Goal: Task Accomplishment & Management: Complete application form

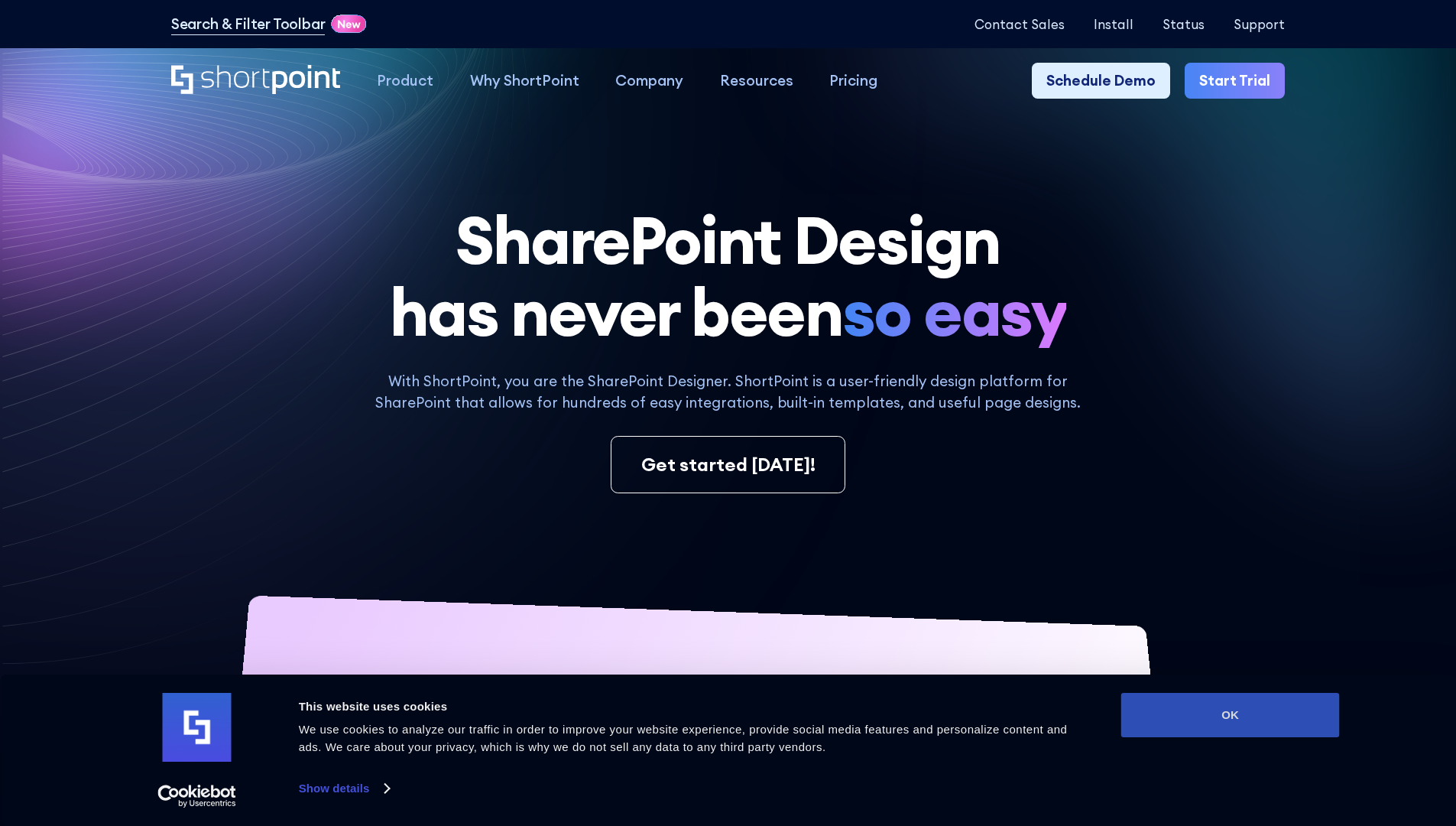
click at [1230, 715] on button "OK" at bounding box center [1231, 715] width 219 height 44
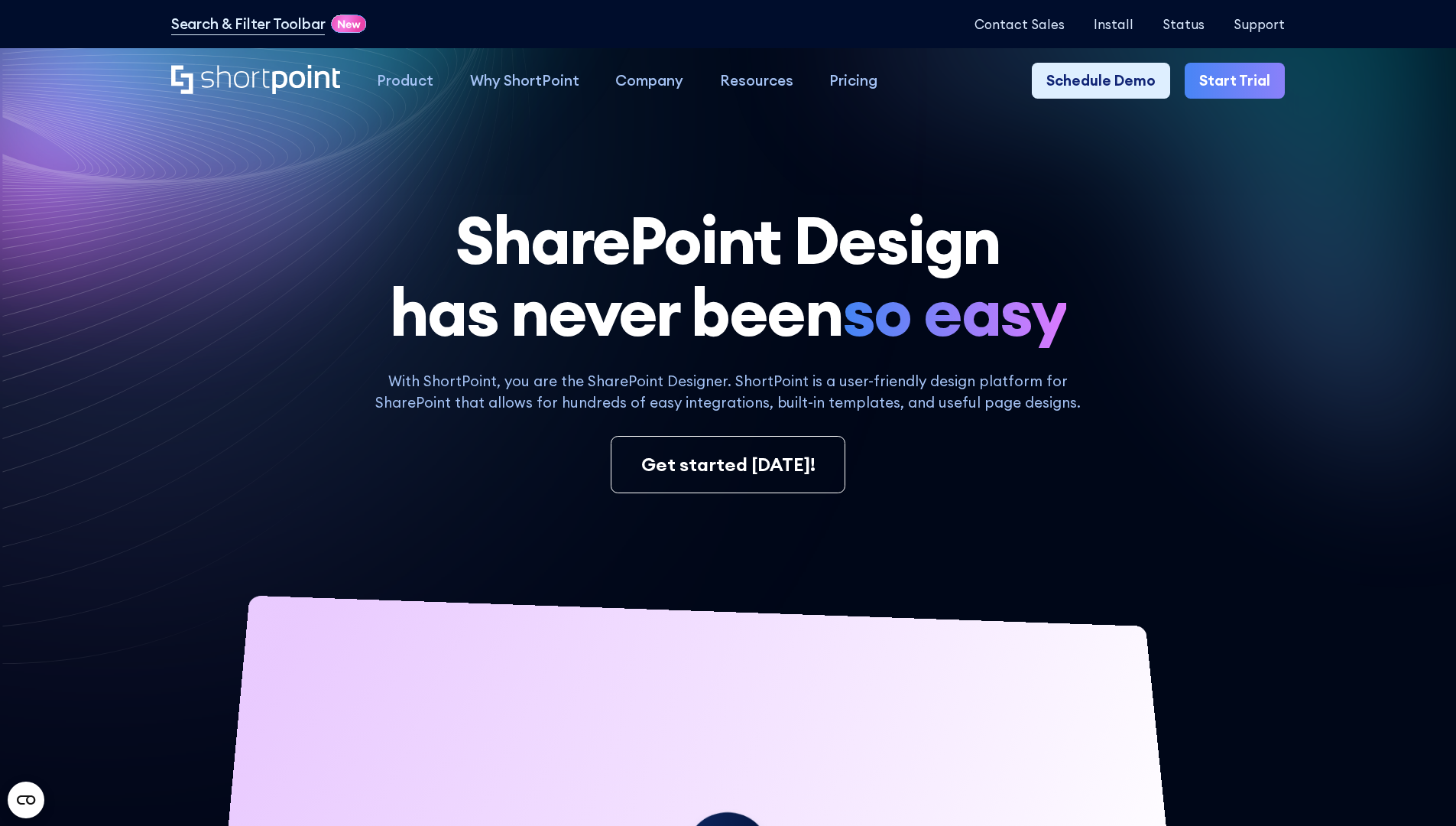
click at [1240, 81] on link "Start Trial" at bounding box center [1234, 81] width 100 height 37
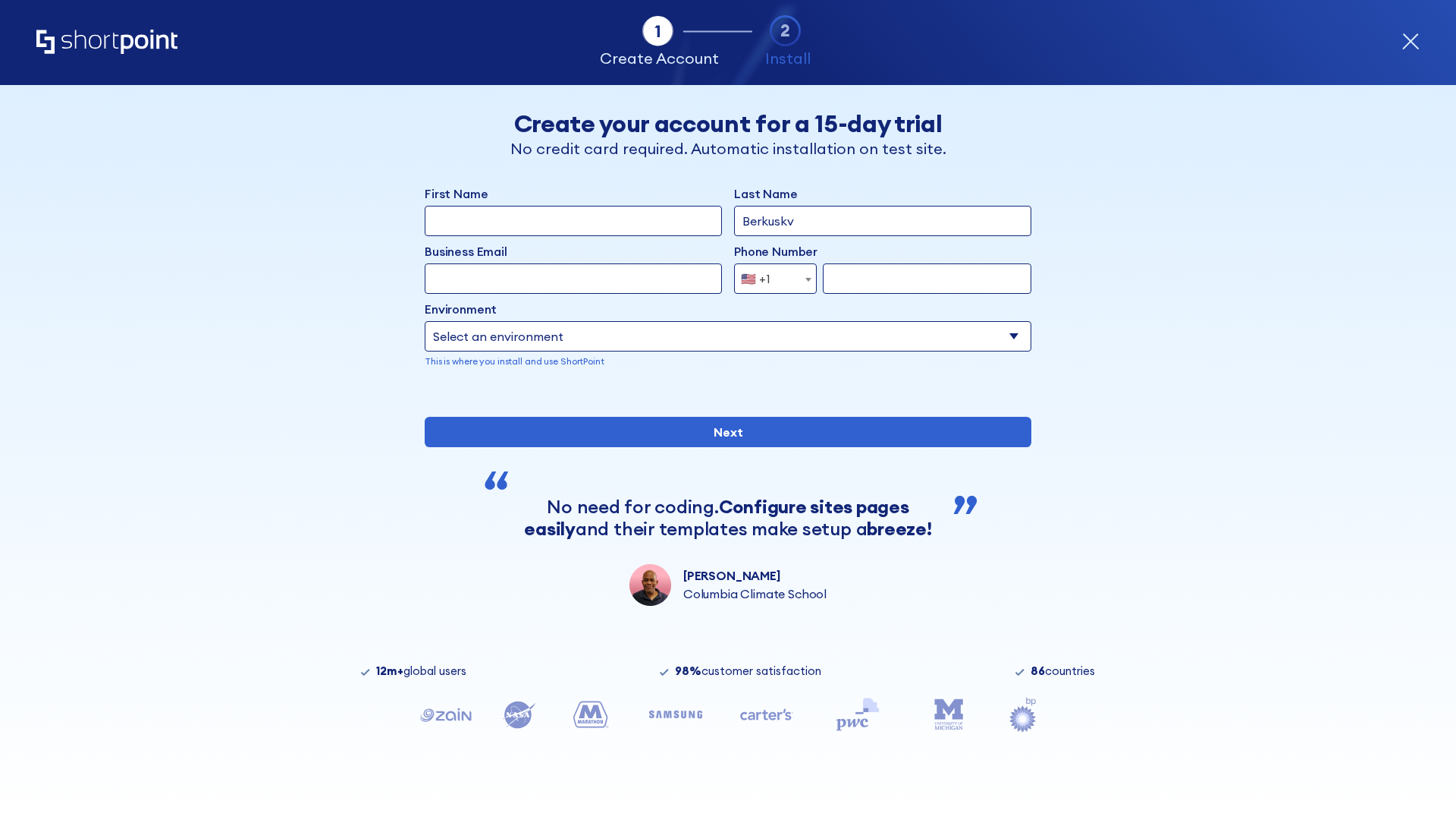
type input "Berkuskv"
type input "test@shortpoint.com"
type input "2125556789"
select select "Microsoft 365"
type input "2125556789"
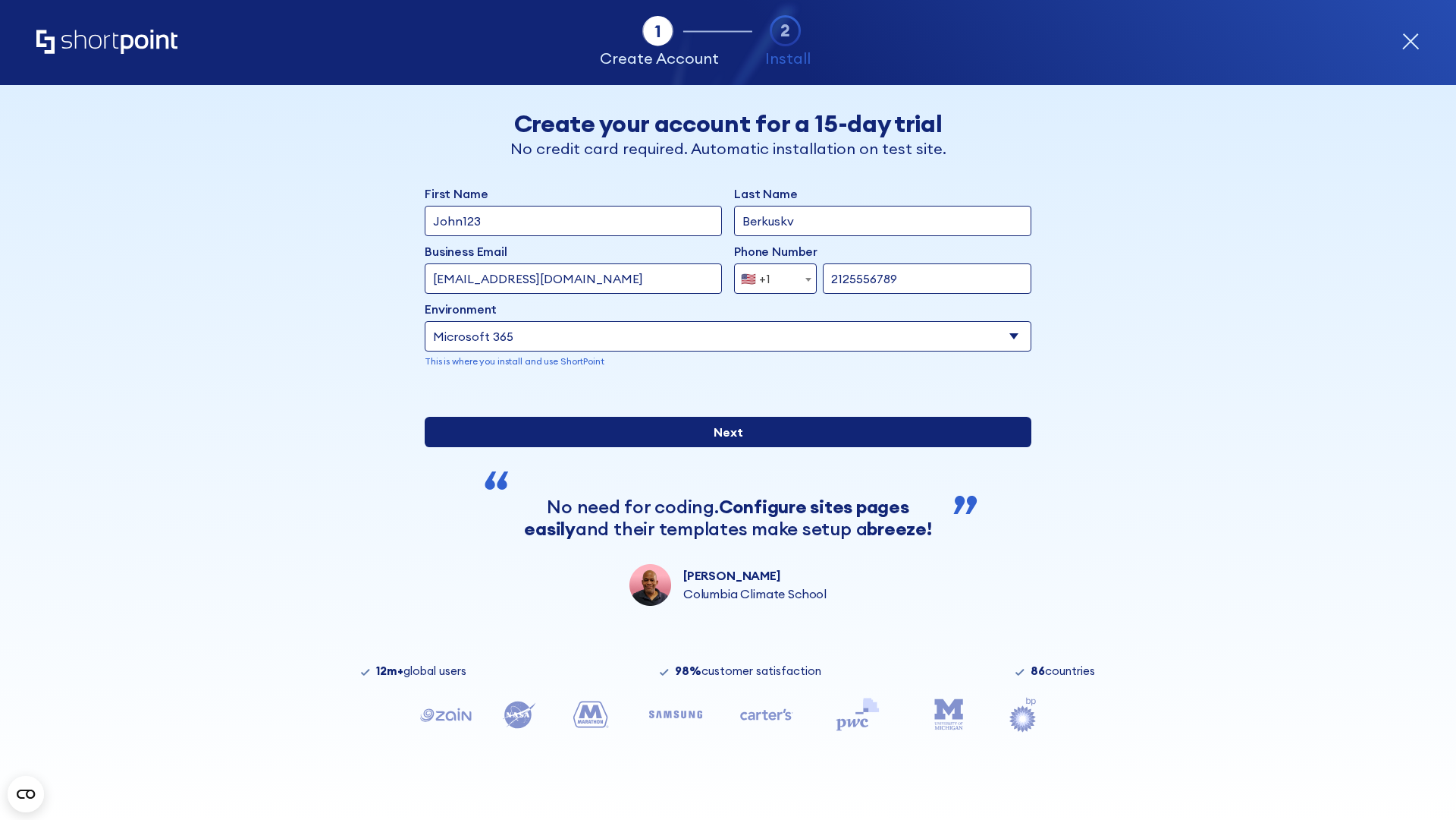
scroll to position [4, 0]
click at [722, 447] on input "Next" at bounding box center [728, 431] width 607 height 30
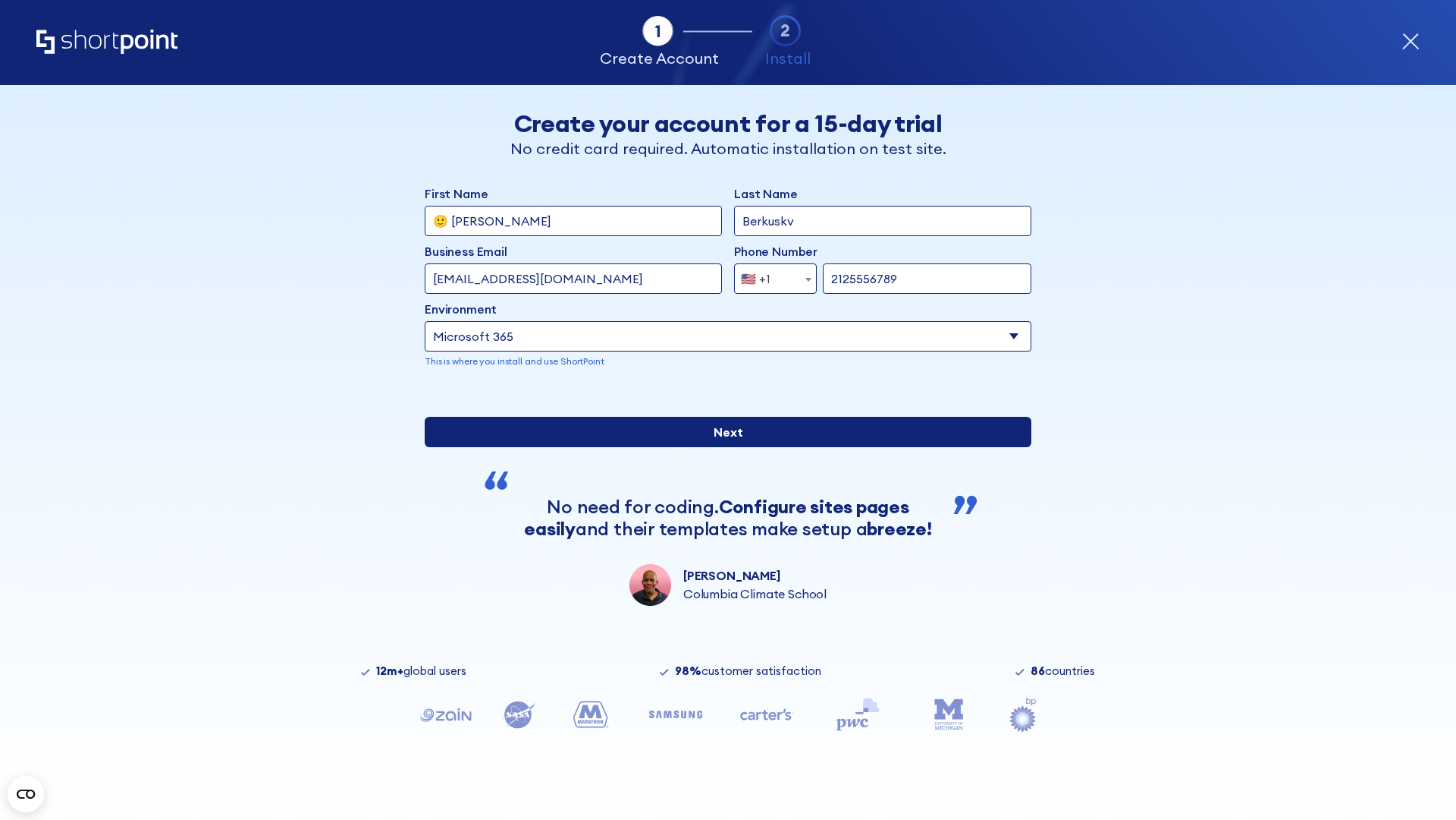
click at [722, 447] on input "Next" at bounding box center [728, 431] width 607 height 30
type input "Archebald"
click at [722, 447] on input "Next" at bounding box center [728, 431] width 607 height 30
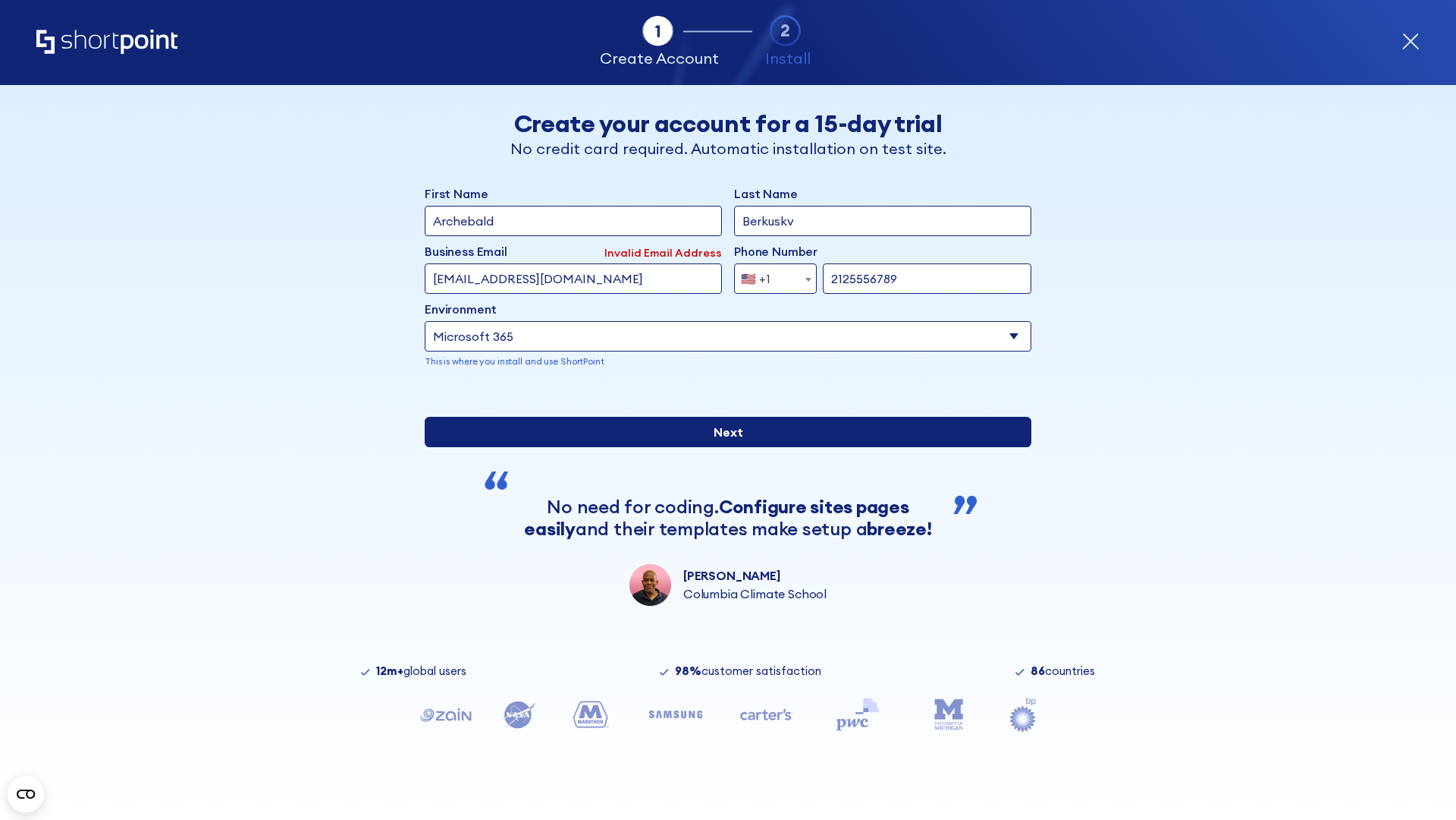
click at [722, 447] on input "Next" at bounding box center [728, 431] width 607 height 30
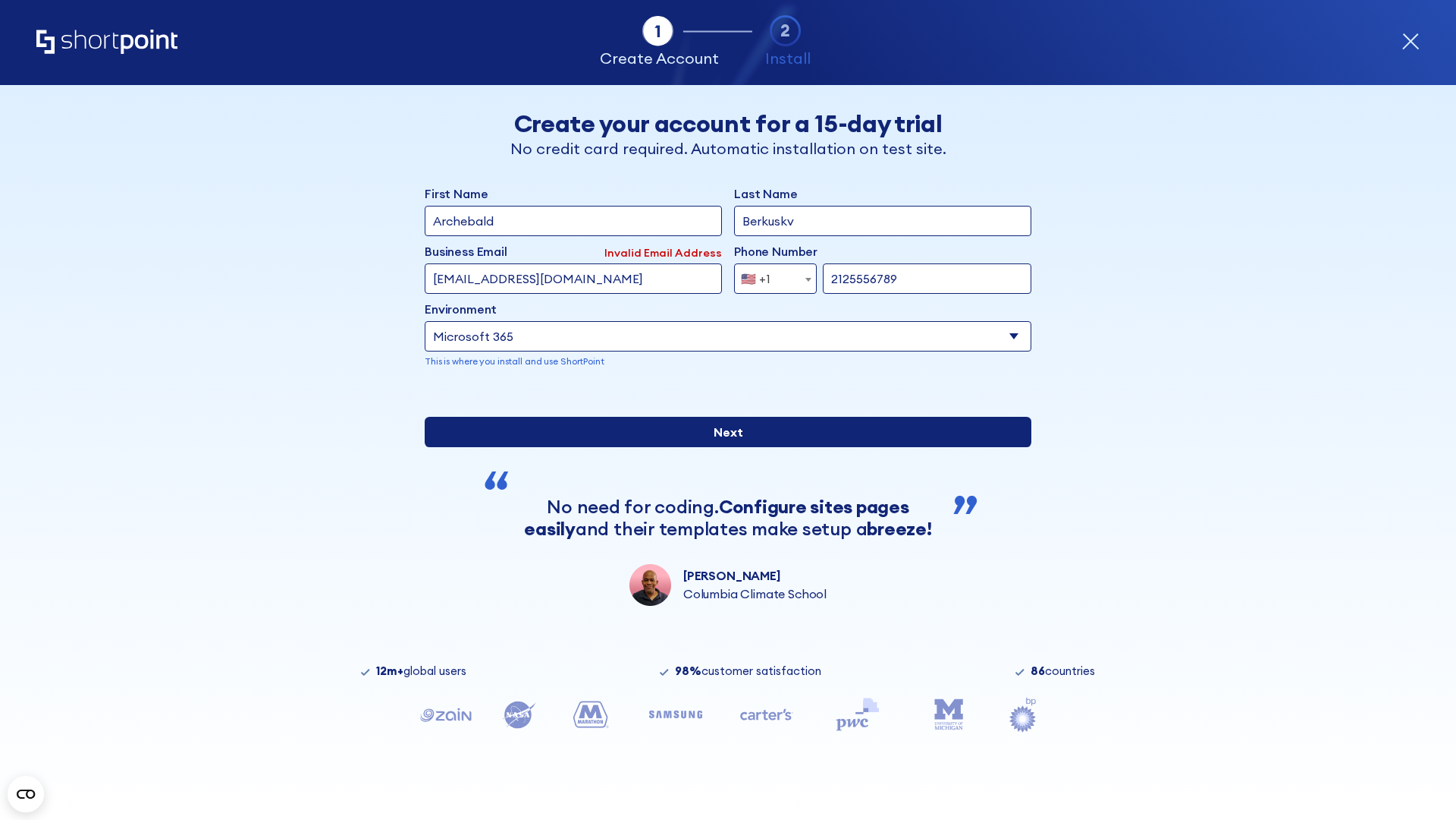
click at [722, 447] on input "Next" at bounding box center [728, 431] width 607 height 30
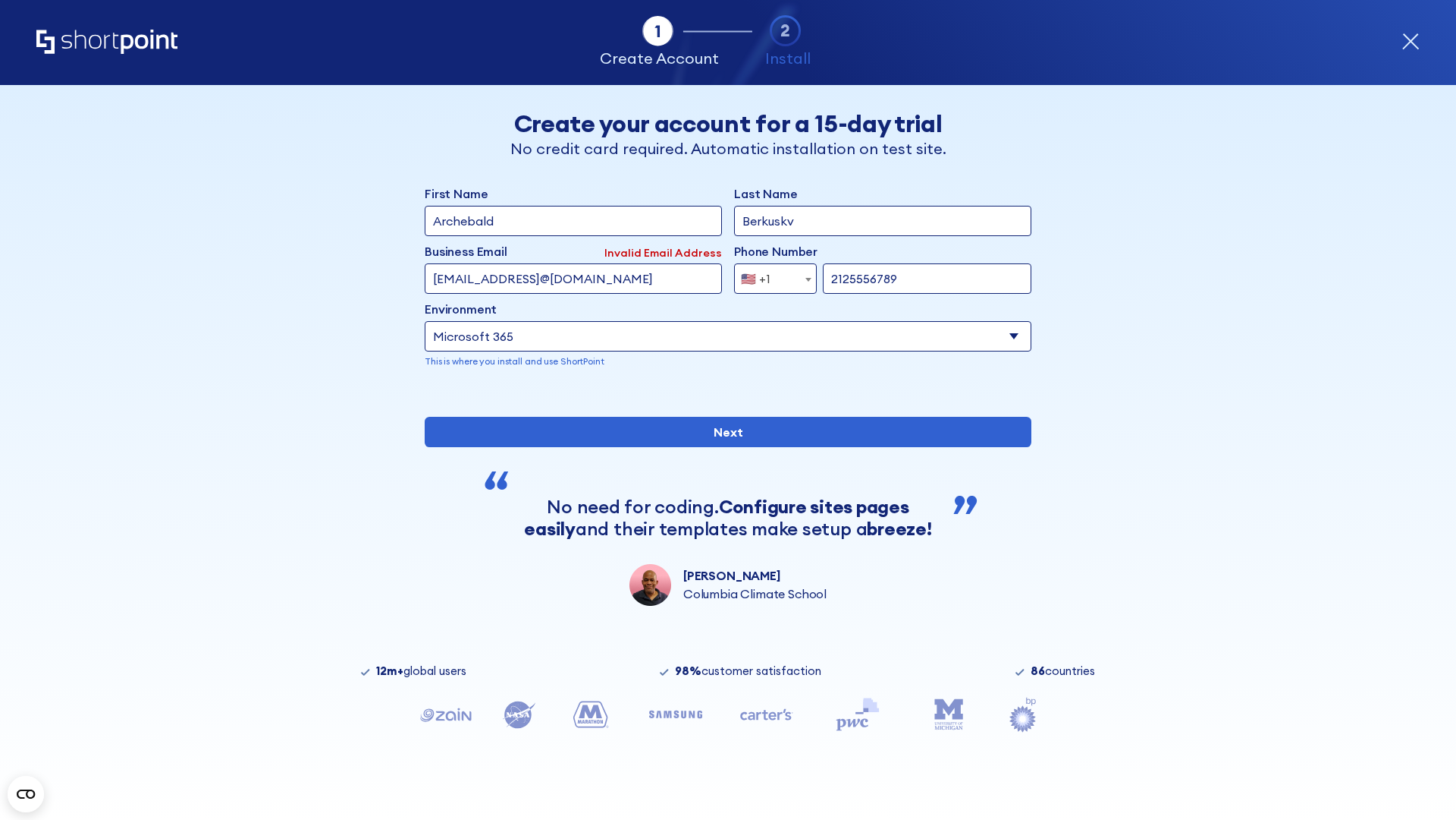
type input "testEmail@protonmail.comtest@shortpoint.com"
click at [770, 274] on span "🇺🇸 +1" at bounding box center [760, 278] width 50 height 30
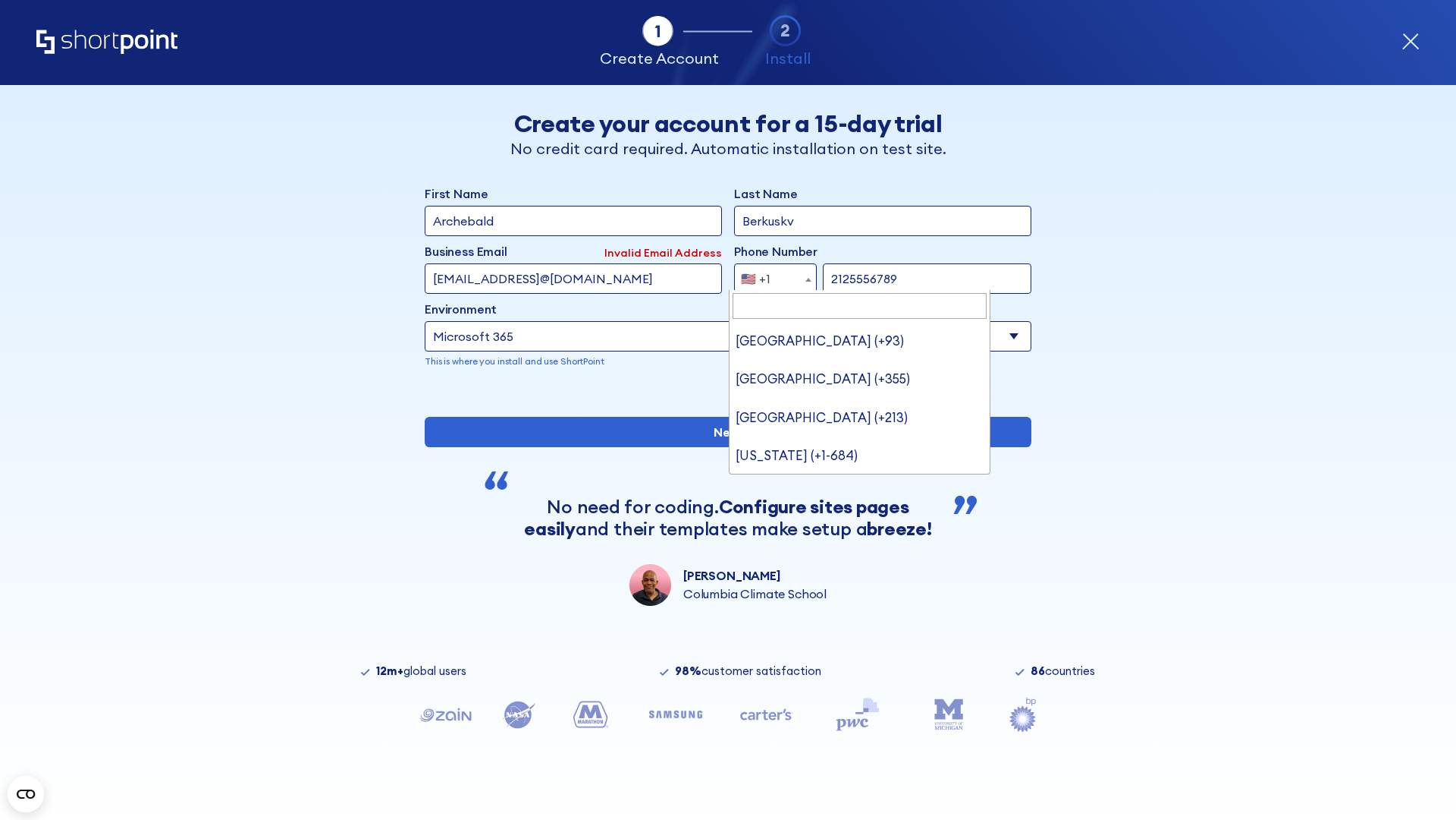
type input "Saudi Arabia (+966)"
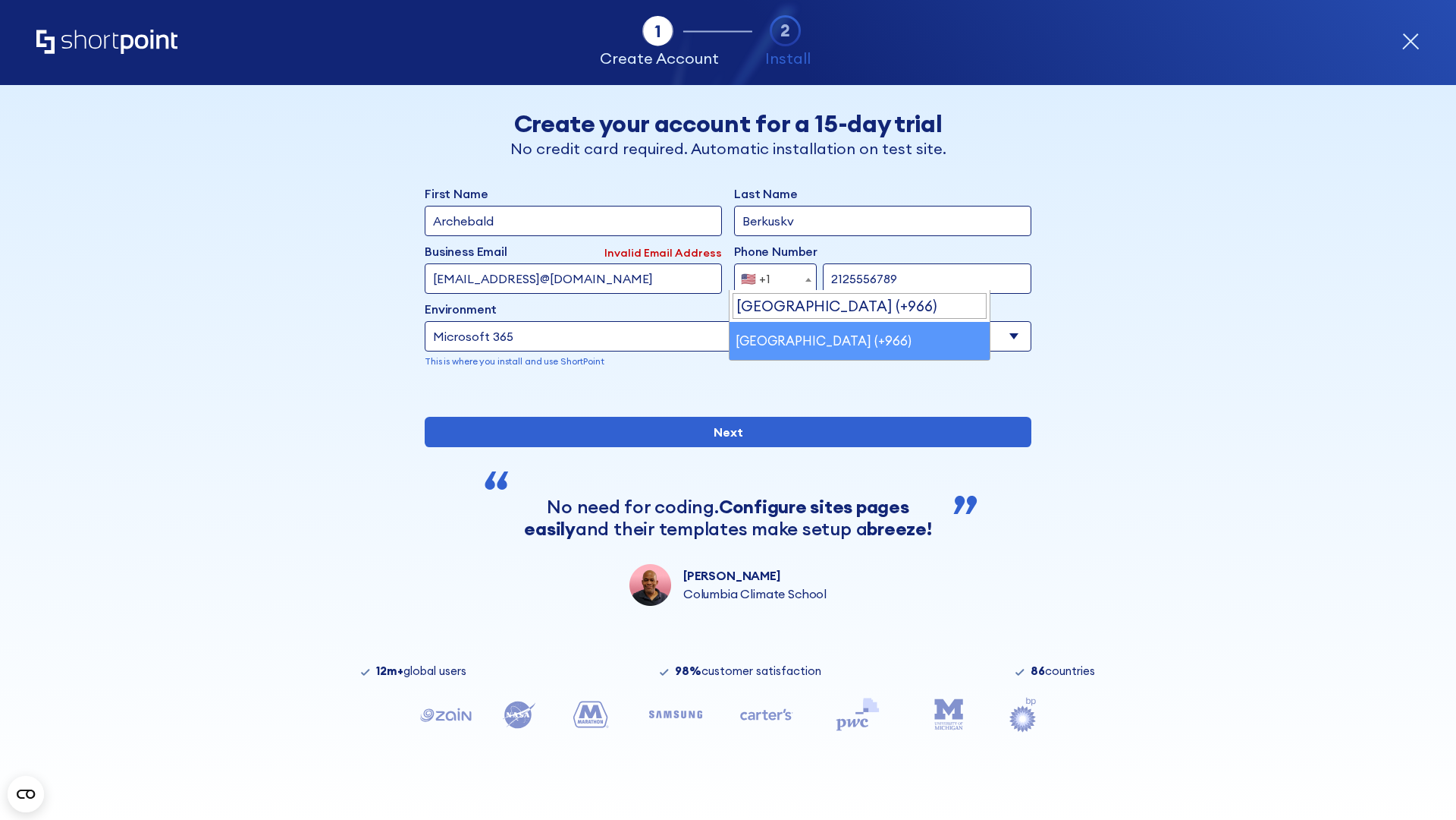
select select "+966"
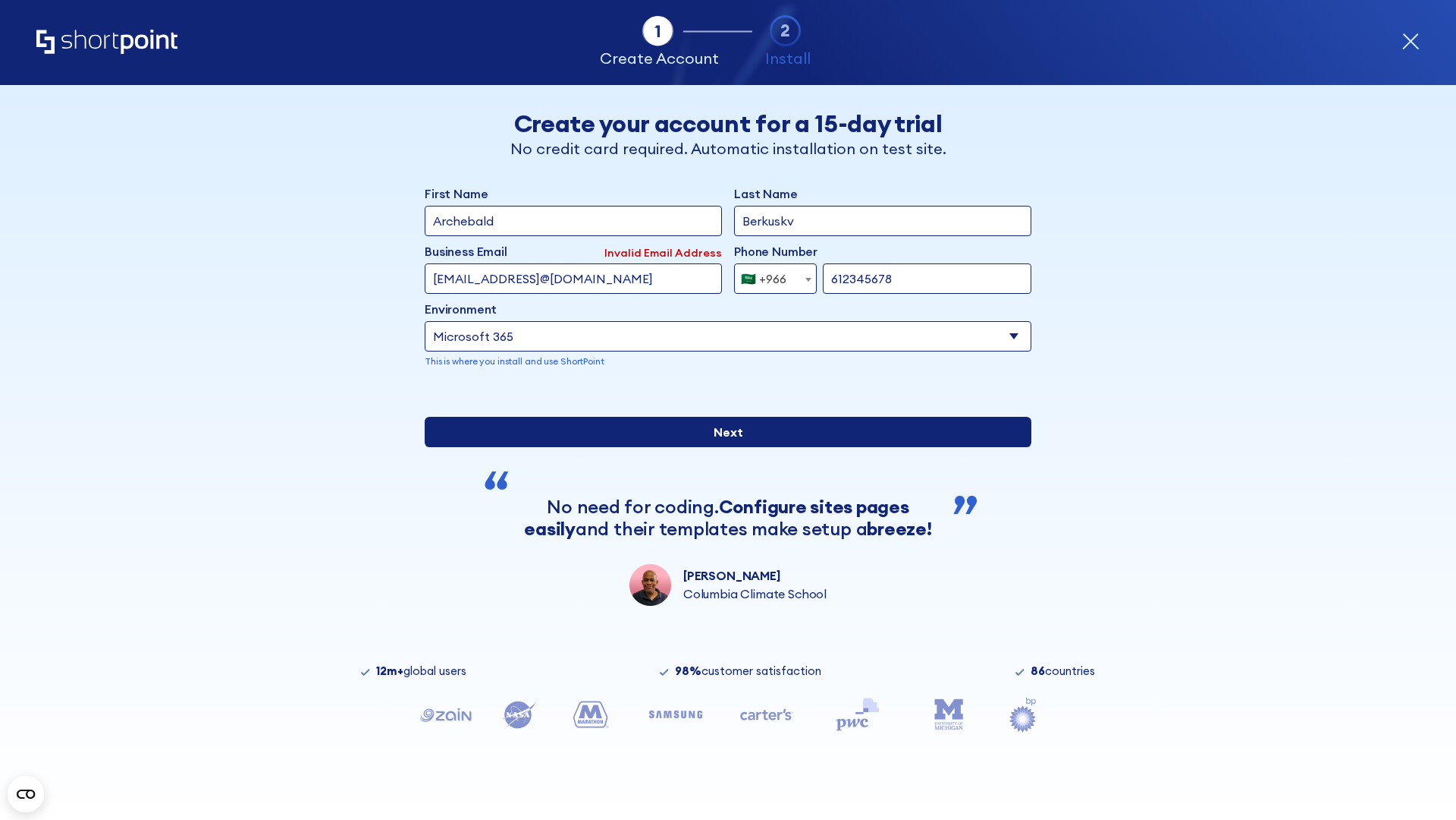
type input "612345678"
click at [722, 447] on input "Next" at bounding box center [728, 431] width 607 height 30
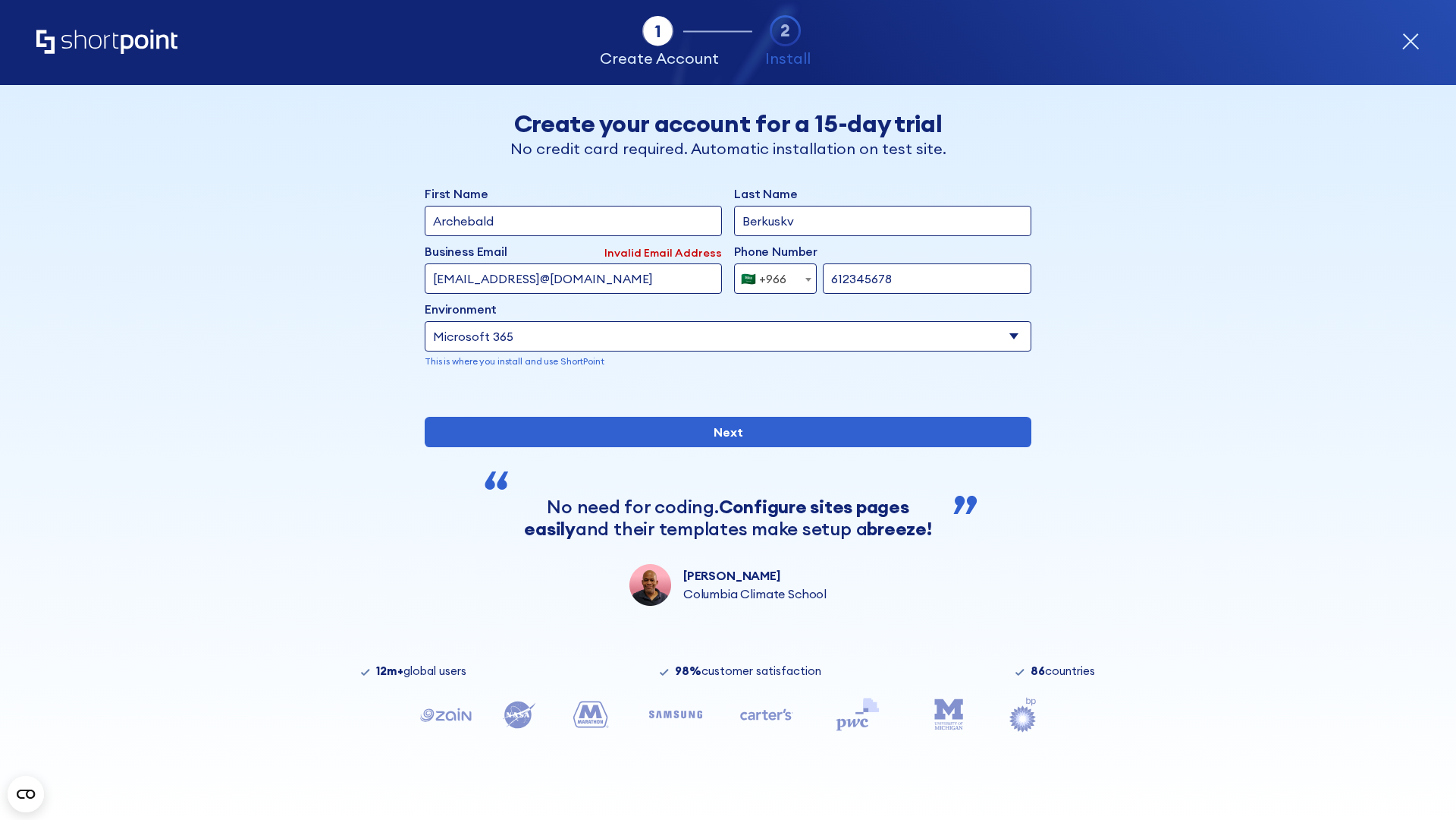
click at [770, 274] on div "🇸🇦 +966" at bounding box center [764, 278] width 46 height 30
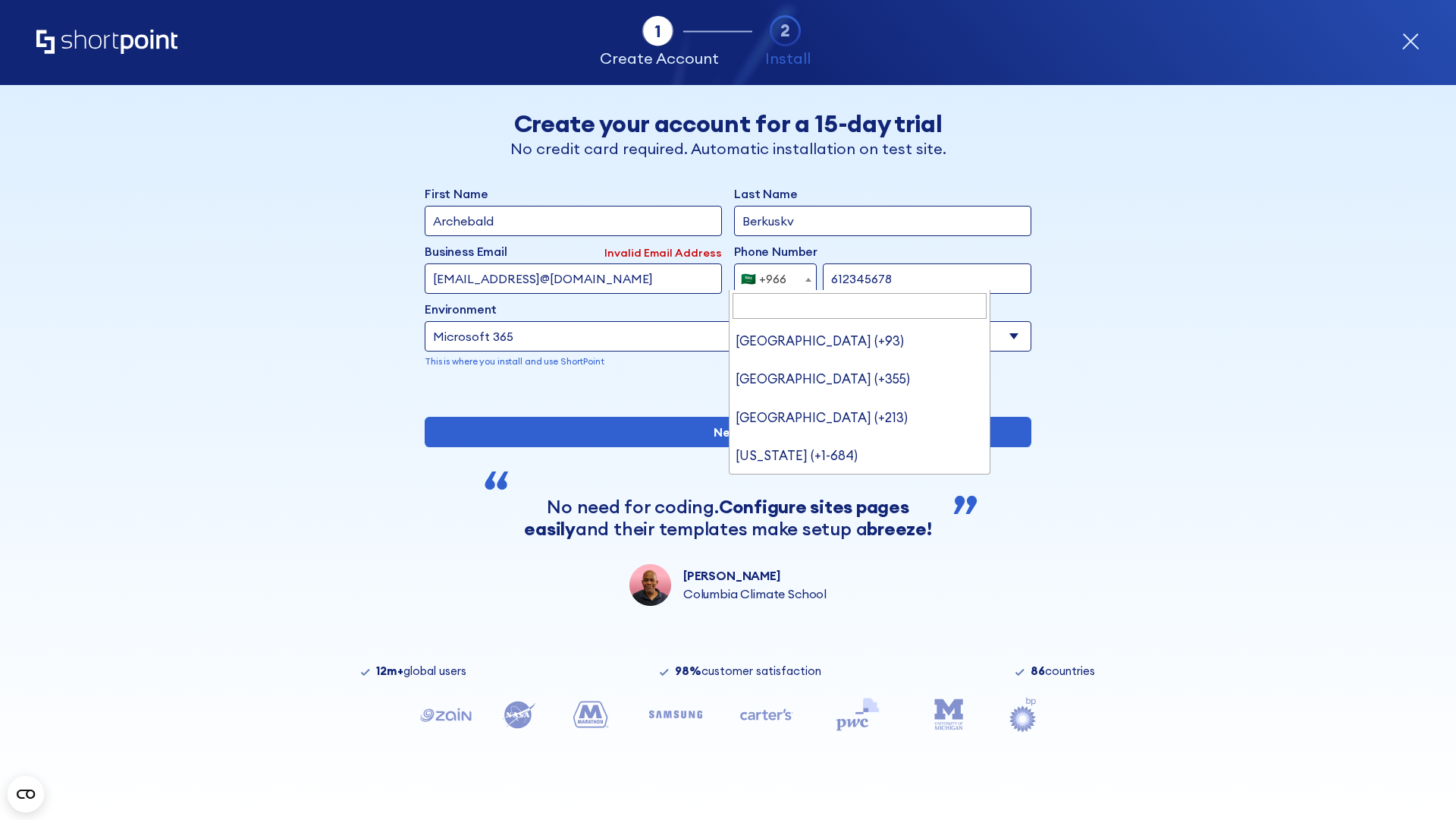
type input "United Arab Emirates (+971)"
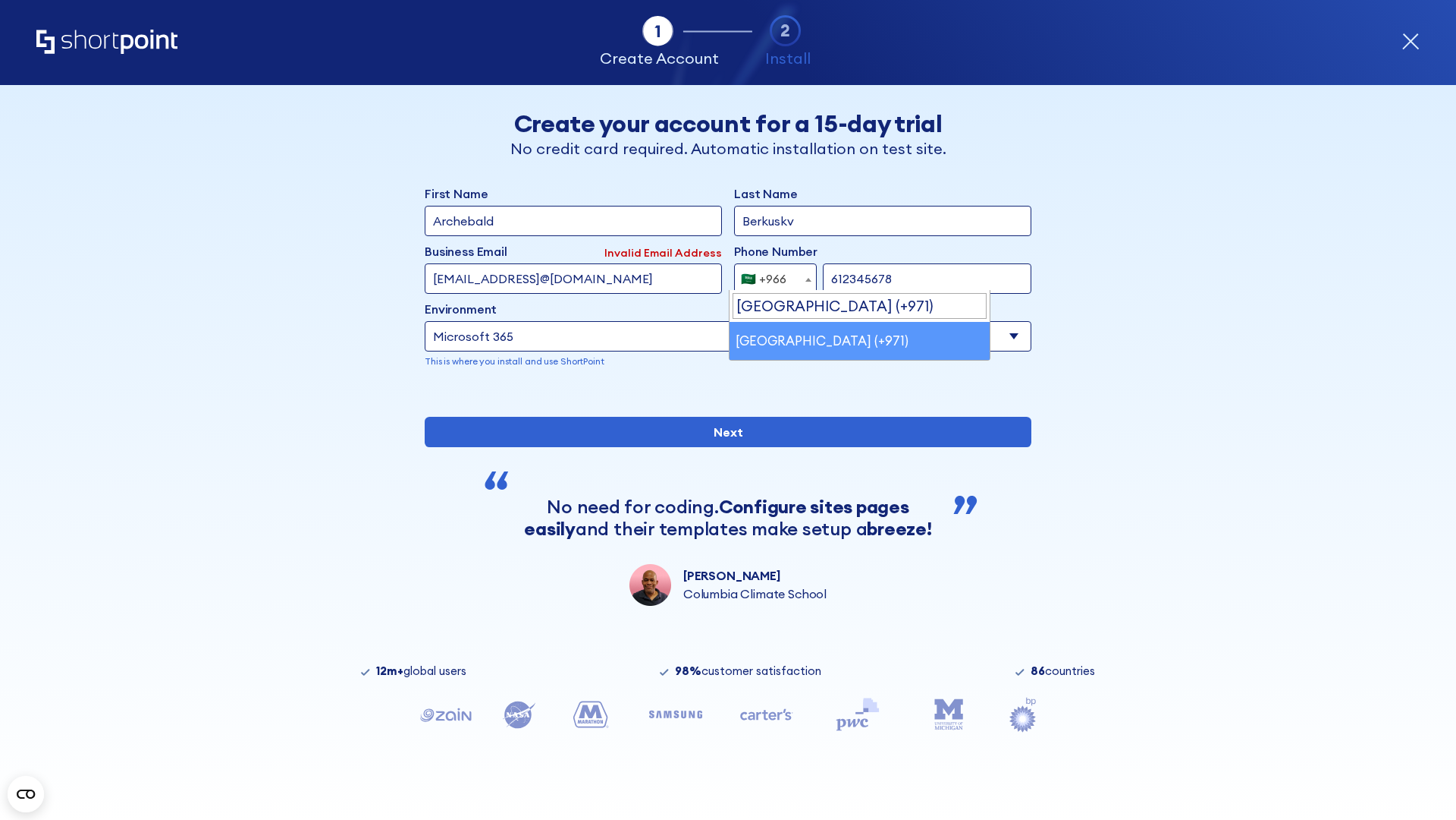
select select "+971"
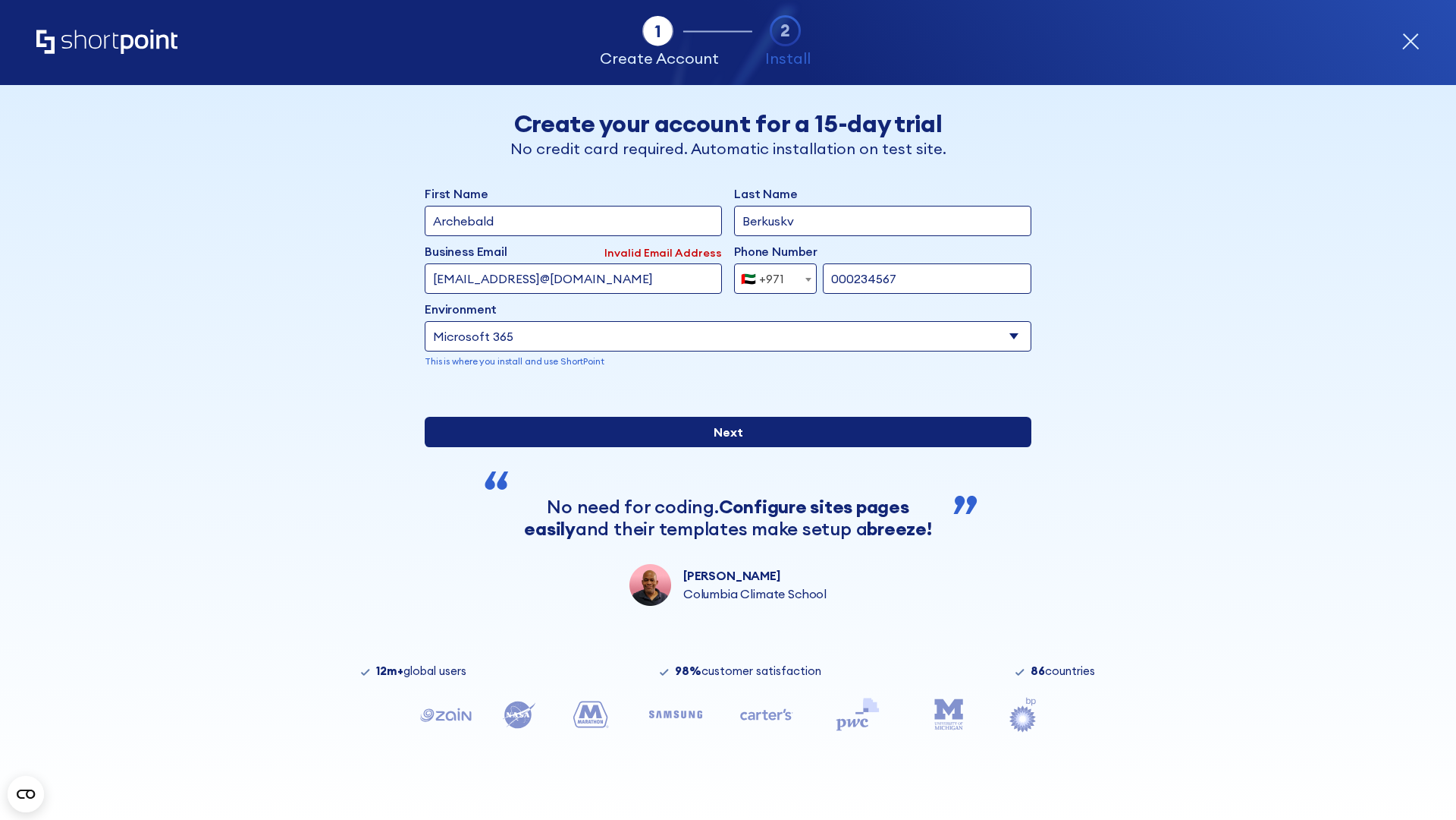
type input "000234567"
click at [722, 447] on input "Next" at bounding box center [728, 431] width 607 height 30
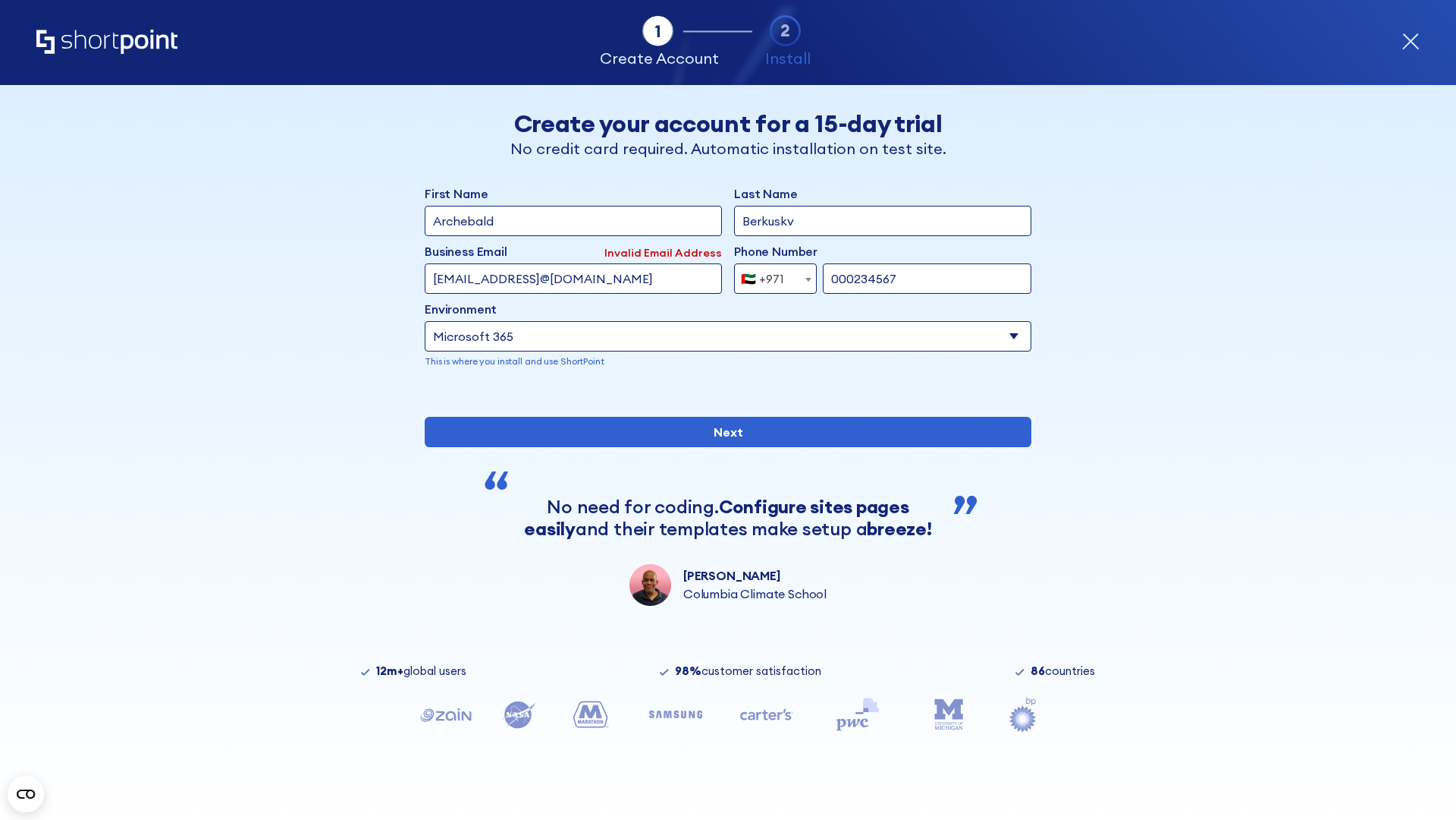
click at [770, 274] on div "🇦🇪 +971" at bounding box center [762, 278] width 43 height 30
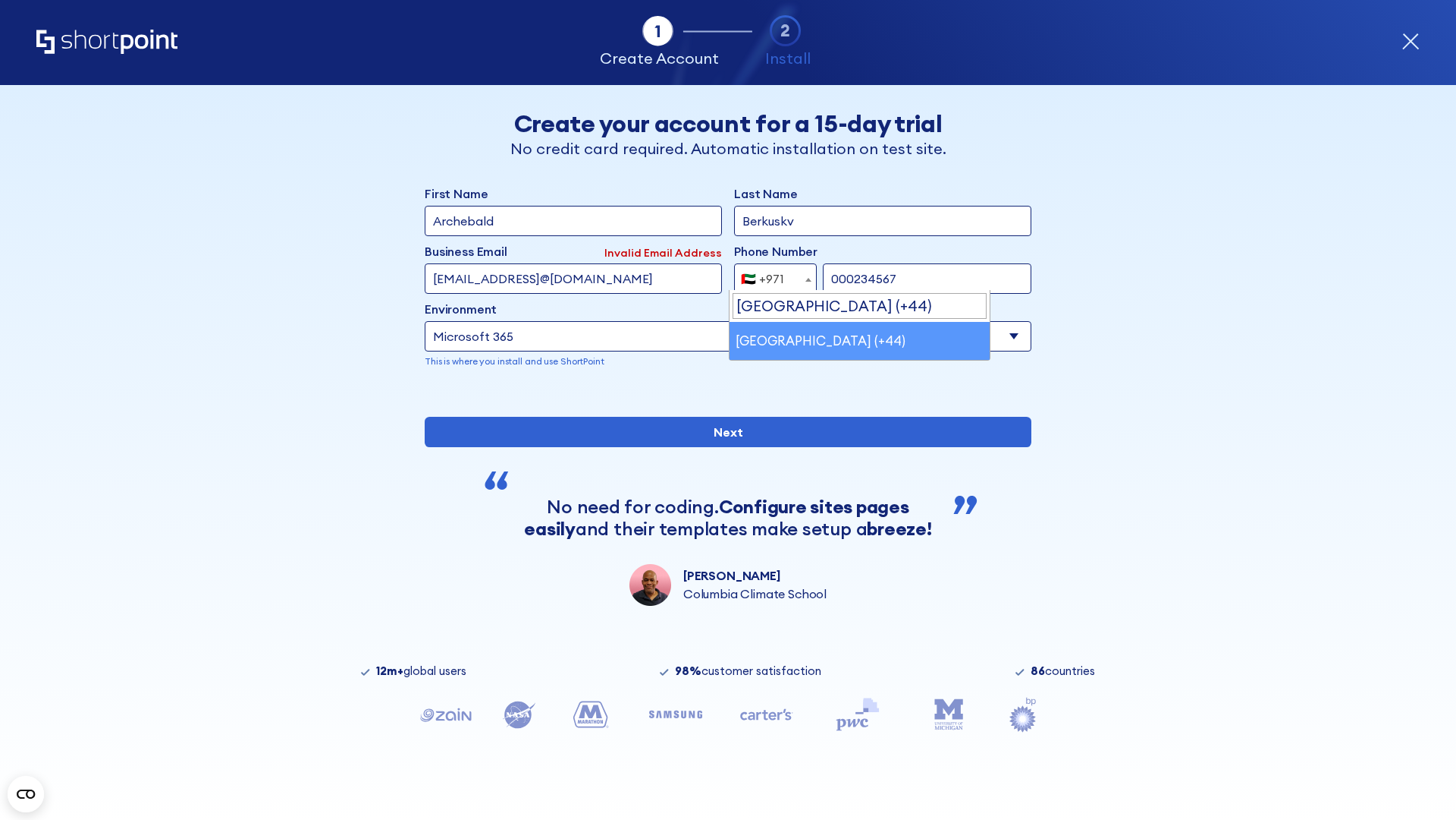
select select "+44"
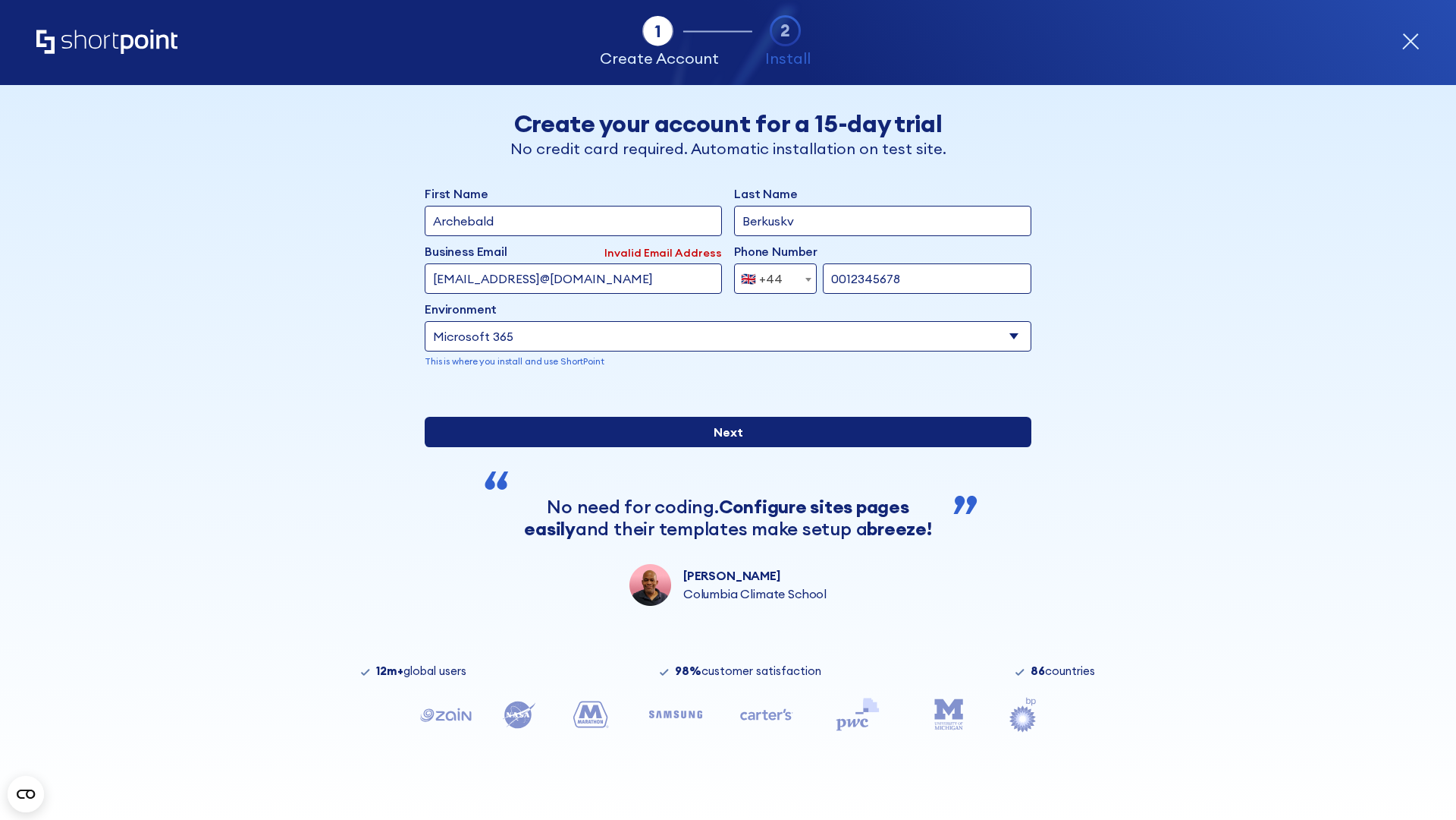
type input "0012345678"
click at [722, 447] on input "Next" at bounding box center [728, 431] width 607 height 30
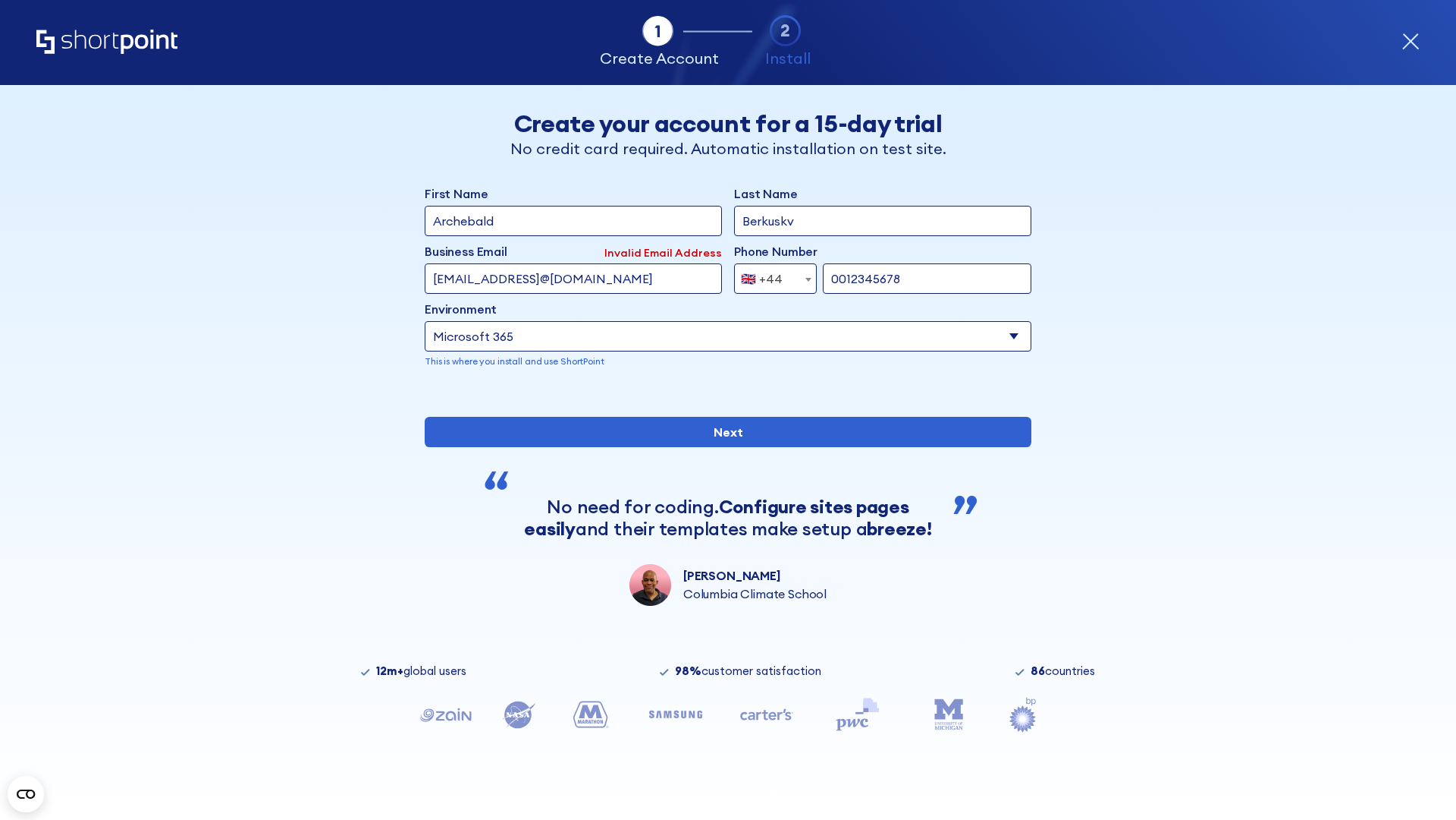
click at [770, 274] on div "🇬🇧 +44" at bounding box center [762, 278] width 42 height 30
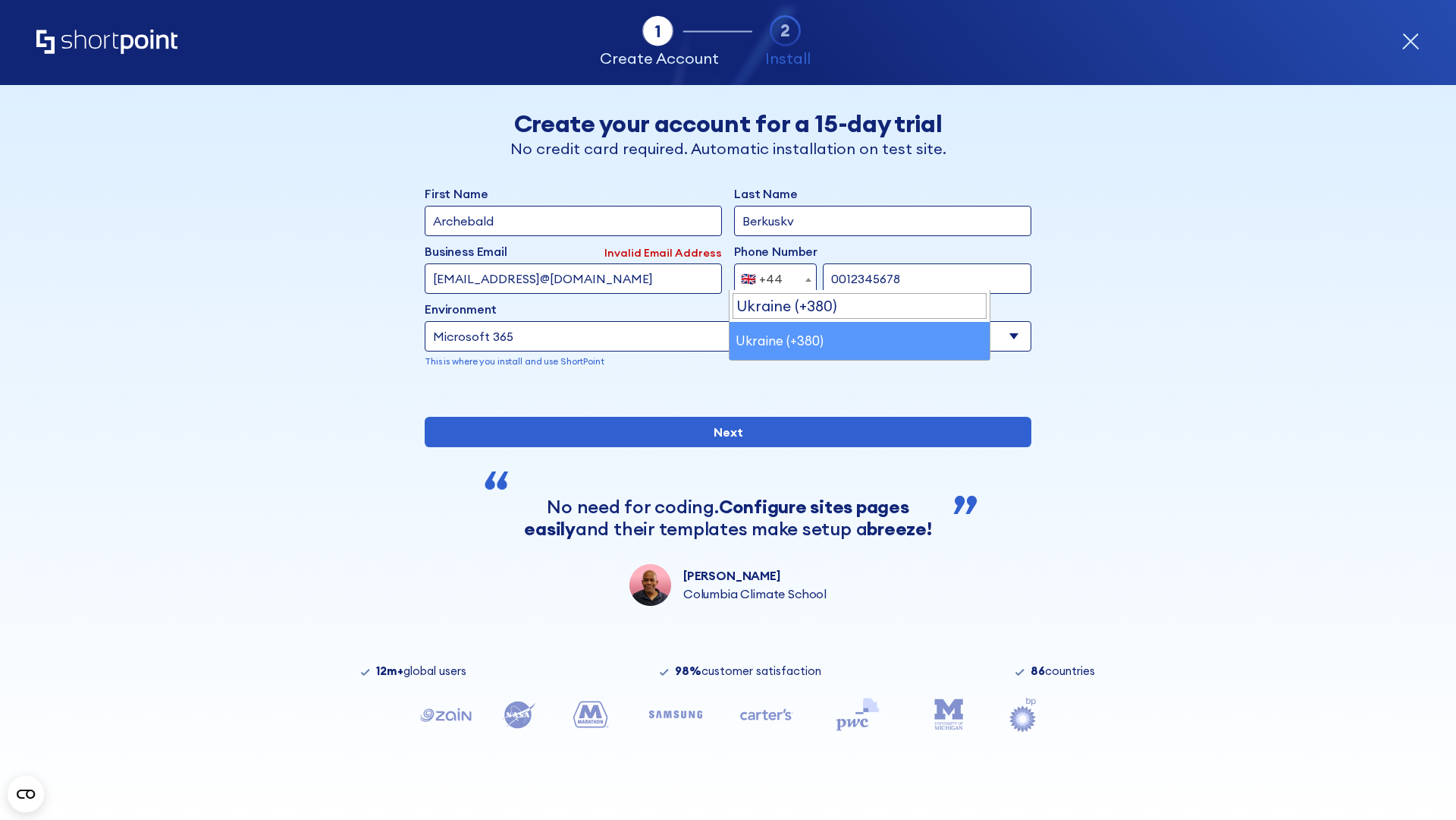
select select "+380"
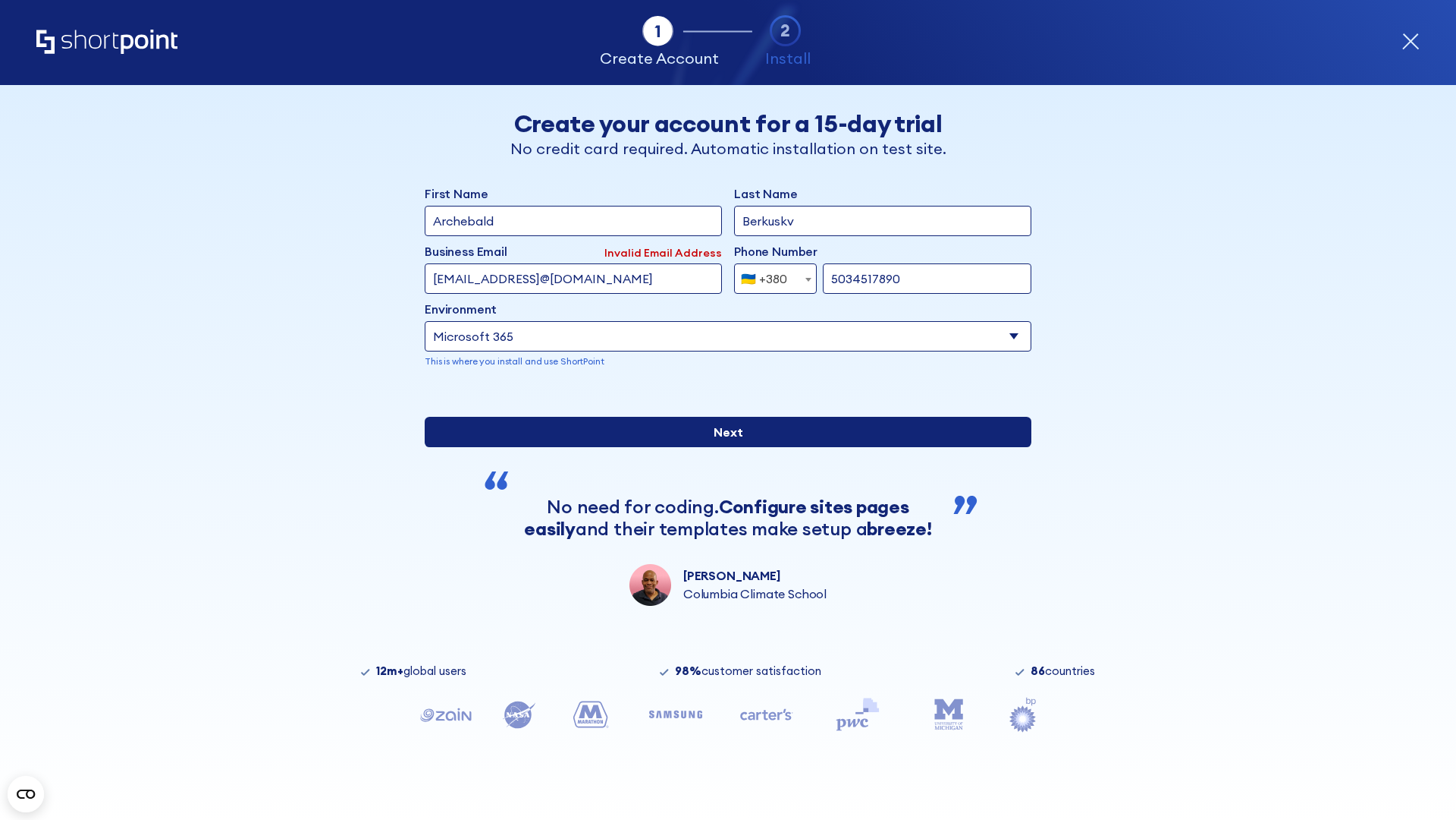
type input "5034517890"
click at [722, 447] on input "Next" at bounding box center [728, 431] width 607 height 30
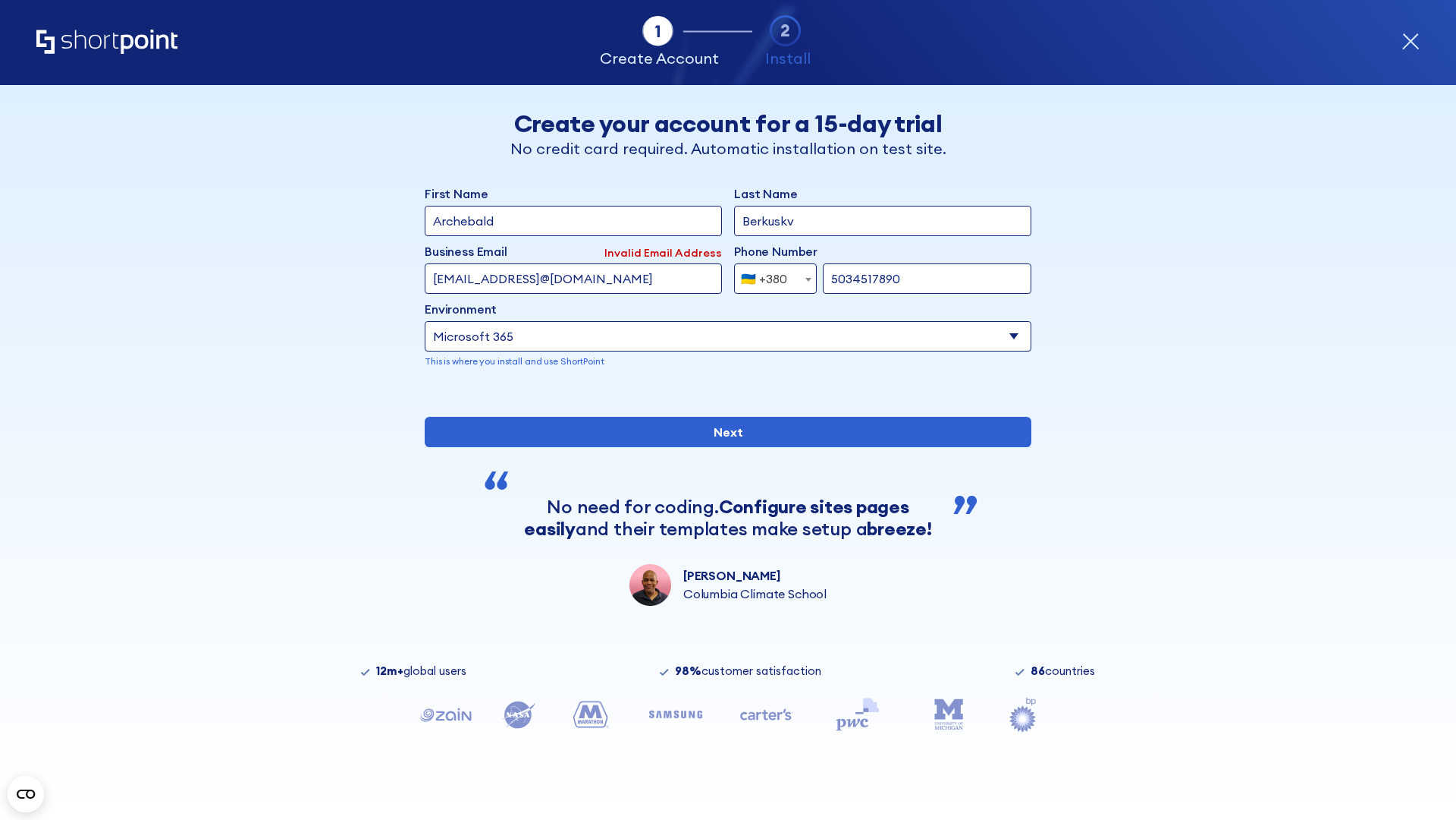
click at [770, 274] on div "🇺🇦 +380" at bounding box center [764, 278] width 46 height 30
select select "+1"
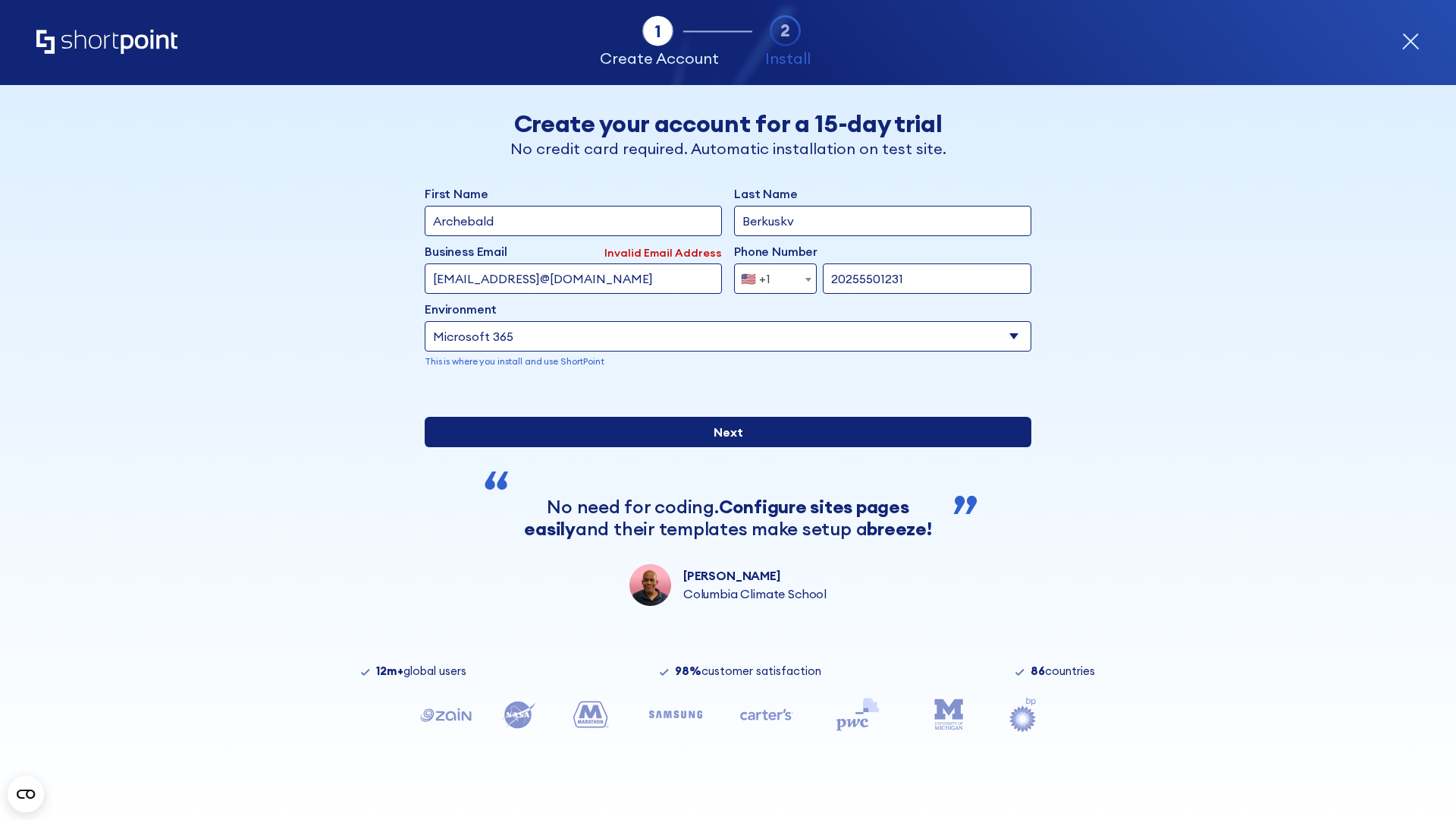
type input "20255501231"
click at [722, 447] on input "Next" at bounding box center [728, 431] width 607 height 30
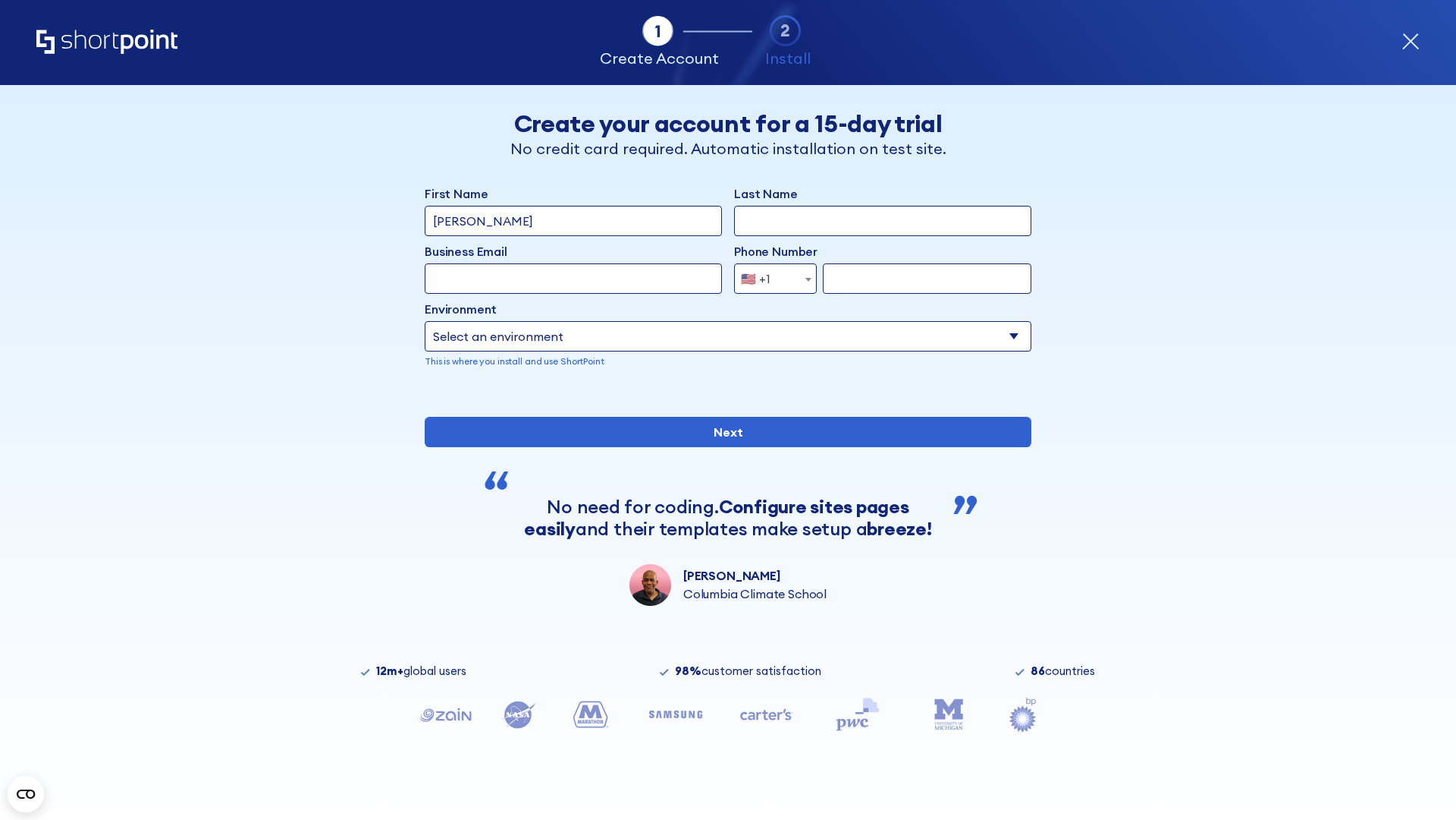
type input "Mary-Jane"
type input "Berkuskv"
type input "john@company.com"
click at [770, 279] on span "🇺🇸 +1" at bounding box center [760, 278] width 50 height 30
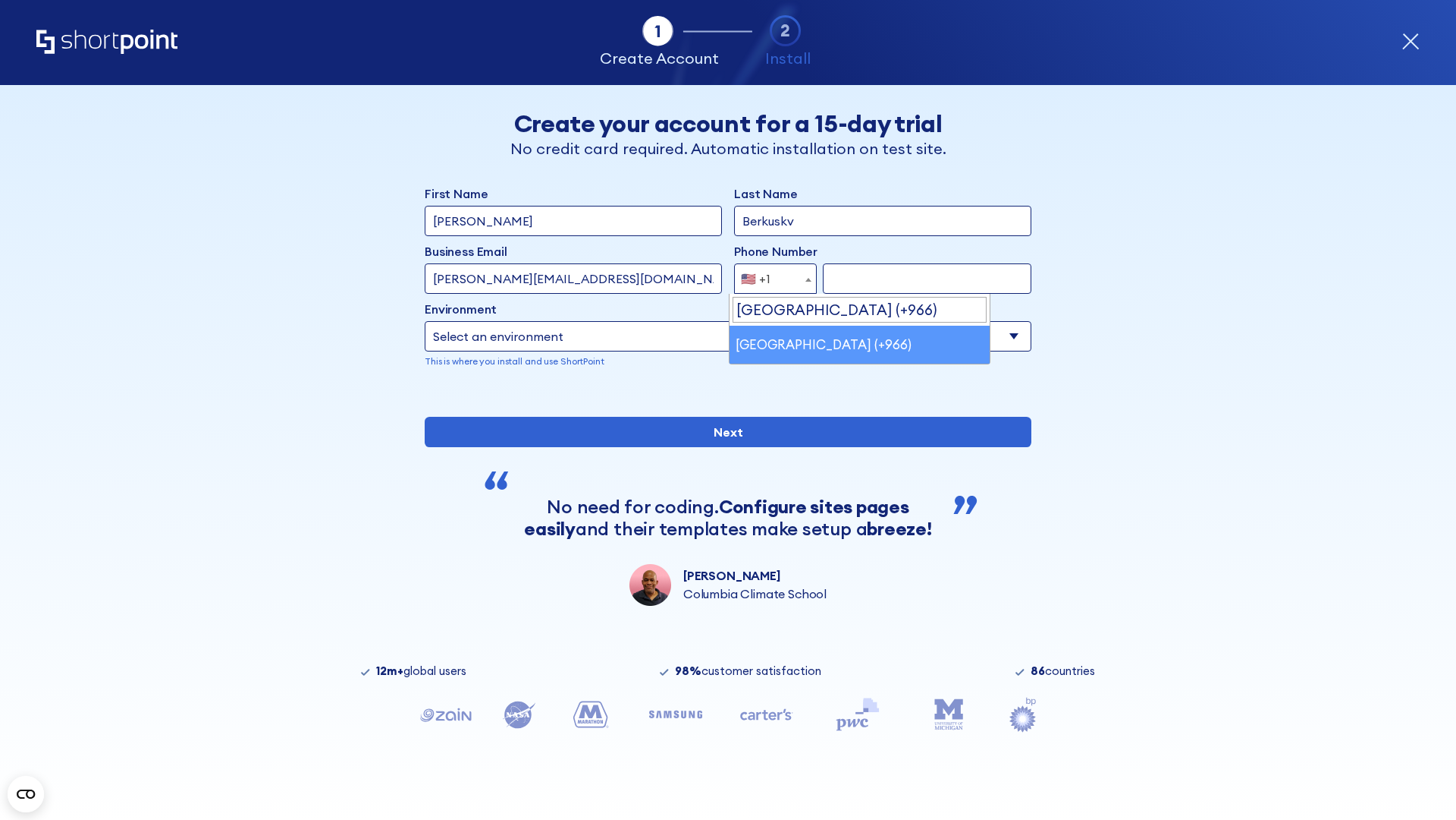
select select "+966"
type input "512345678"
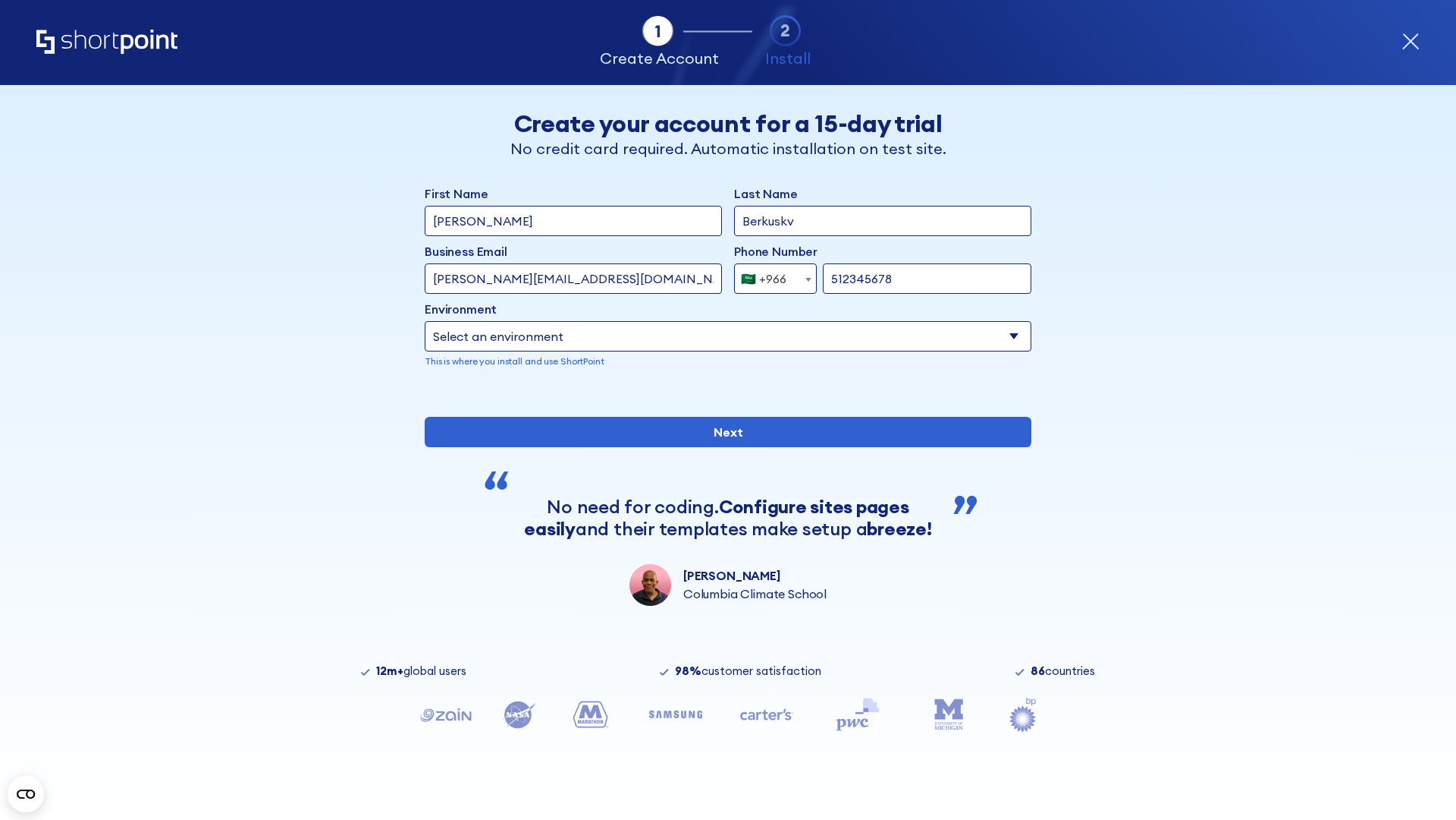
select select "Microsoft 365"
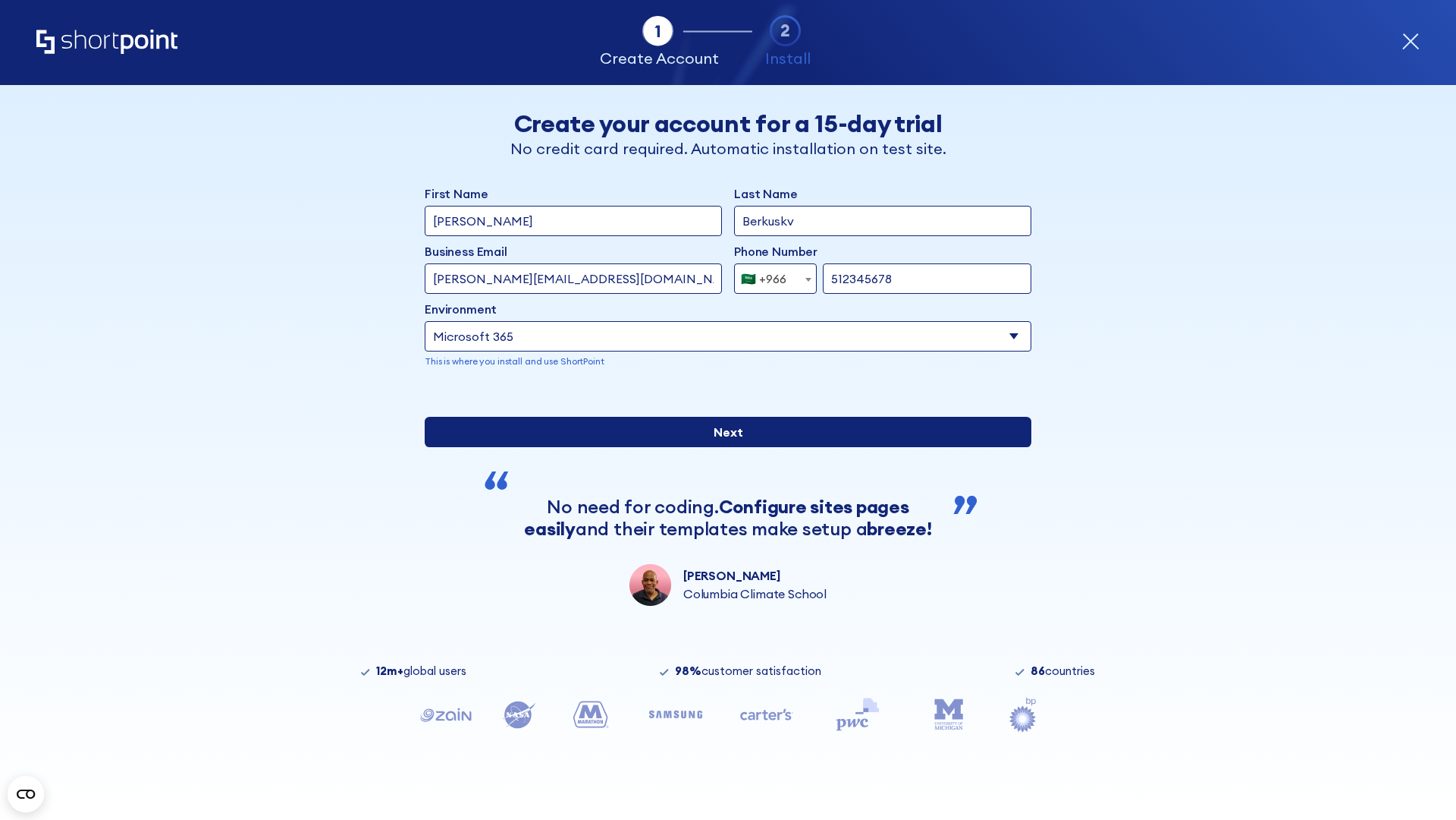
type input "512345678"
click at [722, 447] on input "Next" at bounding box center [728, 431] width 607 height 30
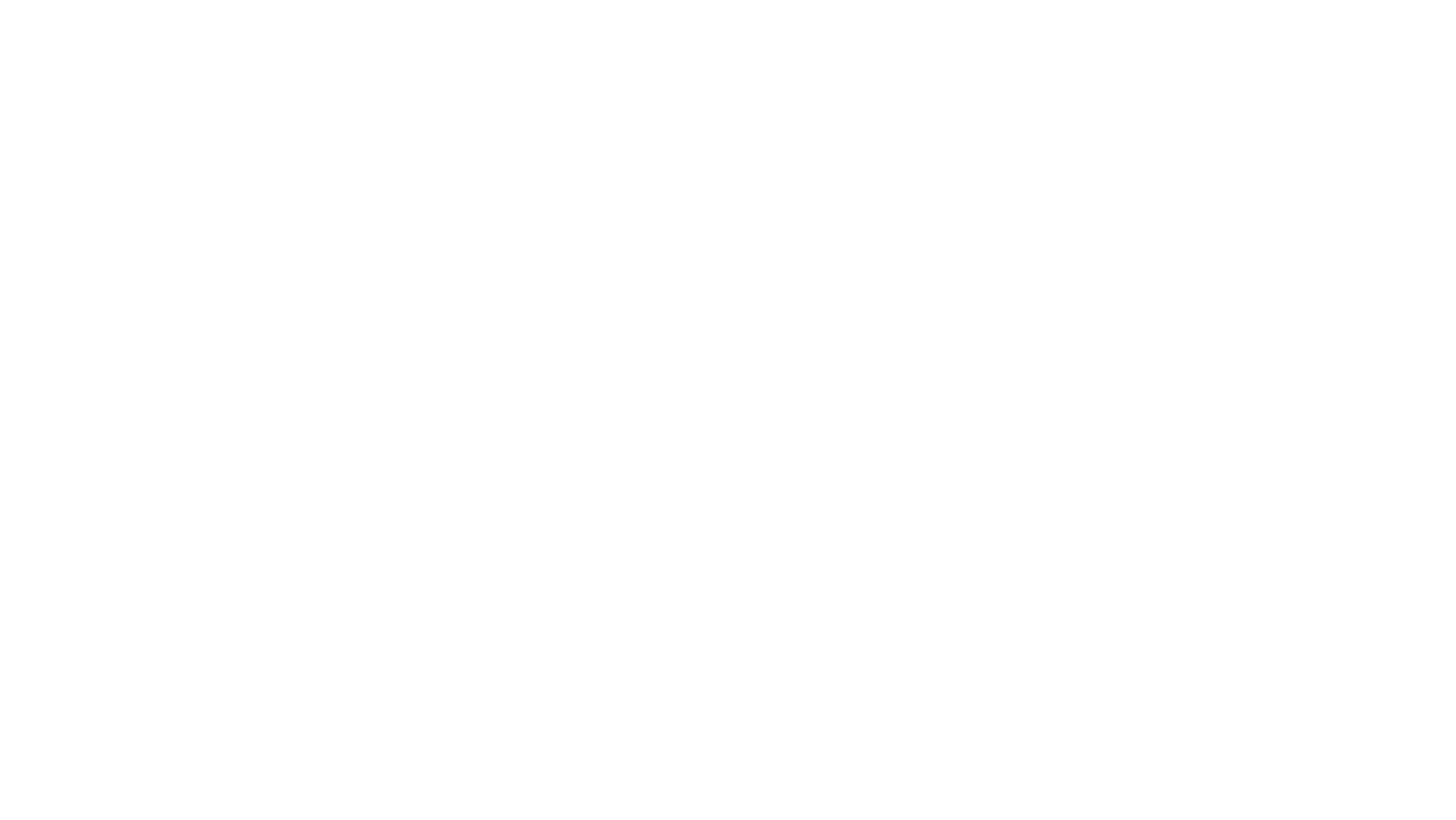
select select "+966"
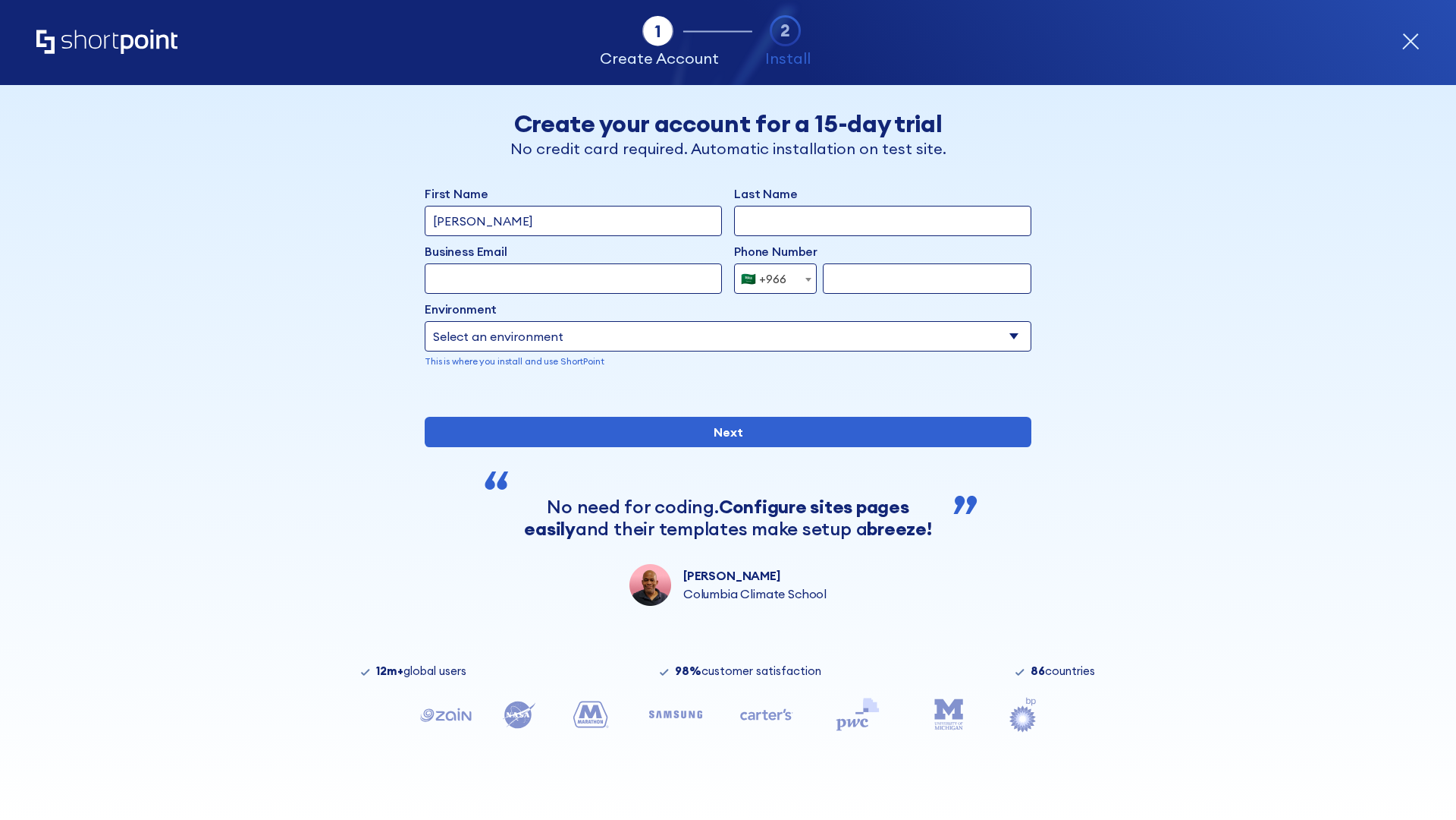
type input "[PERSON_NAME]"
type input "Berkuskv"
type input "hr@mybusiness.org"
click at [770, 279] on div "🇸🇦 +966" at bounding box center [764, 278] width 46 height 30
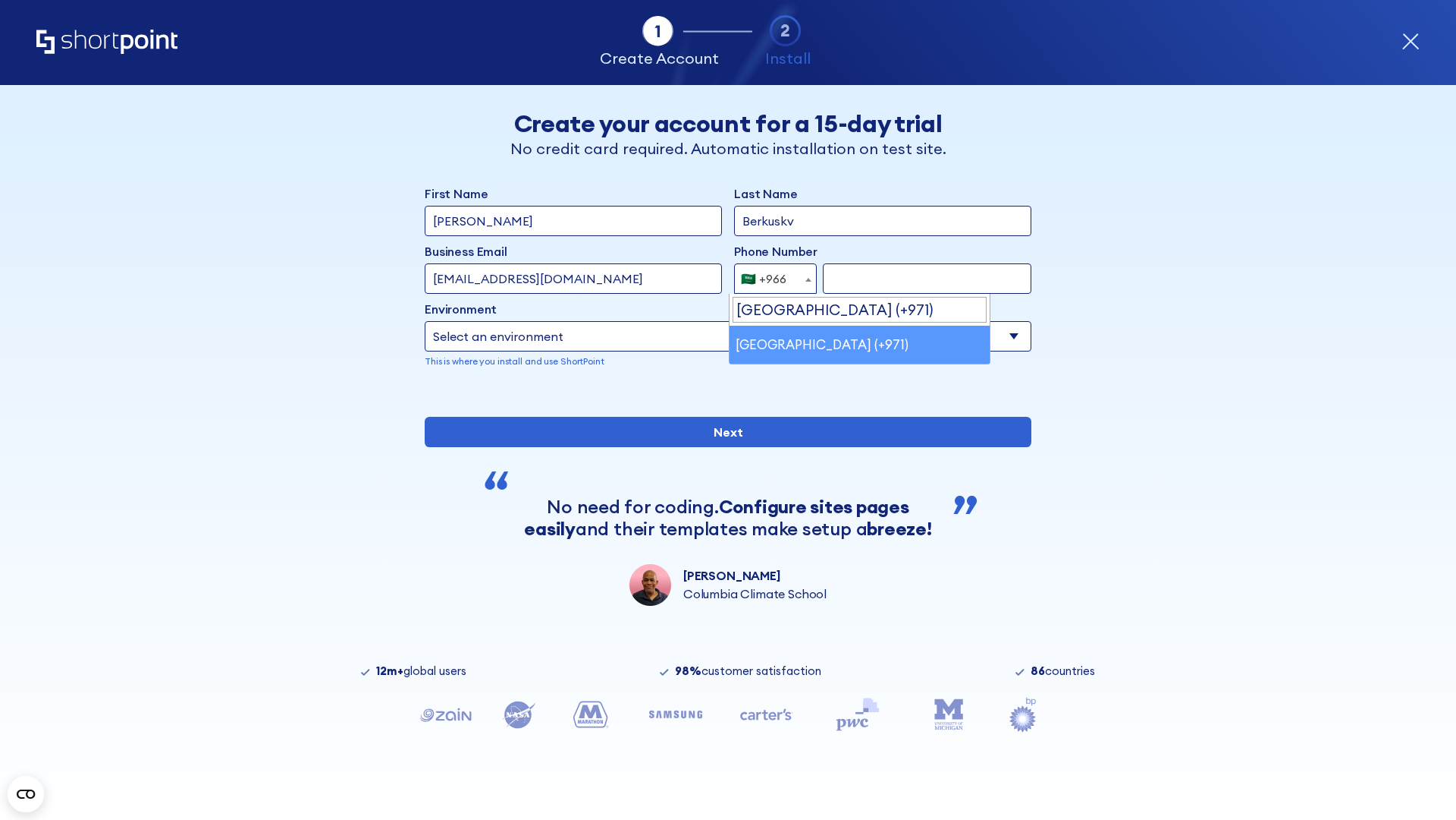
select select "+971"
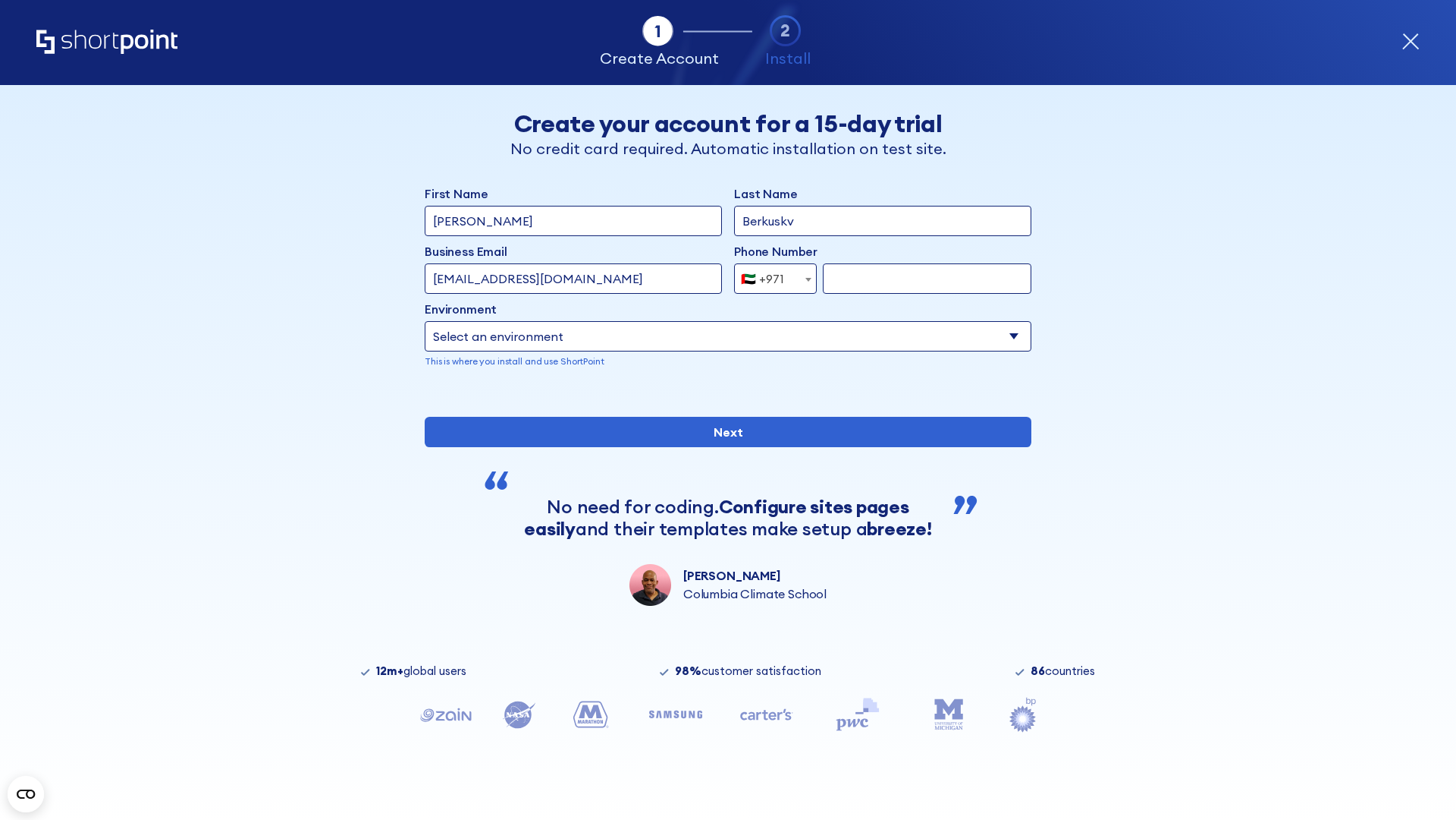
type input "501234567"
select select "Microsoft 365"
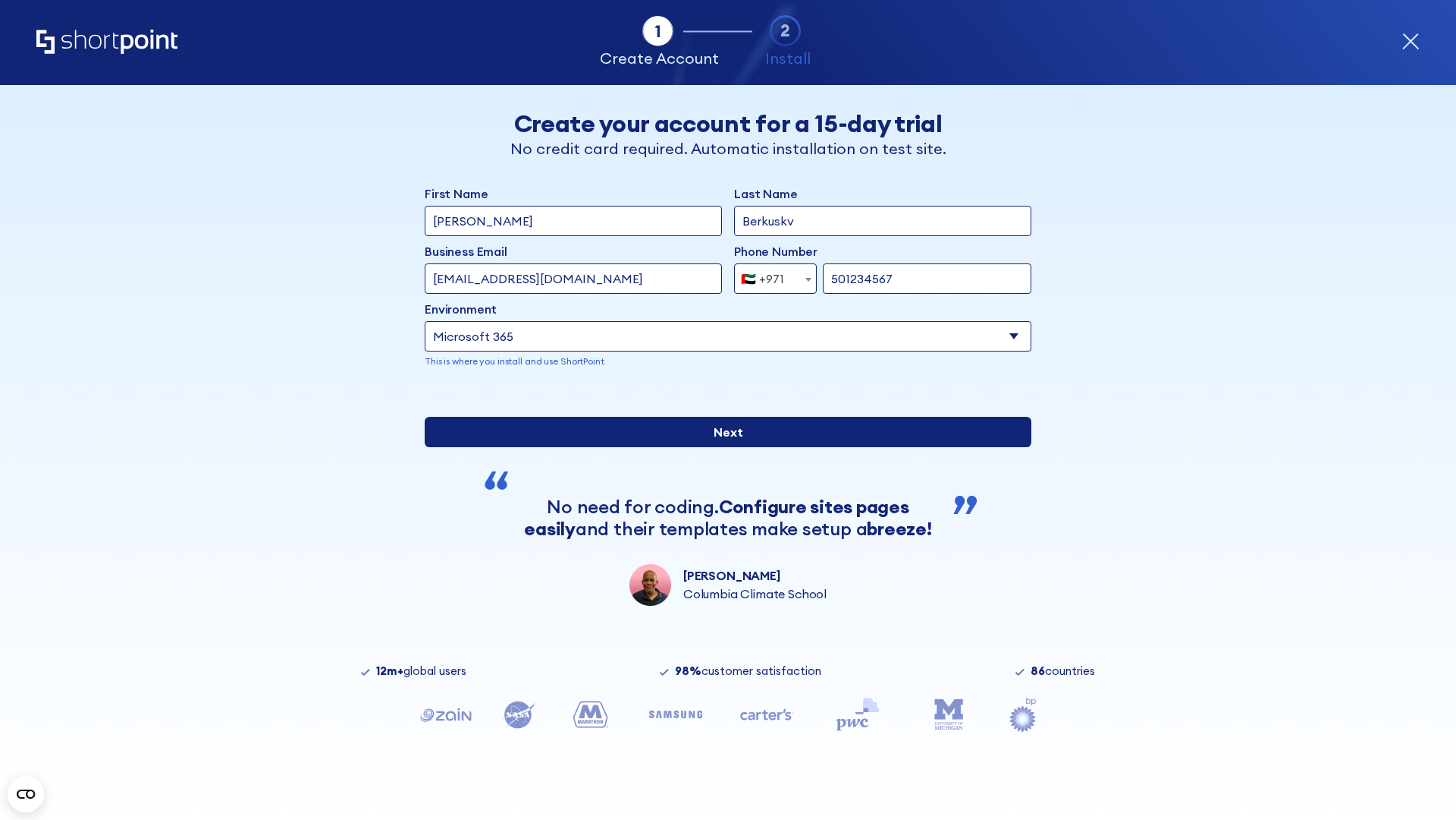
type input "501234567"
click at [722, 447] on input "Next" at bounding box center [728, 431] width 607 height 30
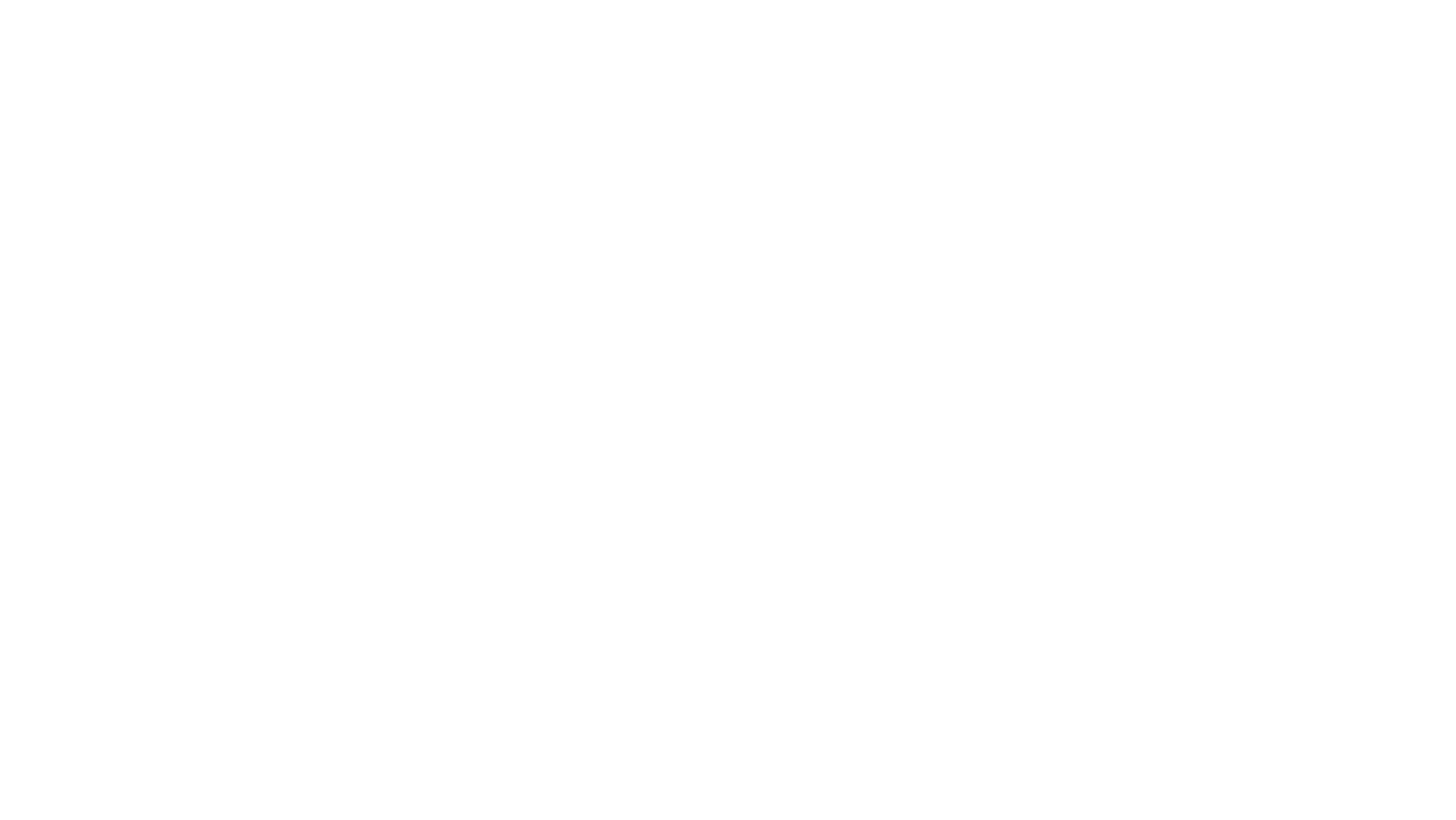
select select "+971"
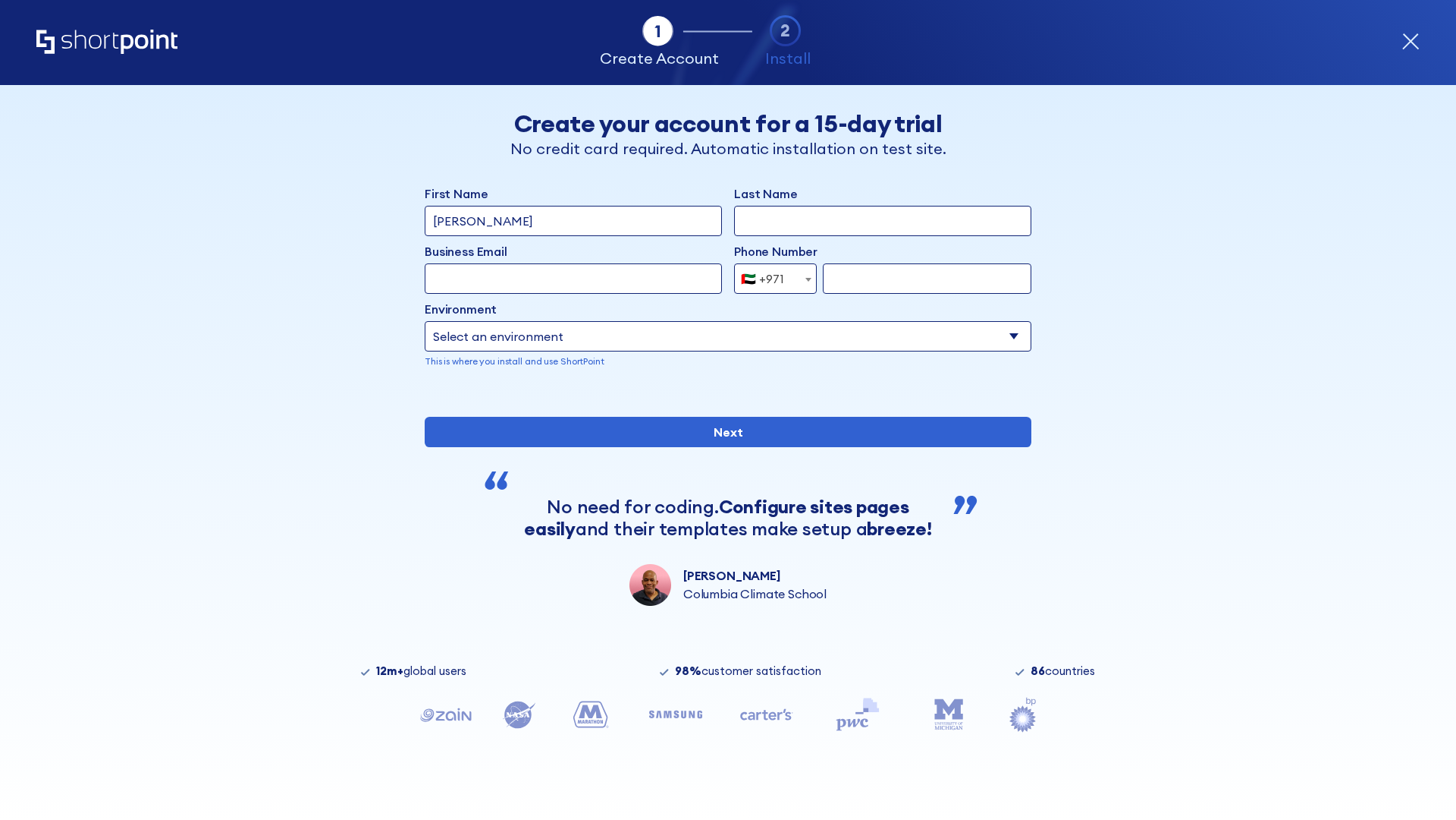
type input "[PERSON_NAME]"
type input "Berkuskv"
type input "[EMAIL_ADDRESS][DOMAIN_NAME]"
click at [770, 279] on div "🇦🇪 +971" at bounding box center [762, 278] width 43 height 30
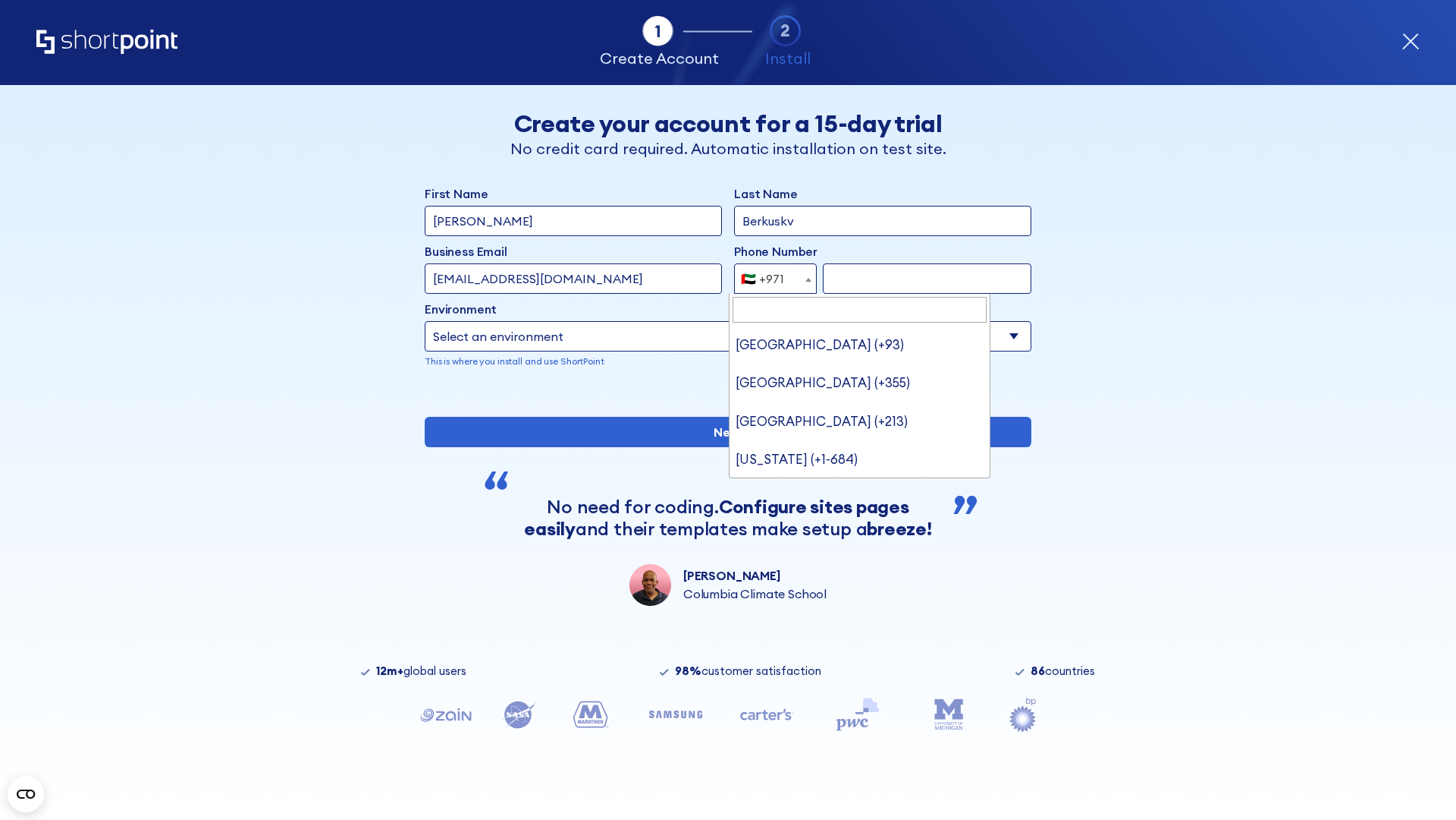
type input "[GEOGRAPHIC_DATA] (+44)"
select select "+44"
type input "7912345678"
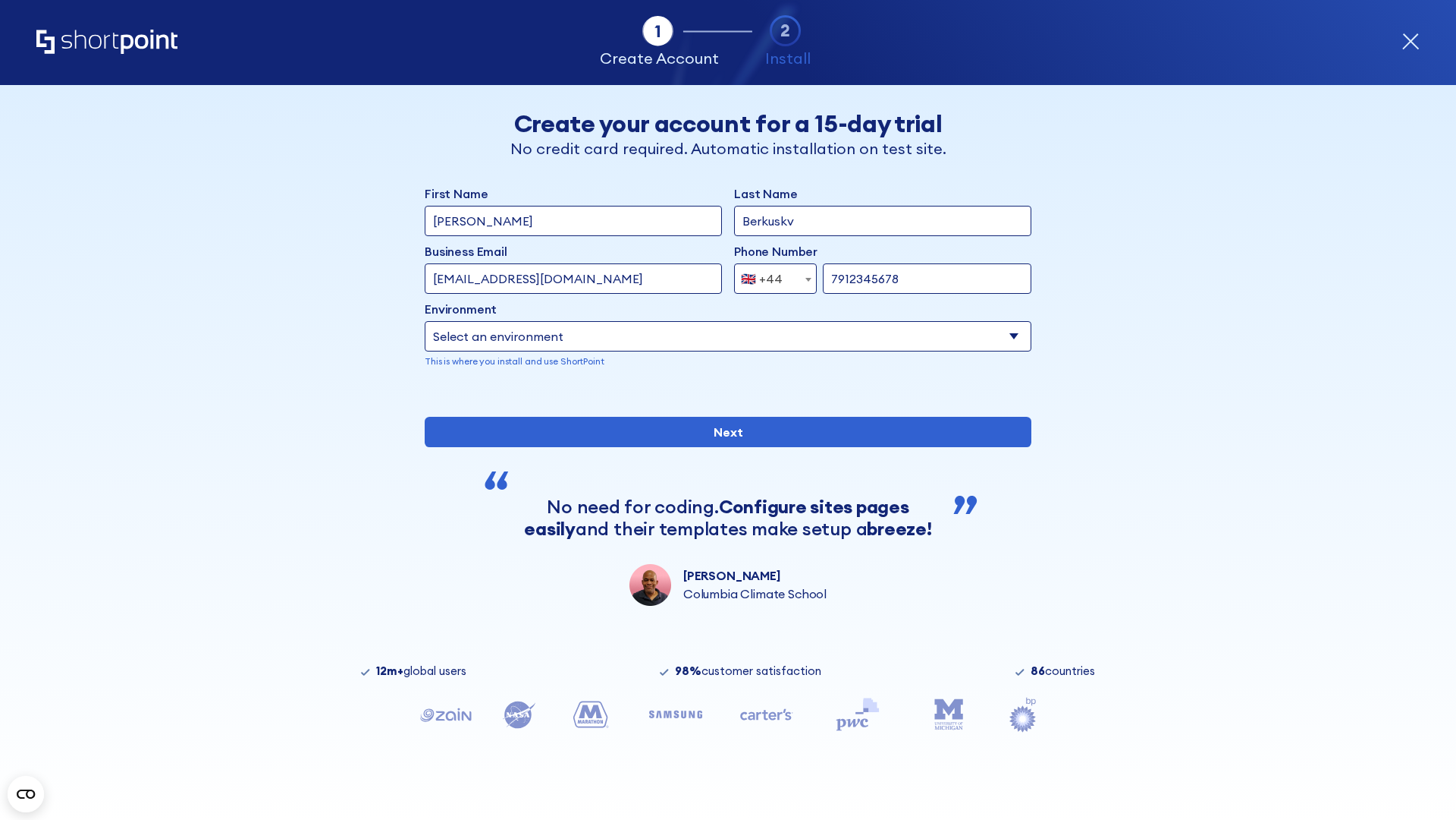
select select "Microsoft 365"
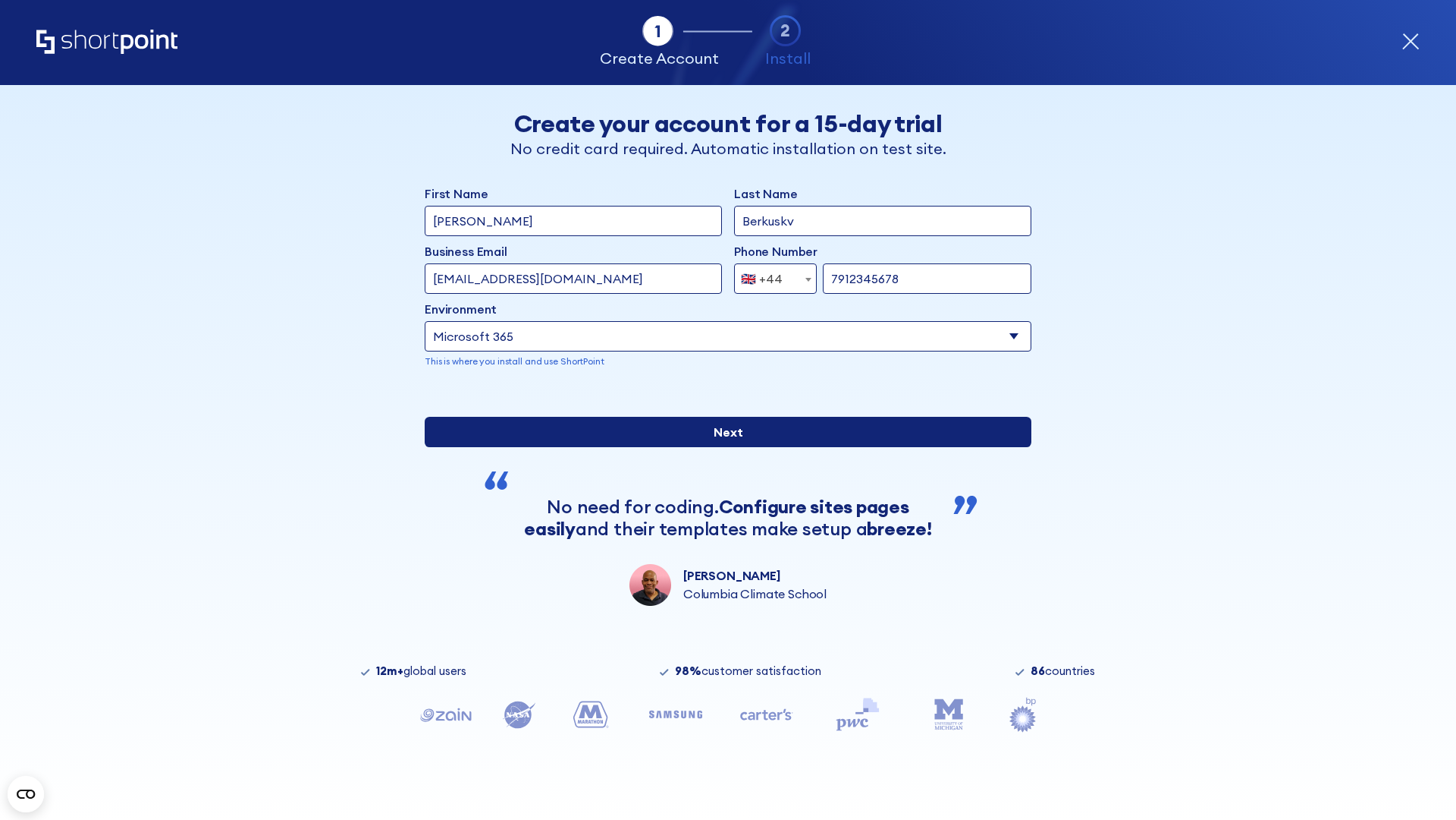
type input "7912345678"
click at [722, 447] on input "Next" at bounding box center [728, 431] width 607 height 30
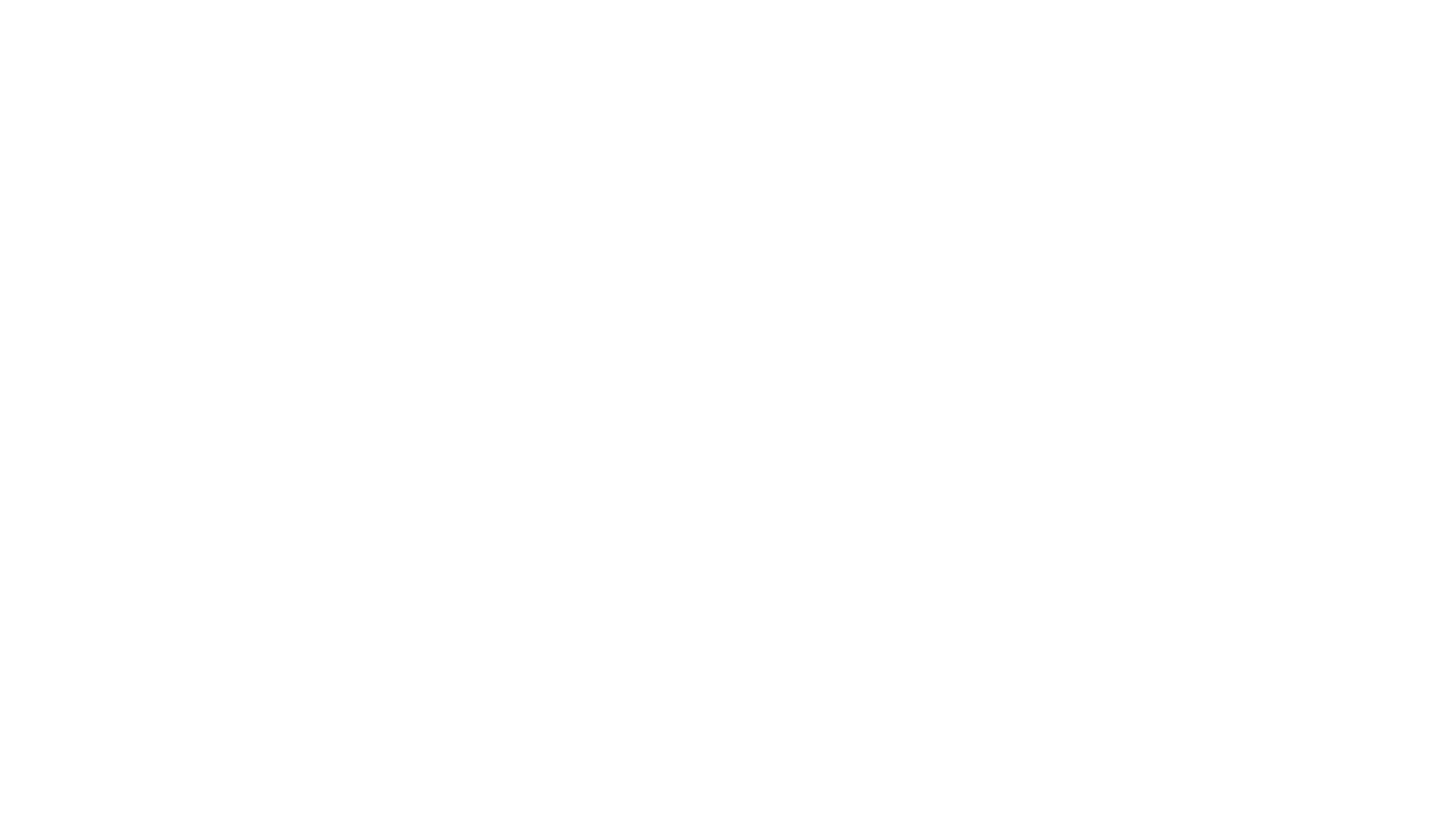
select select "+44"
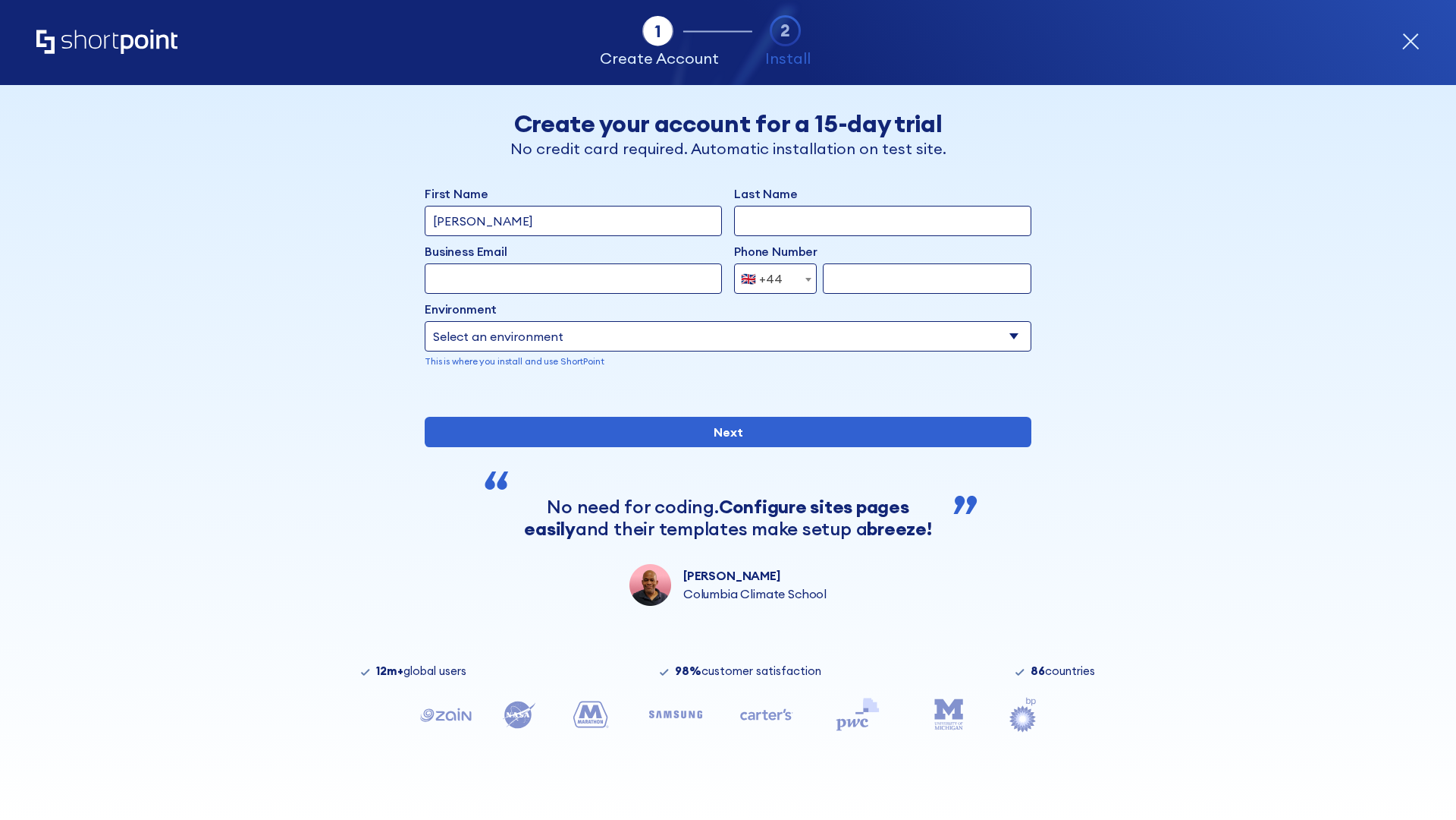
type input "[PERSON_NAME]"
type input "Berkuskv"
type input "info@startup.tech"
click at [770, 279] on div "🇬🇧 +44" at bounding box center [762, 278] width 42 height 30
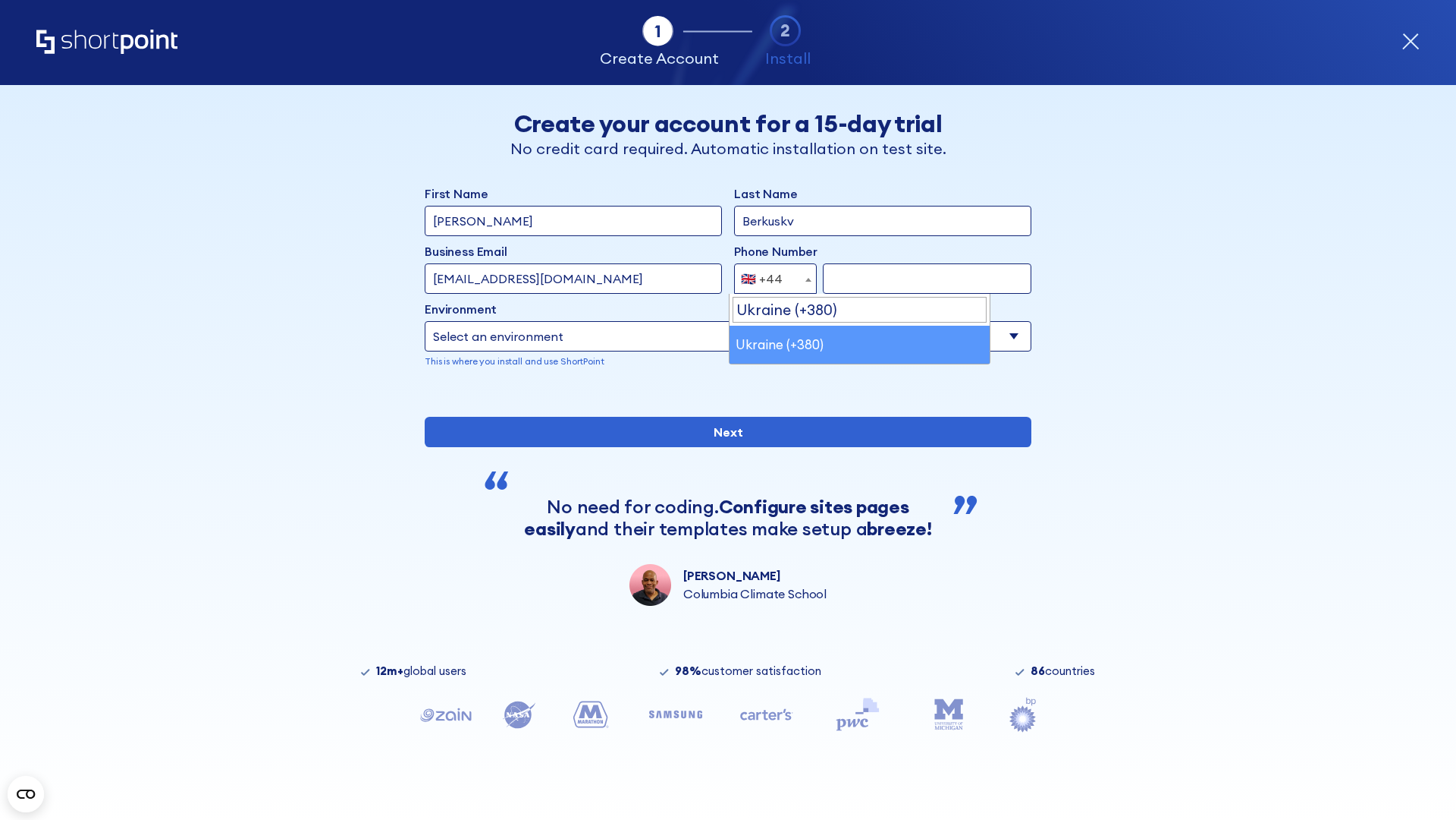
select select "+380"
type input "663451789"
select select "Microsoft 365"
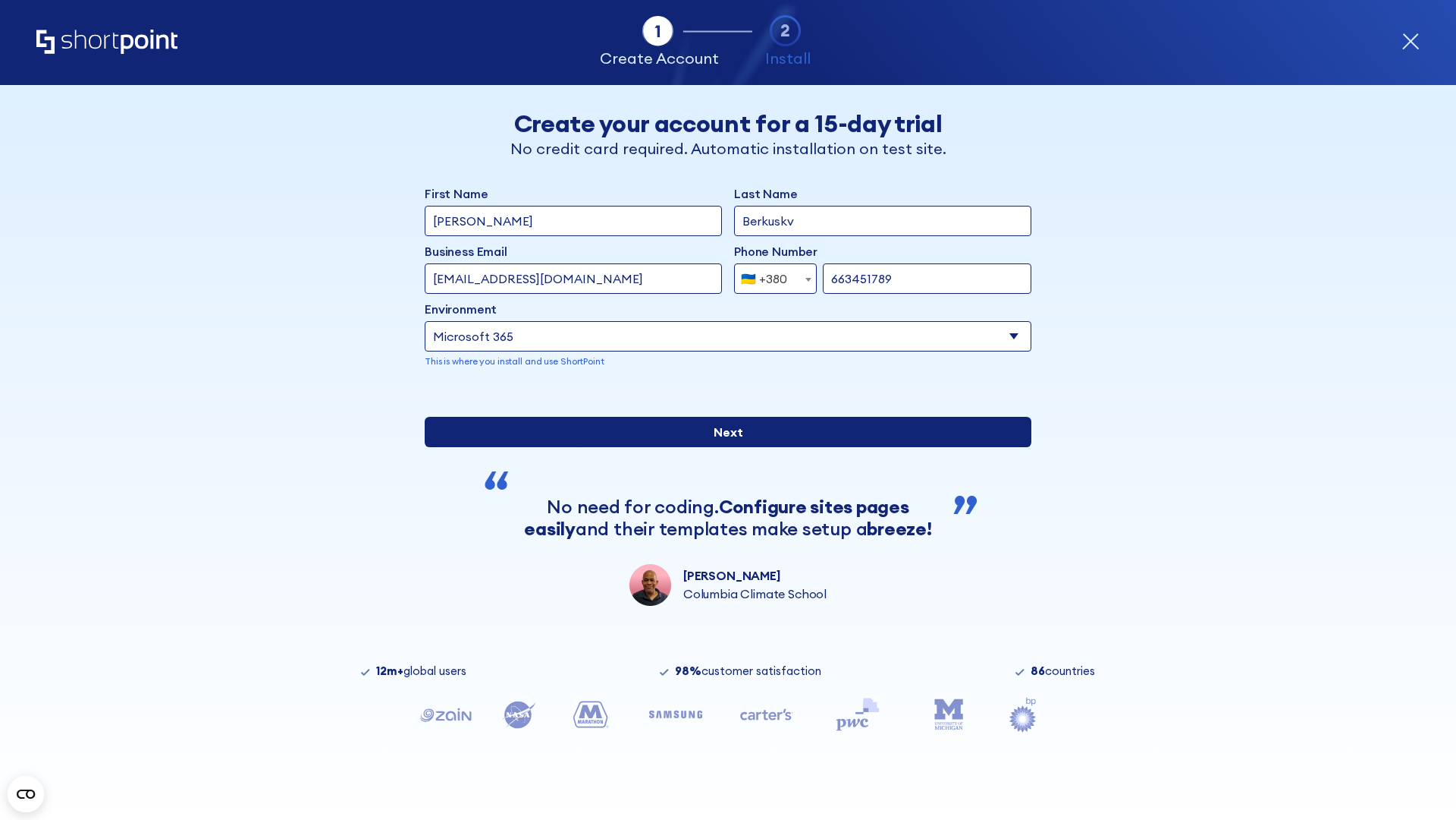
type input "663451789"
click at [722, 447] on input "Next" at bounding box center [728, 431] width 607 height 30
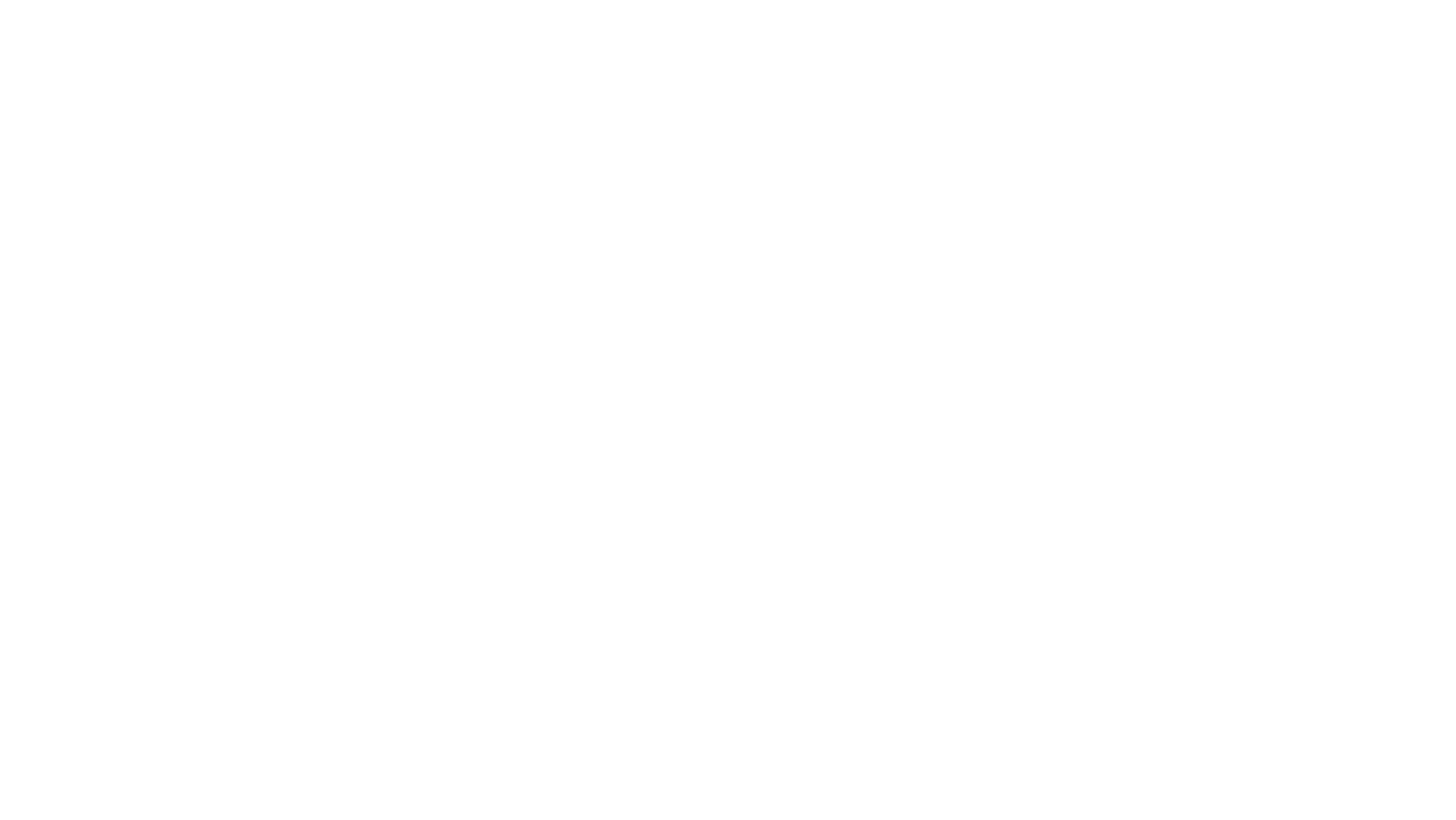
select select "+380"
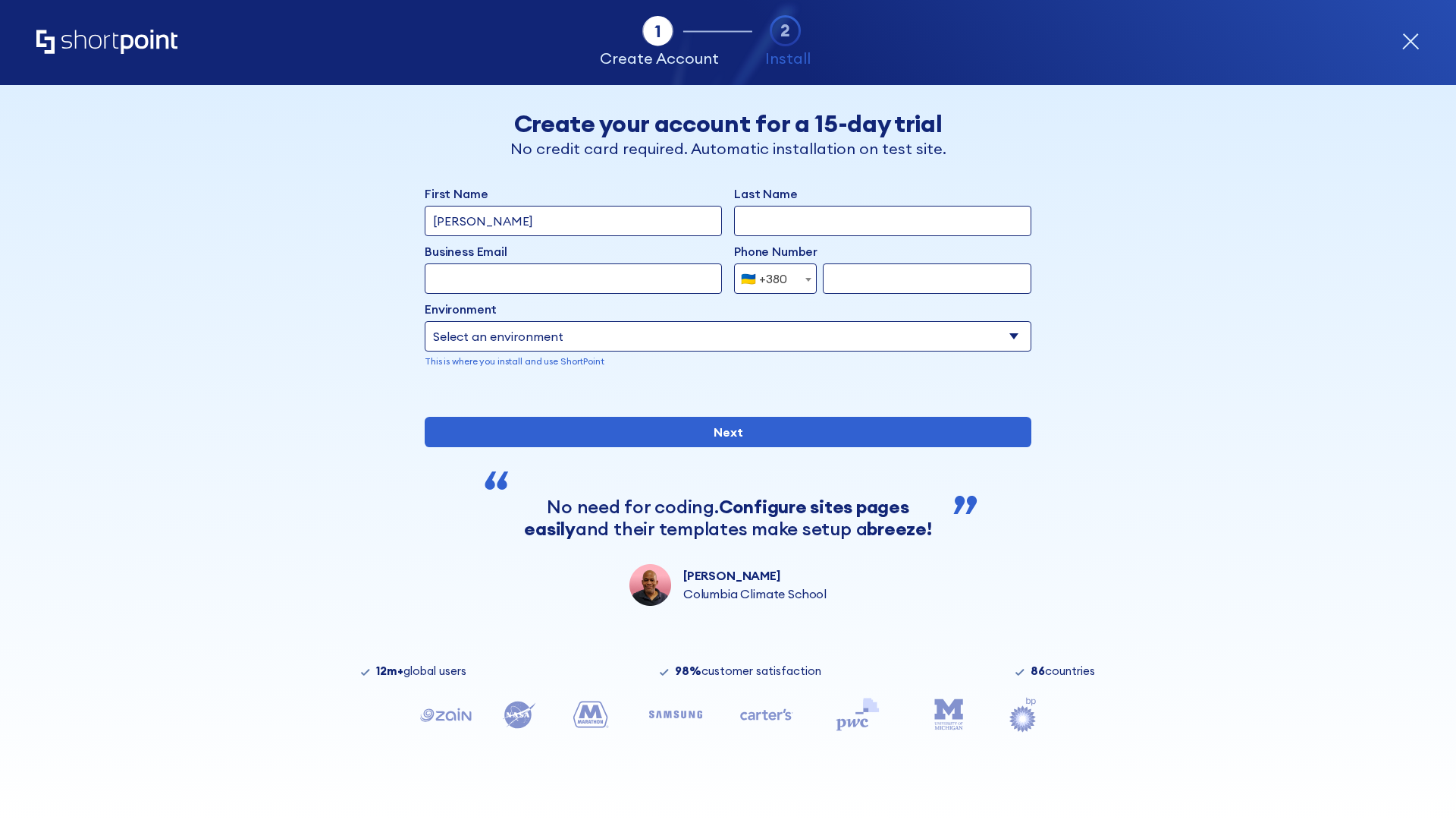
type input "[PERSON_NAME]"
type input "Berkuskv"
type input "[EMAIL_ADDRESS][DOMAIN_NAME]"
click at [770, 279] on div "🇺🇦 +380" at bounding box center [764, 278] width 46 height 30
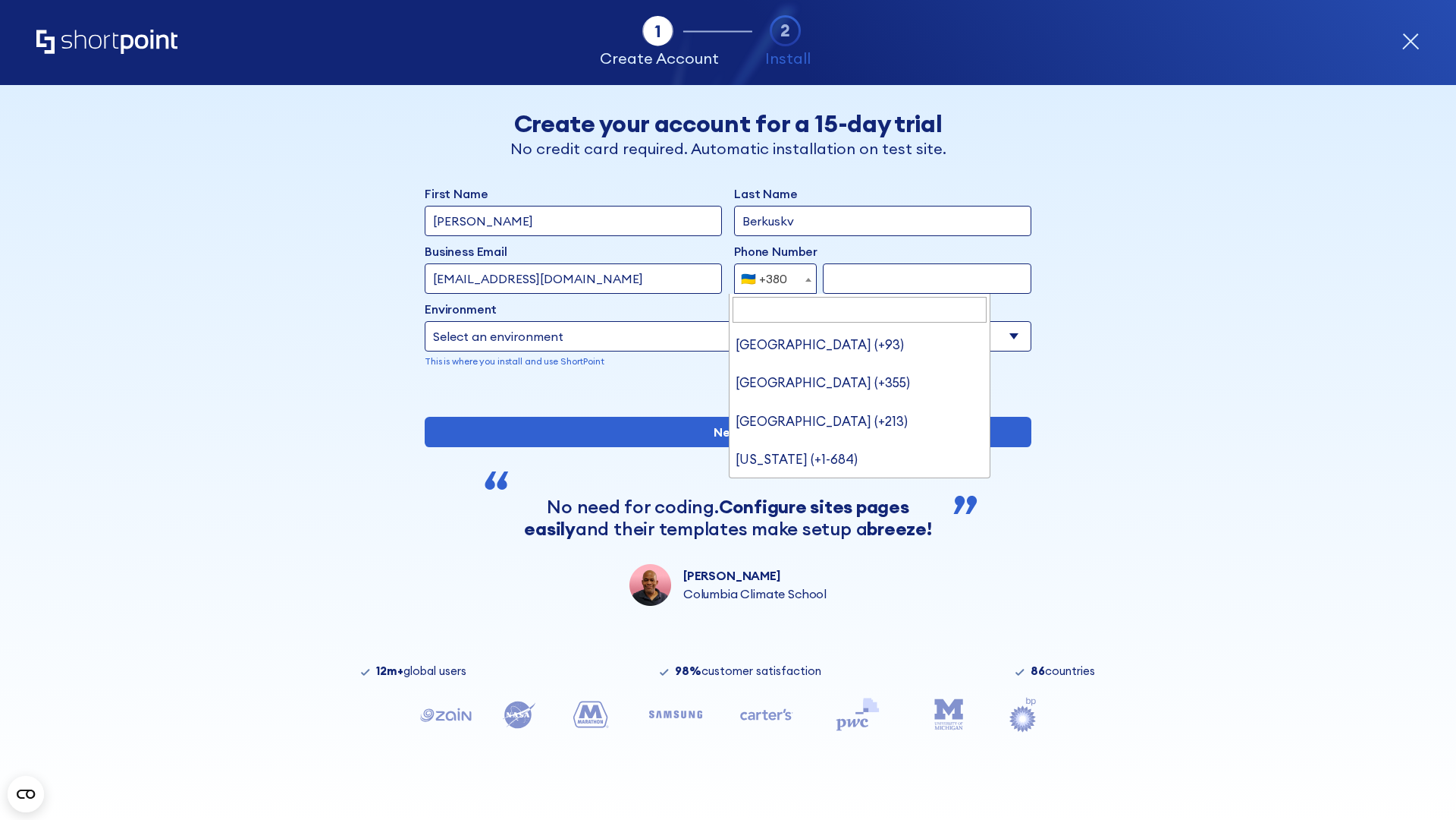
type input "United States (+1)"
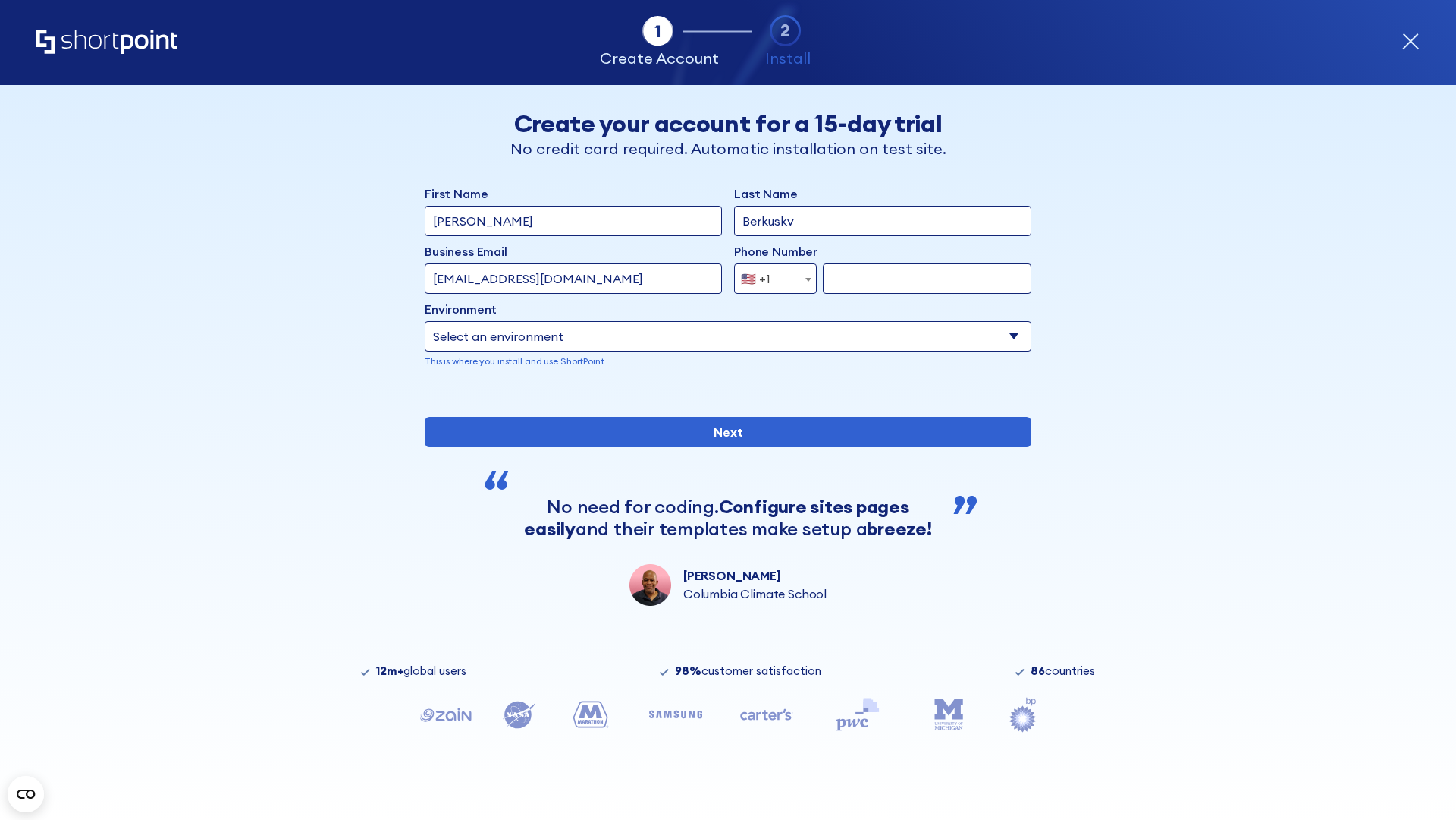
select select "+1"
type input "2025550123"
select select "Microsoft 365"
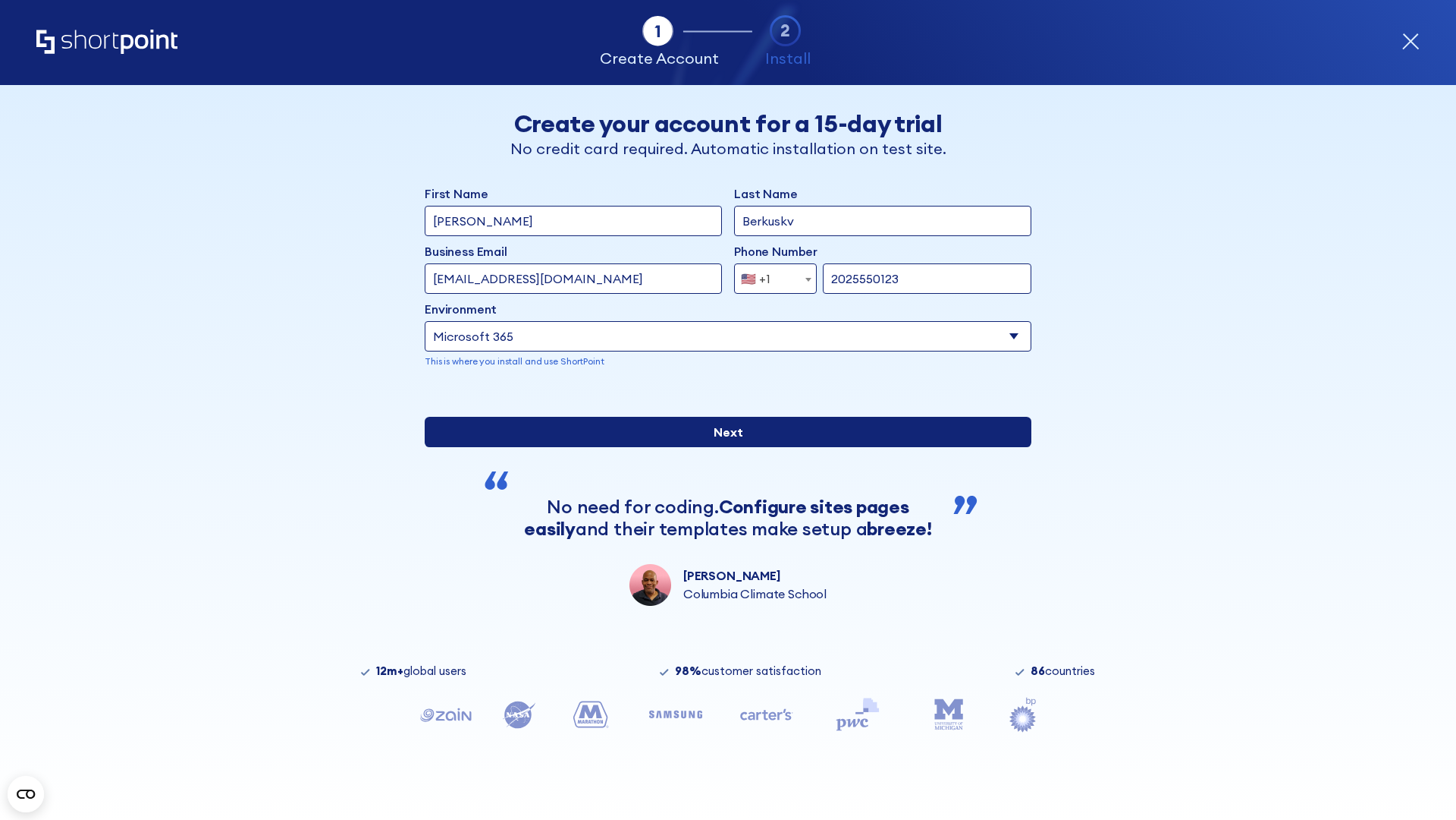
type input "2025550123"
click at [722, 447] on input "Next" at bounding box center [728, 431] width 607 height 30
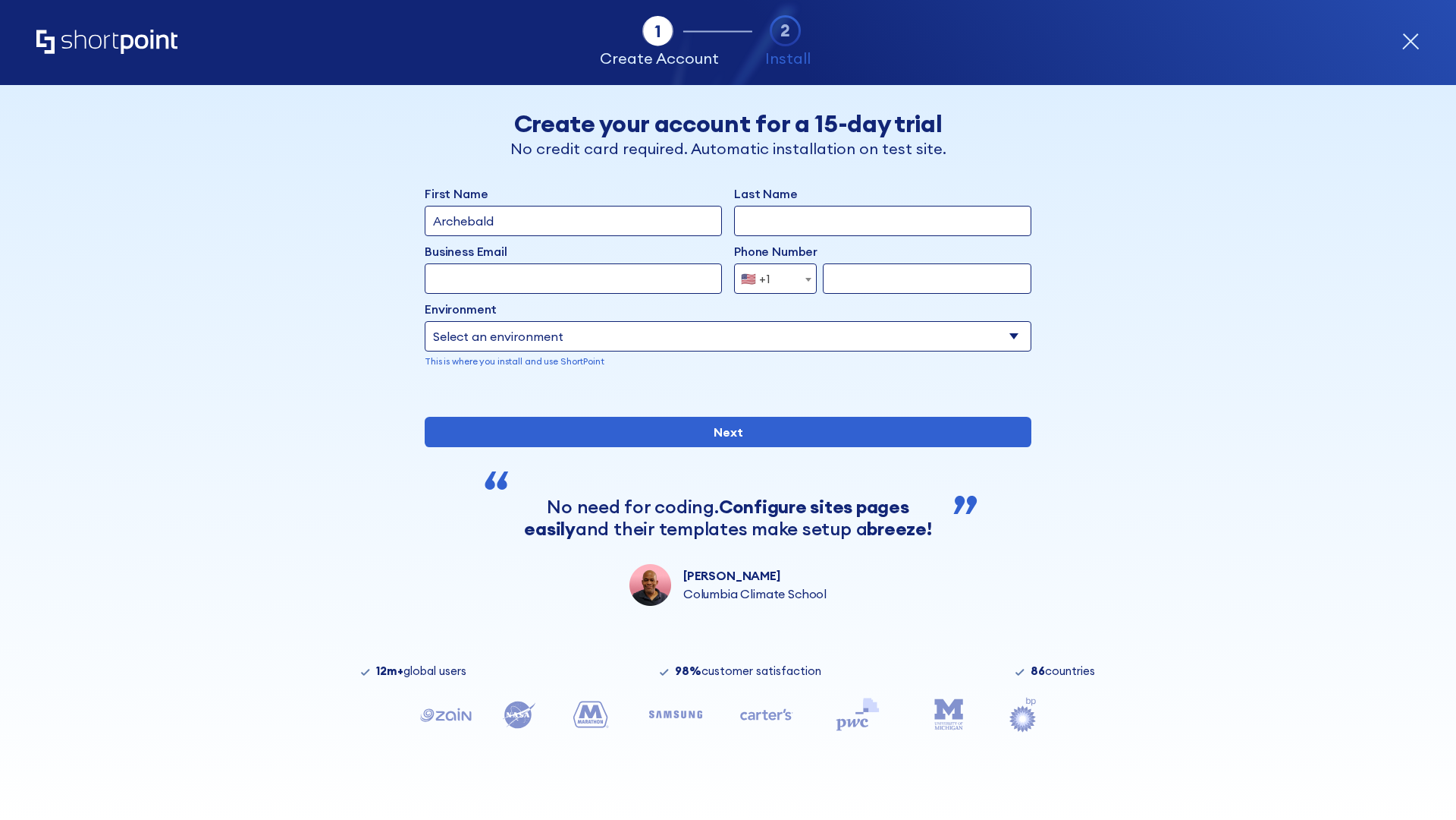
type input "Archebald"
type input "Berkuskv"
type input "[EMAIL_ADDRESS][DOMAIN_NAME]"
type input "2125556789"
select select "SharePoint 2019 (On-Premise)"
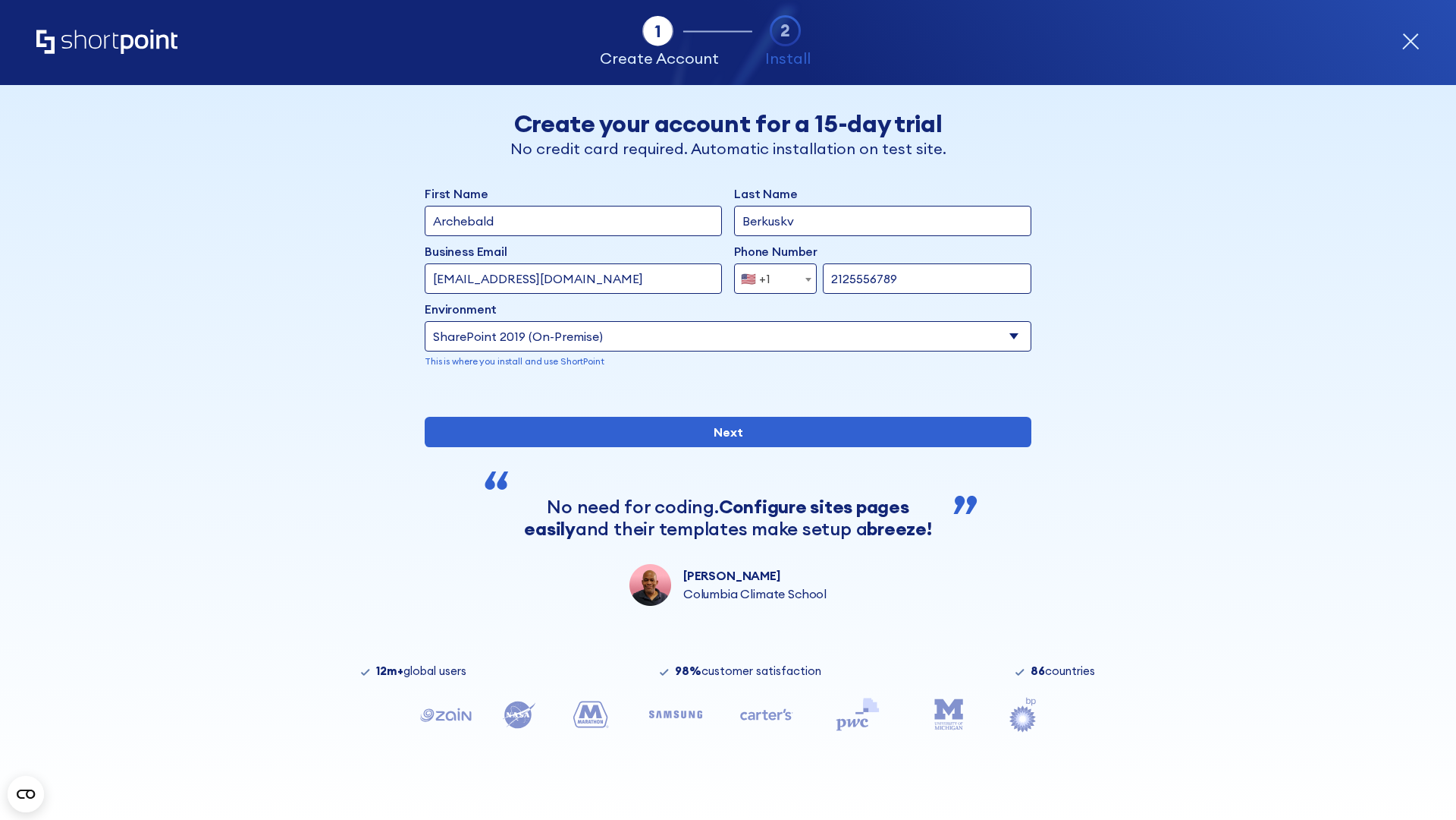
type input "2125556789"
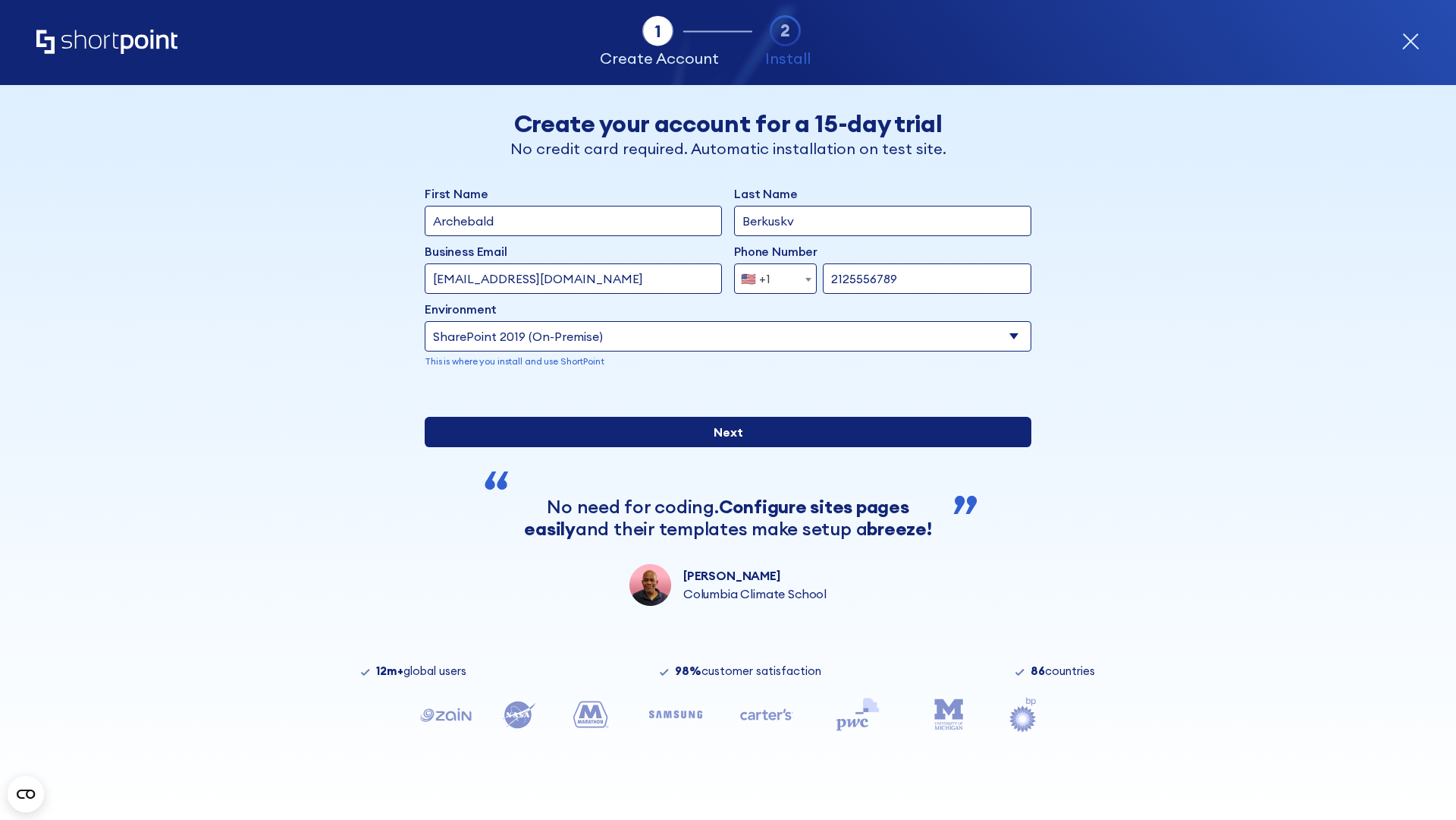
type input "https://contoso.sharepoint.xyz"
click at [722, 447] on input "Next" at bounding box center [728, 431] width 607 height 30
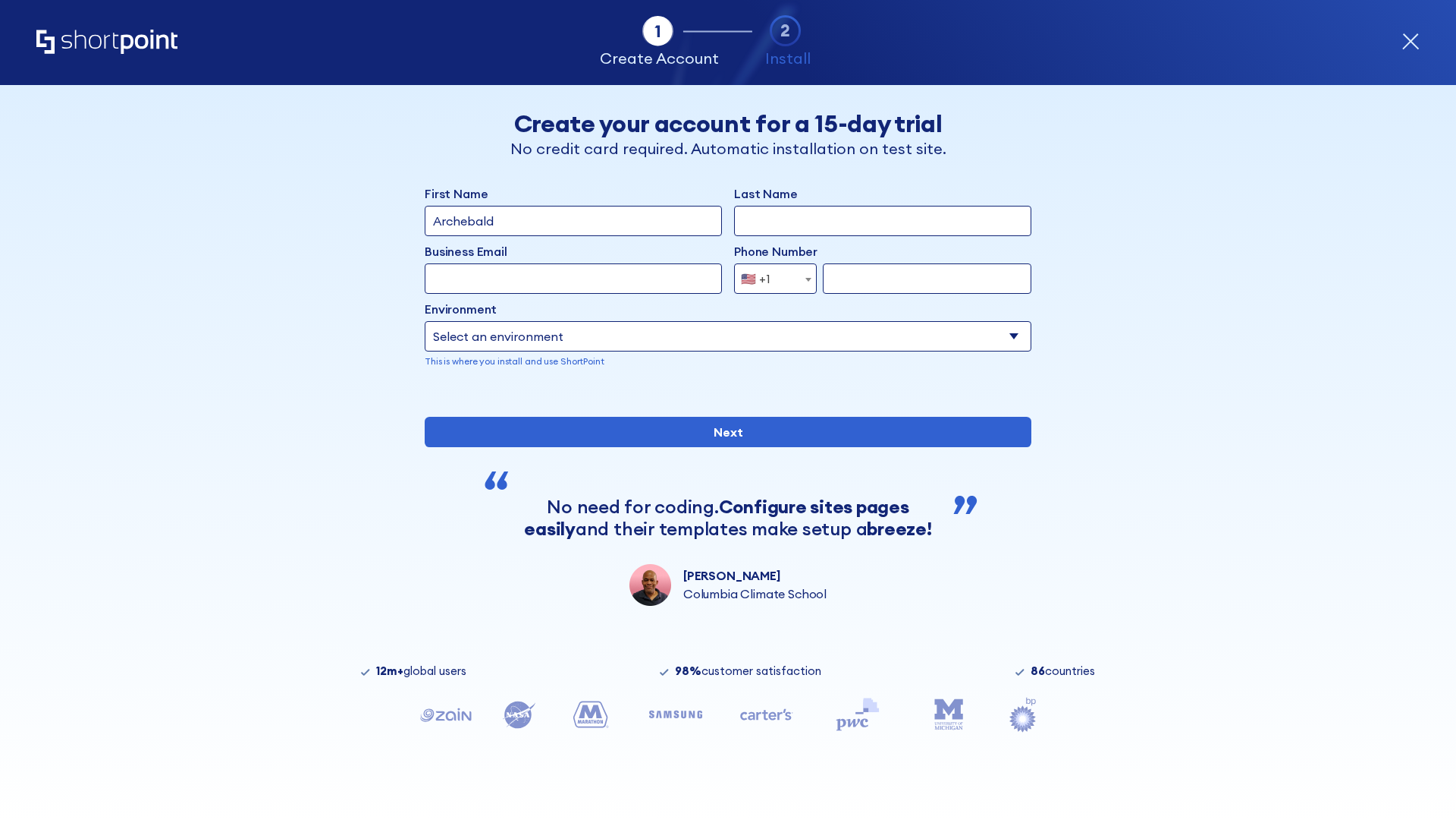
type input "Archebald"
type input "Berkuskv"
type input "[EMAIL_ADDRESS][DOMAIN_NAME]"
type input "2125556789"
select select "SharePoint 2019 (On-Premise)"
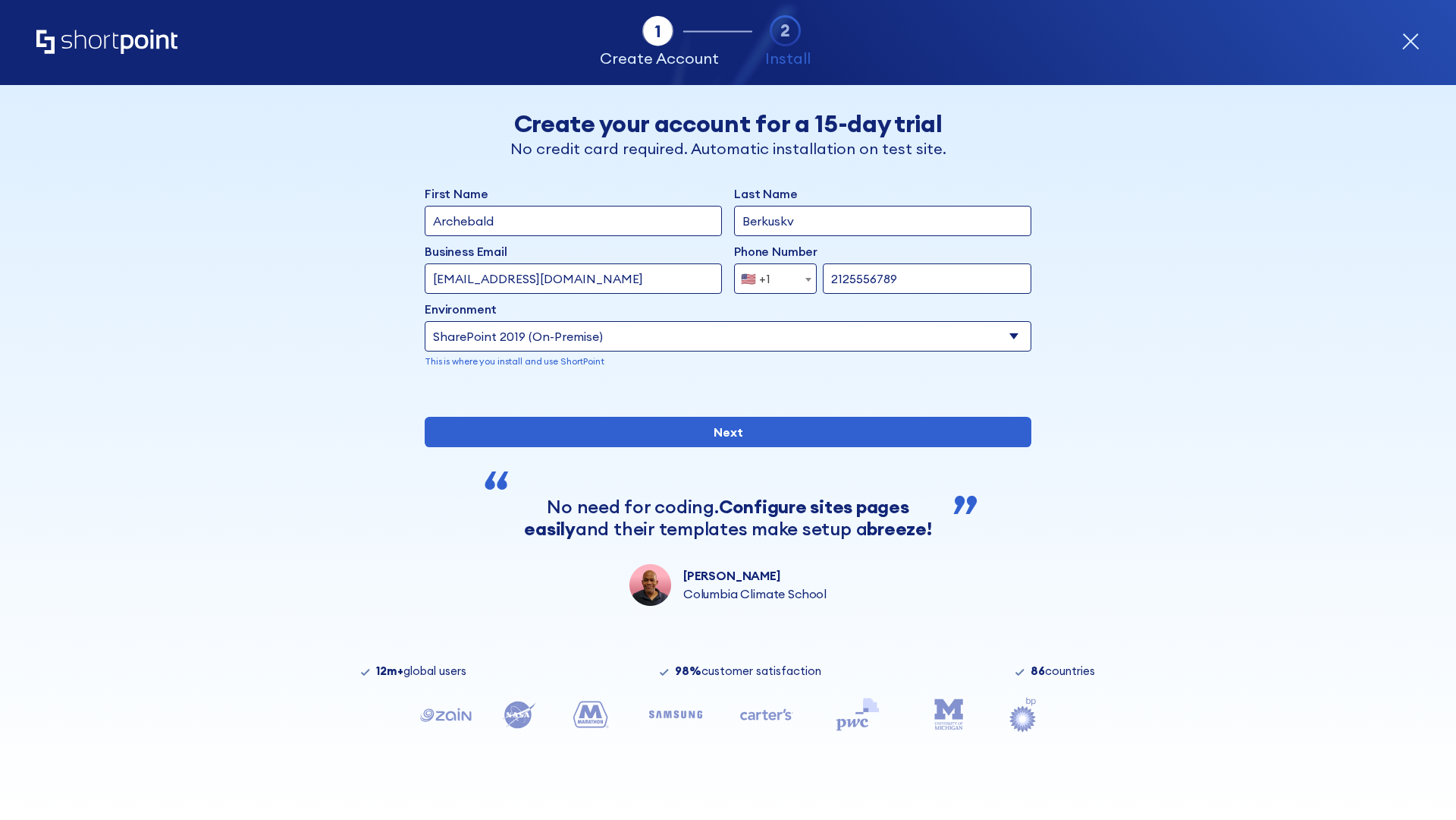
type input "2125556789"
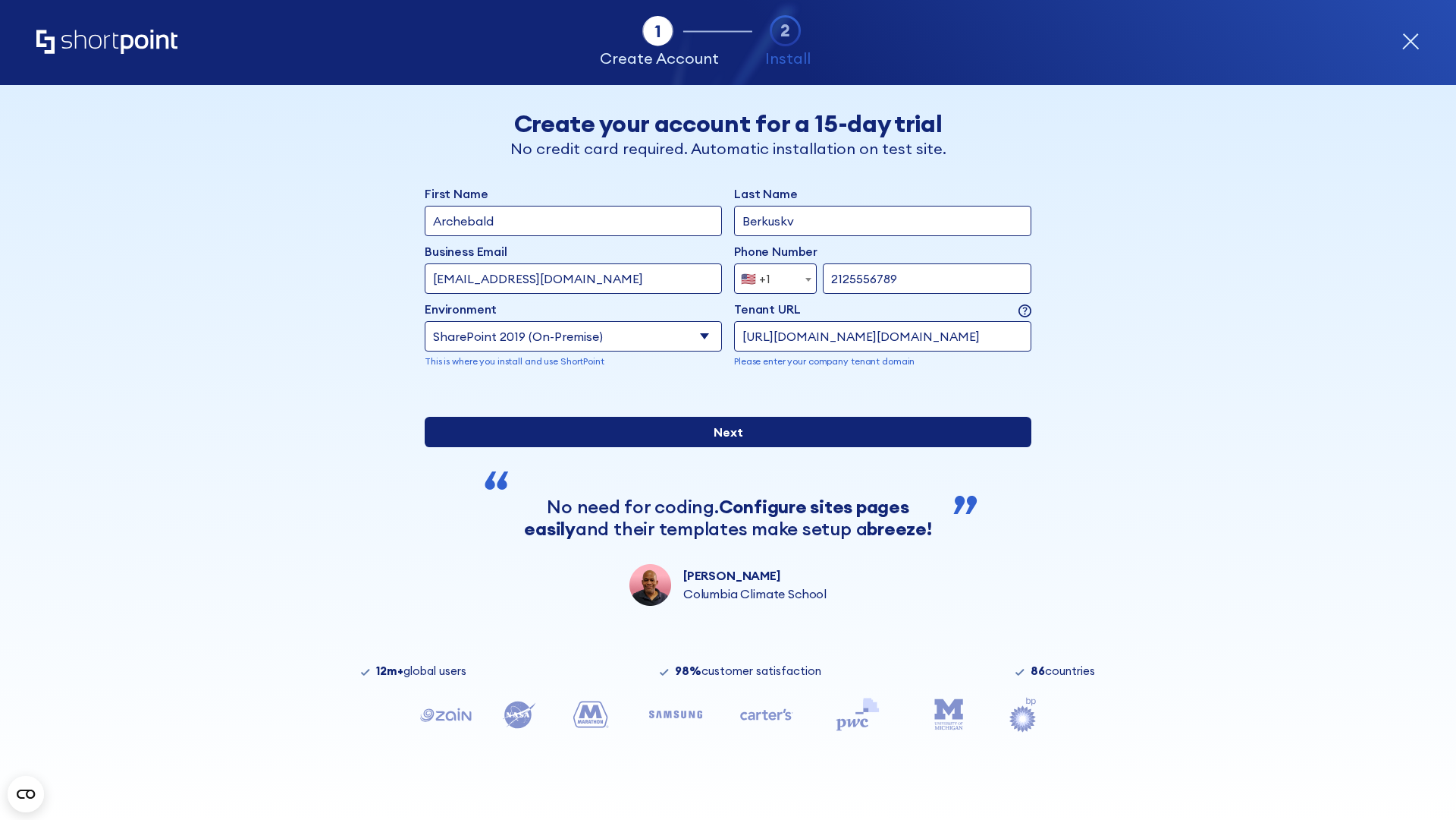
type input "[URL][DOMAIN_NAME][DOMAIN_NAME]"
click at [722, 447] on input "Next" at bounding box center [728, 431] width 607 height 30
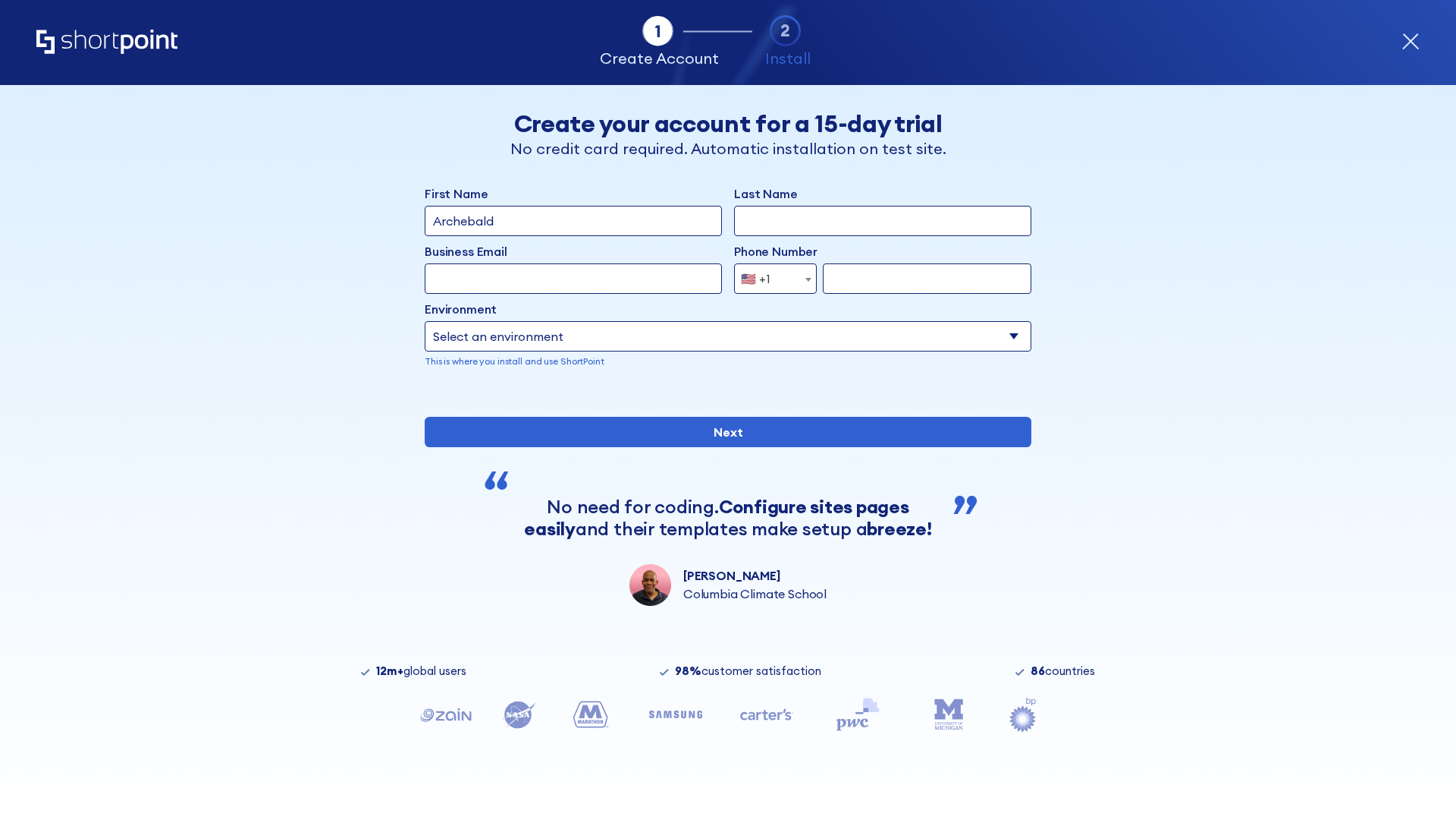
type input "Archebald"
type input "Berkuskv"
type input "[EMAIL_ADDRESS][DOMAIN_NAME]"
type input "2125556789"
select select "SharePoint 2019 (On-Premise)"
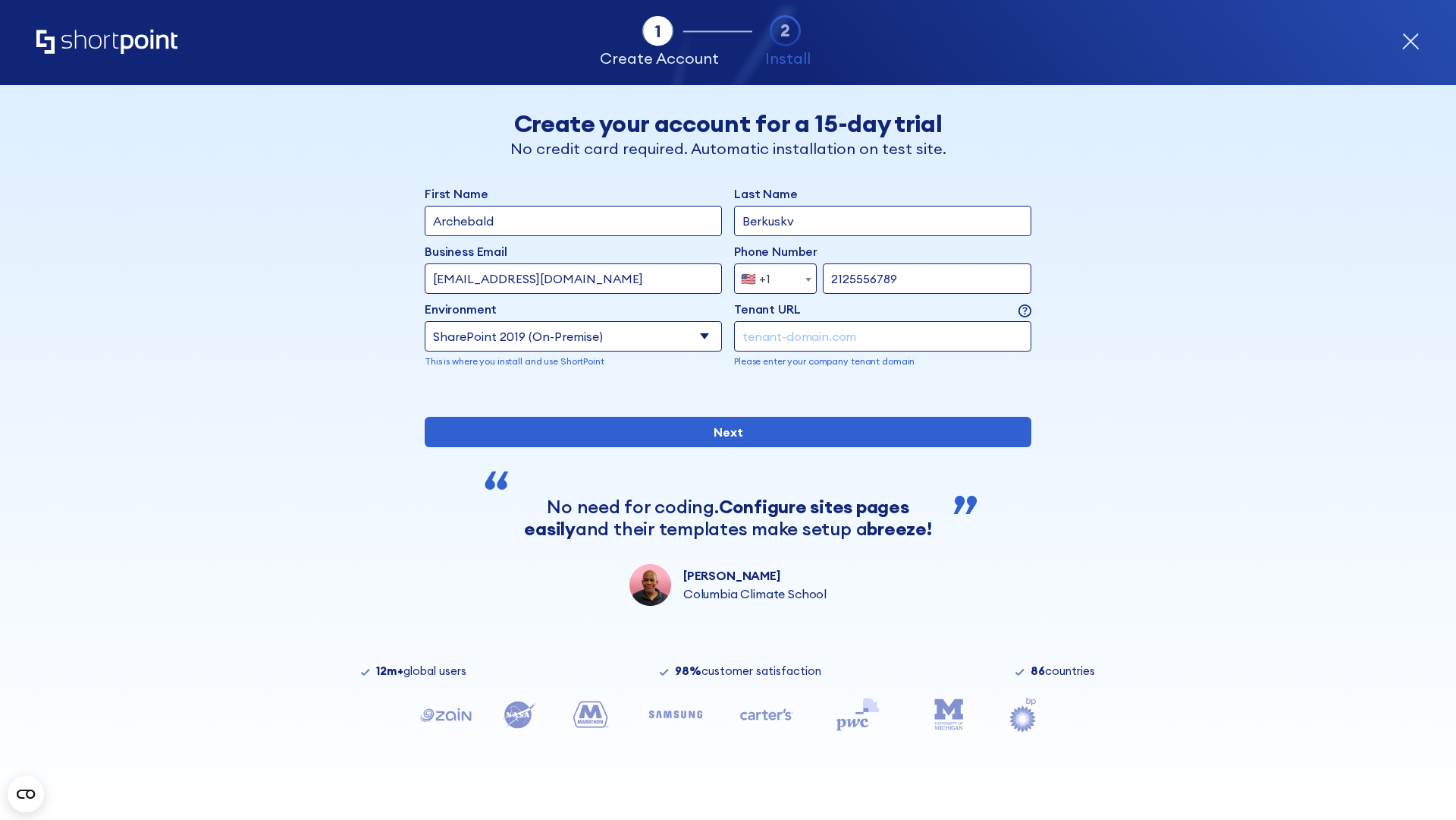
type input "2125556789"
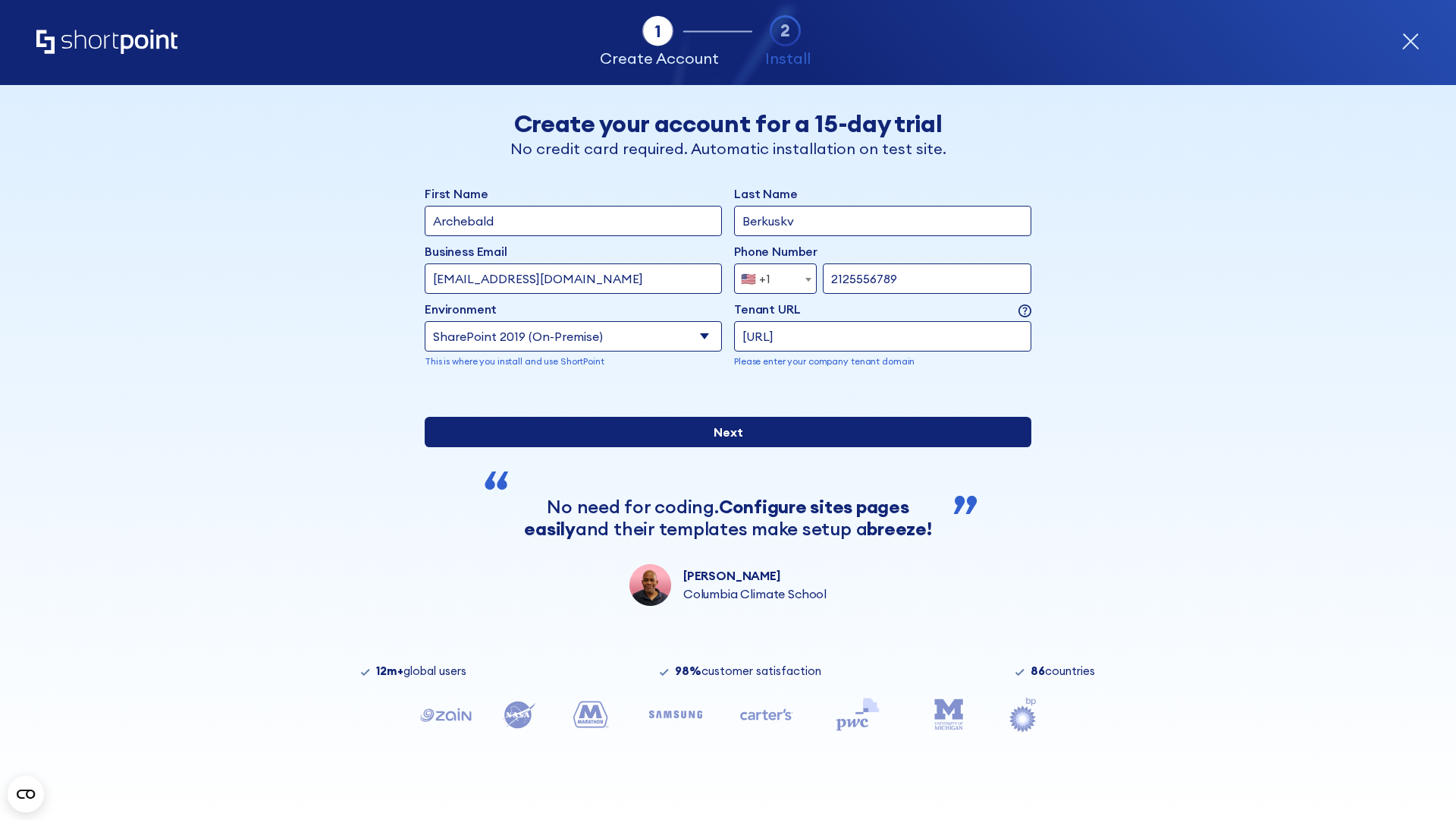
type input "ftp://site.sharepoint.dem"
click at [722, 447] on input "Next" at bounding box center [728, 431] width 607 height 30
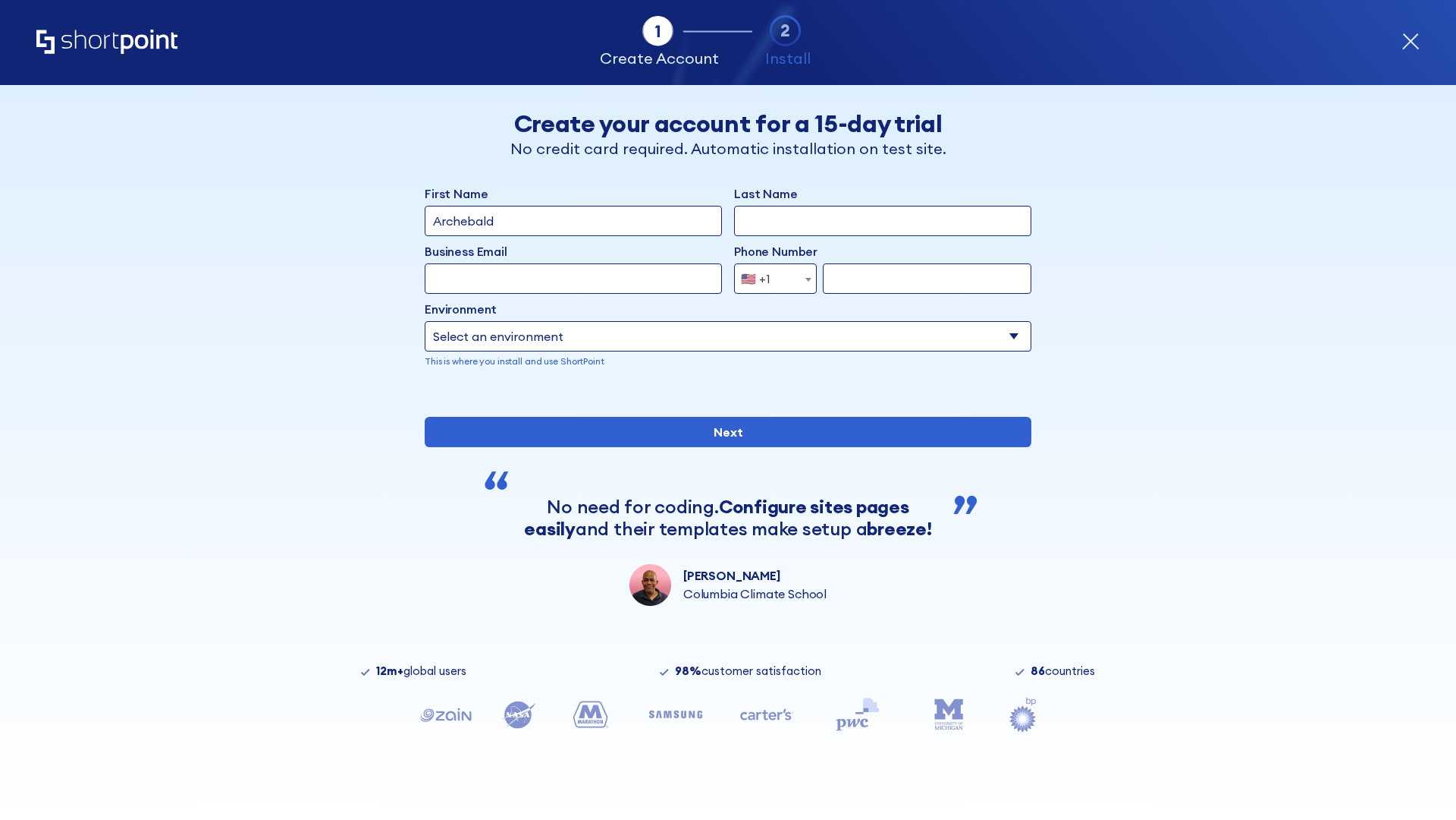
type input "Archebald"
type input "Berkuskv"
type input "[EMAIL_ADDRESS][DOMAIN_NAME]"
type input "2125556789"
select select "SharePoint 2019 (On-Premise)"
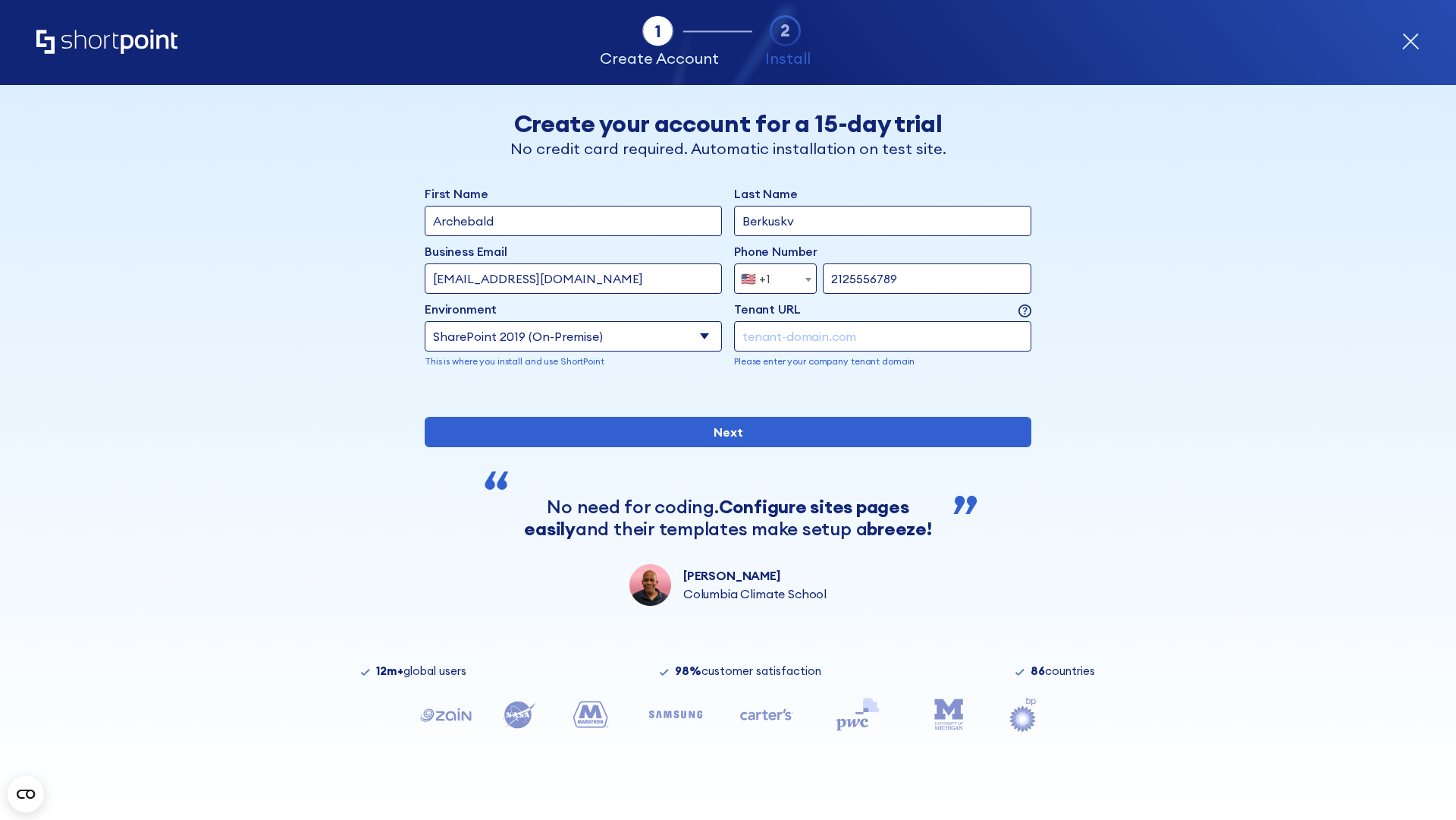
type input "2125556789"
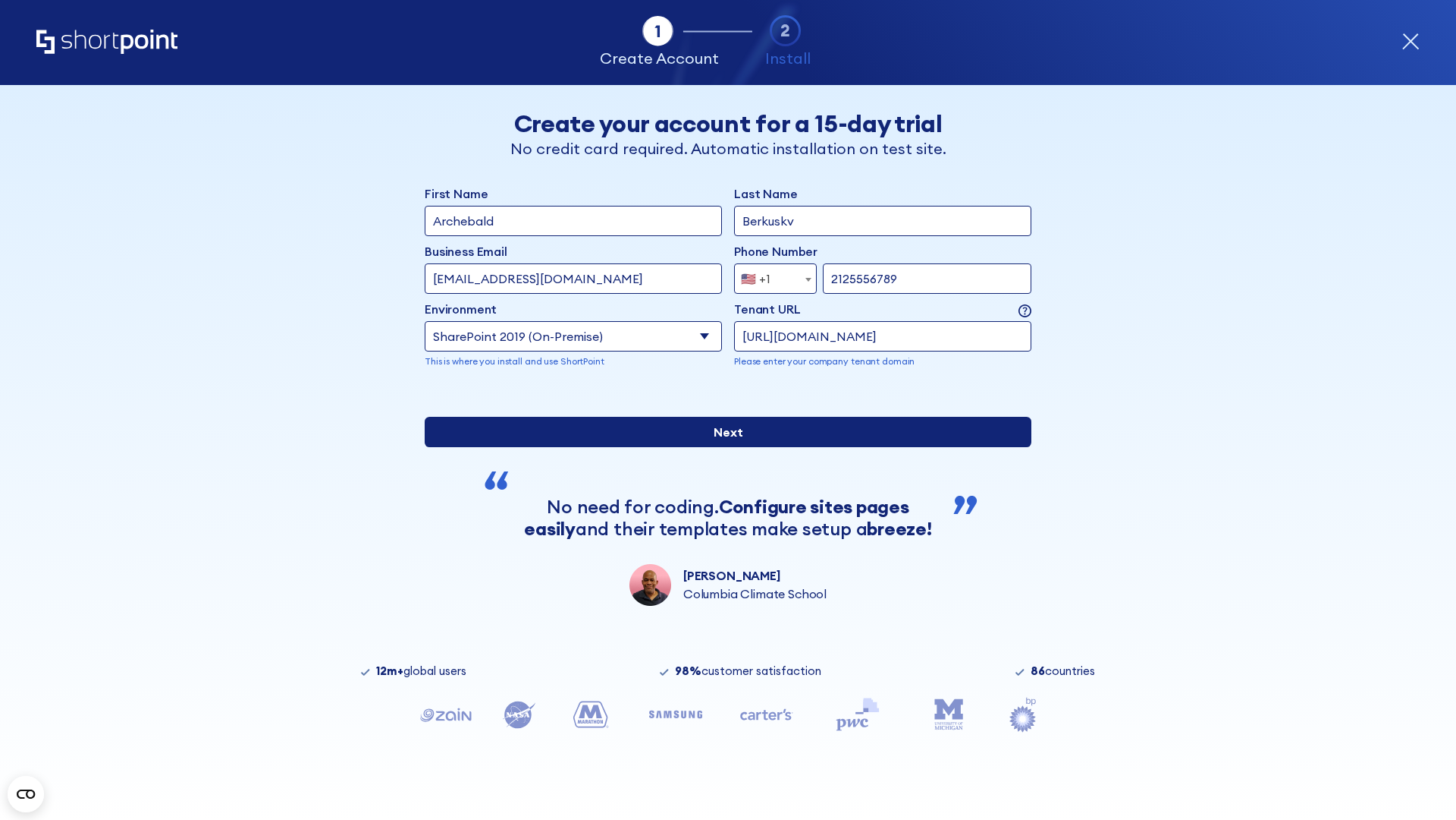
type input "https://sharepoint.com.evil.com"
click at [722, 447] on input "Next" at bounding box center [728, 431] width 607 height 30
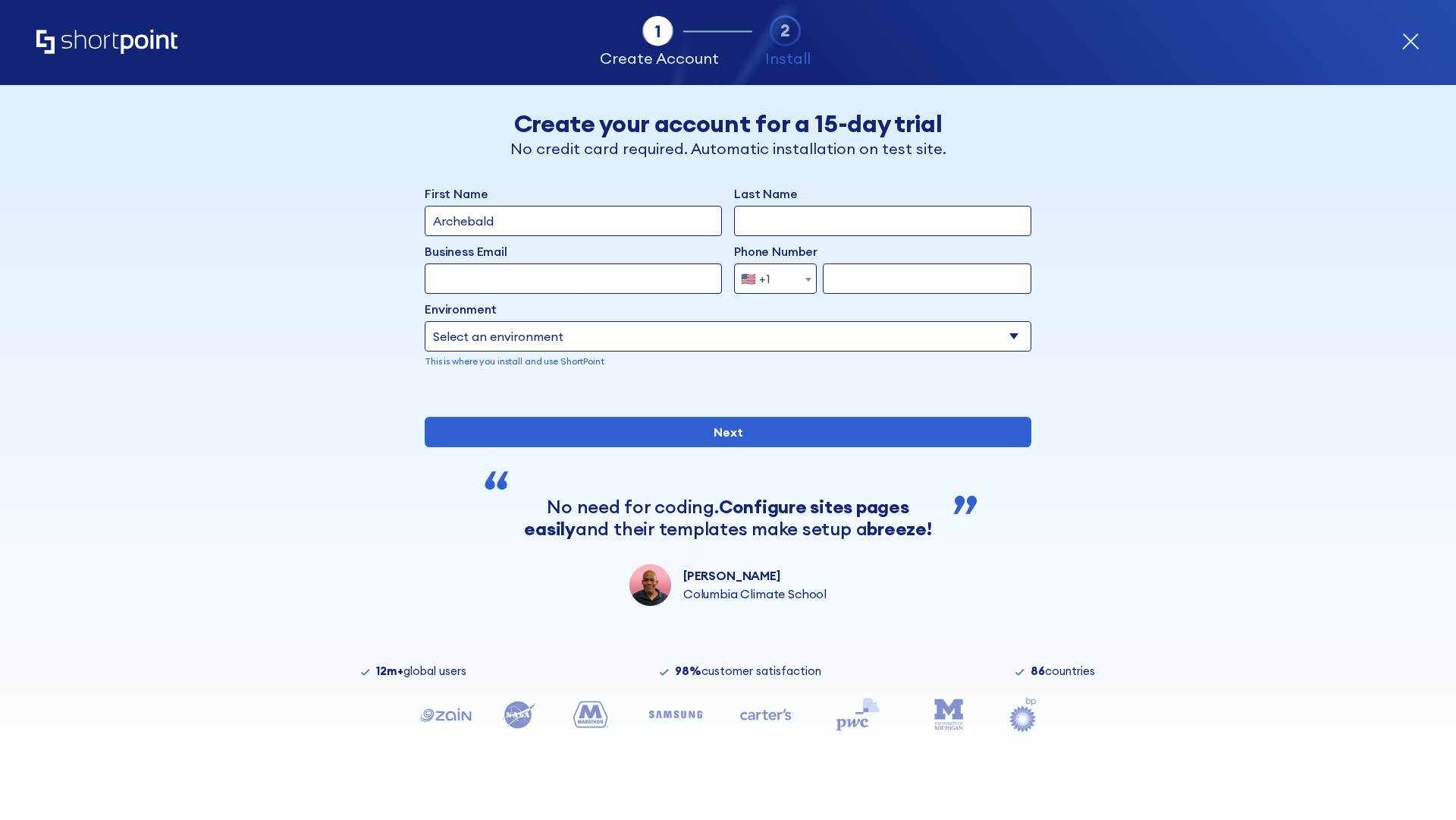
type input "Archebald"
type input "Berkuskv"
type input "[EMAIL_ADDRESS][DOMAIN_NAME]"
type input "2125556789"
select select "SharePoint 2019 (On-Premise)"
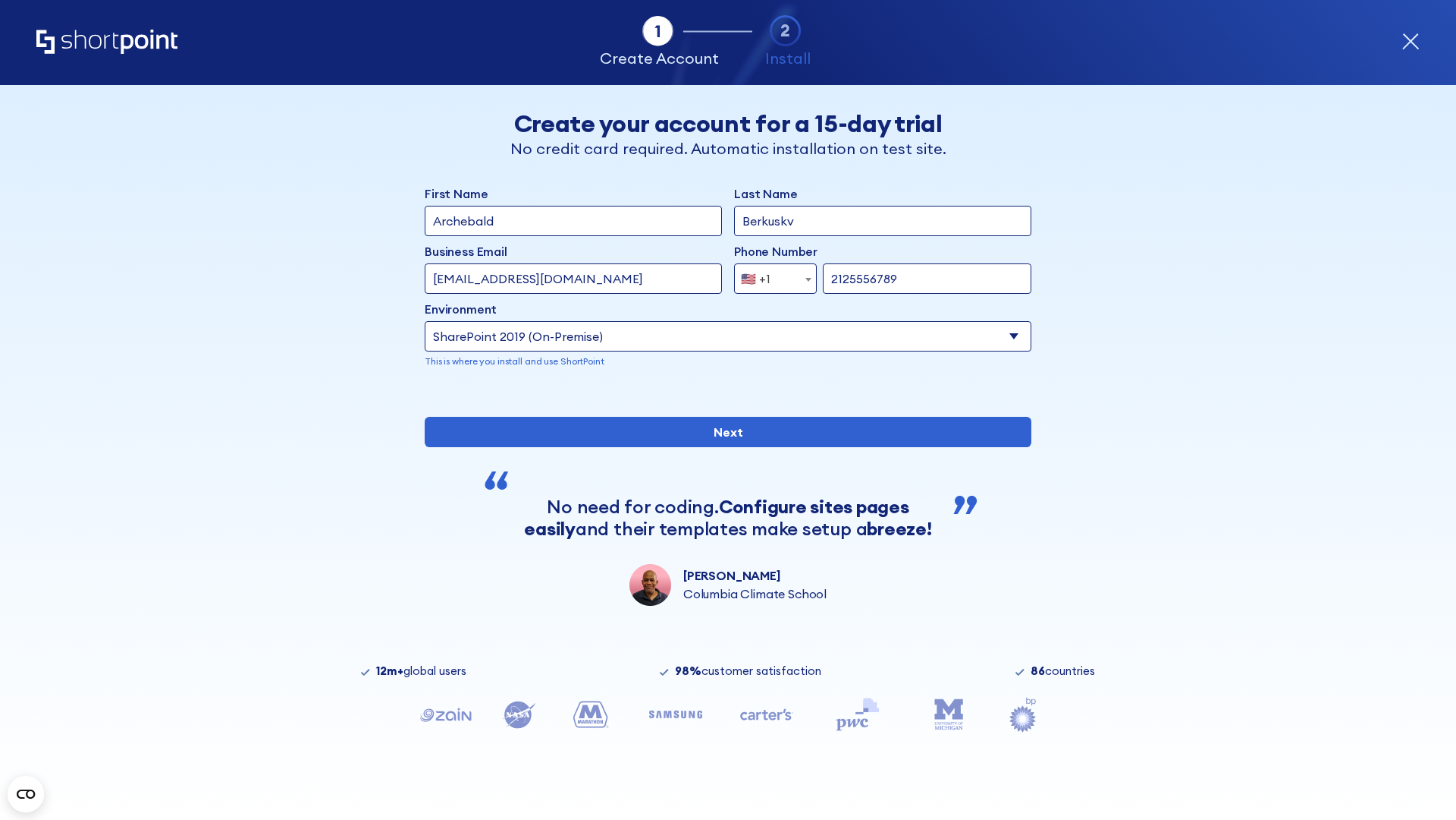
type input "2125556789"
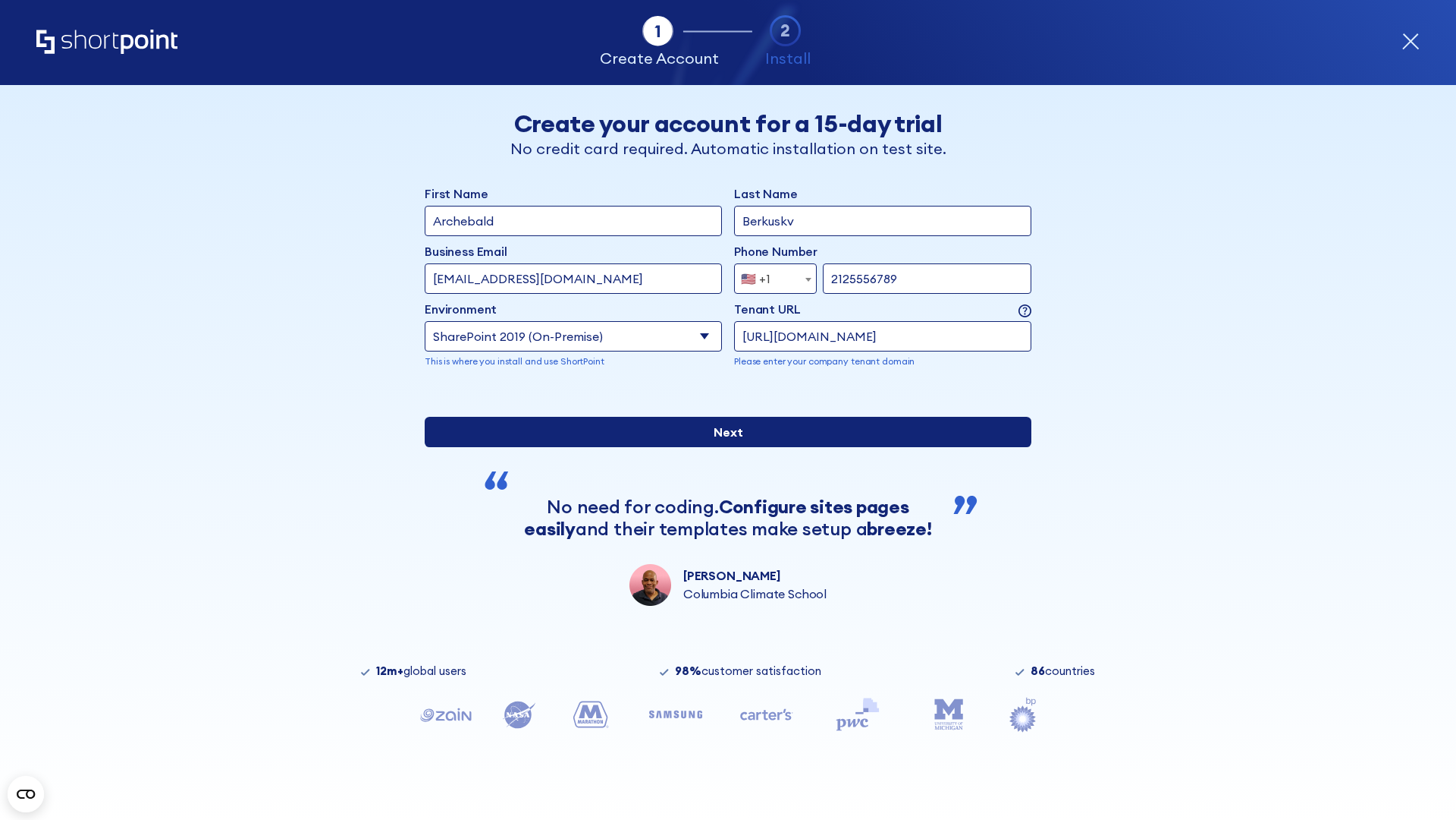
type input "[URL][DOMAIN_NAME]"
click at [722, 447] on input "Next" at bounding box center [728, 431] width 607 height 30
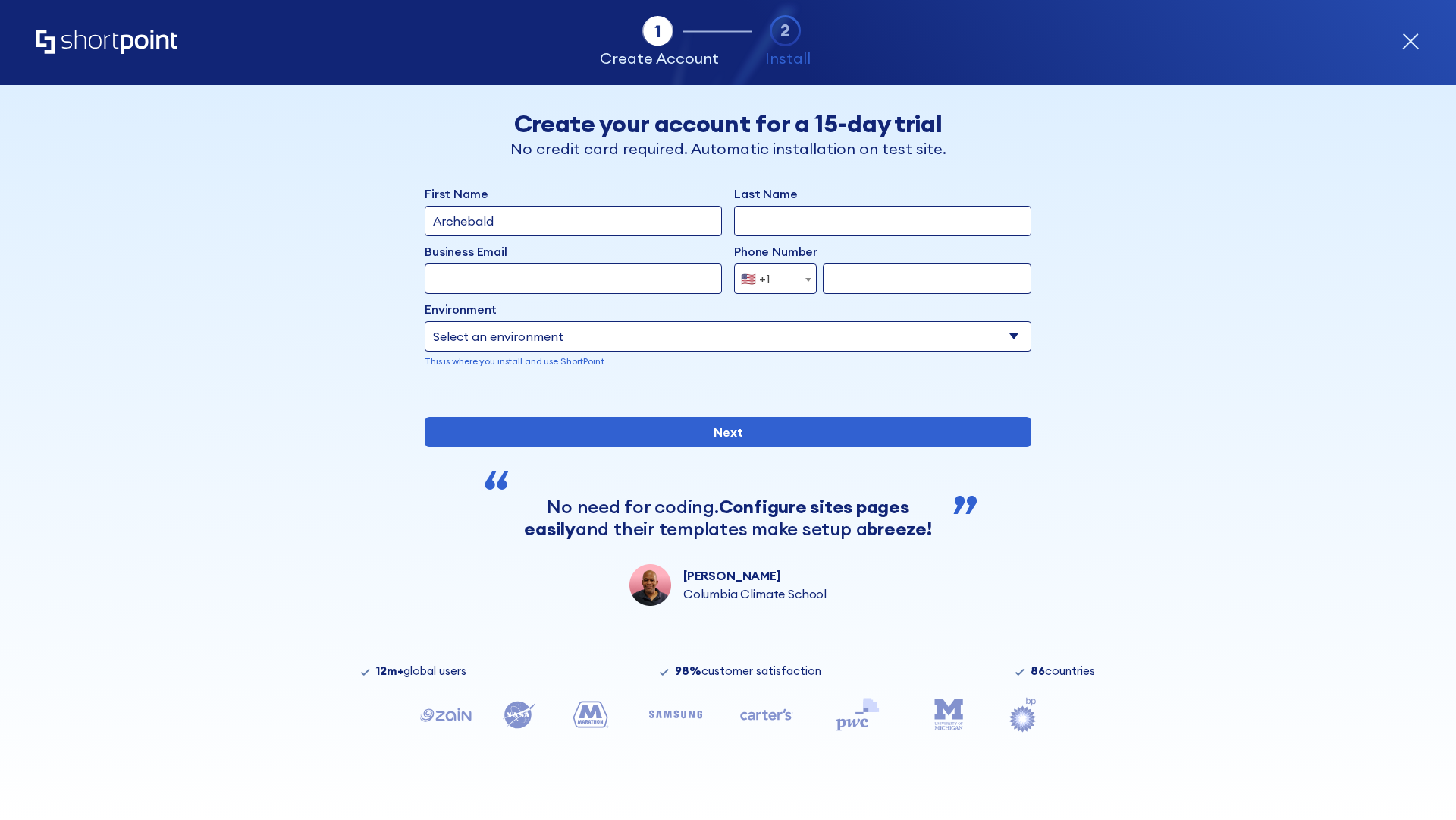
type input "Archebald"
type input "Berkuskv"
type input "[EMAIL_ADDRESS][DOMAIN_NAME]"
type input "2125556789"
select select "SharePoint 2019 (On-Premise)"
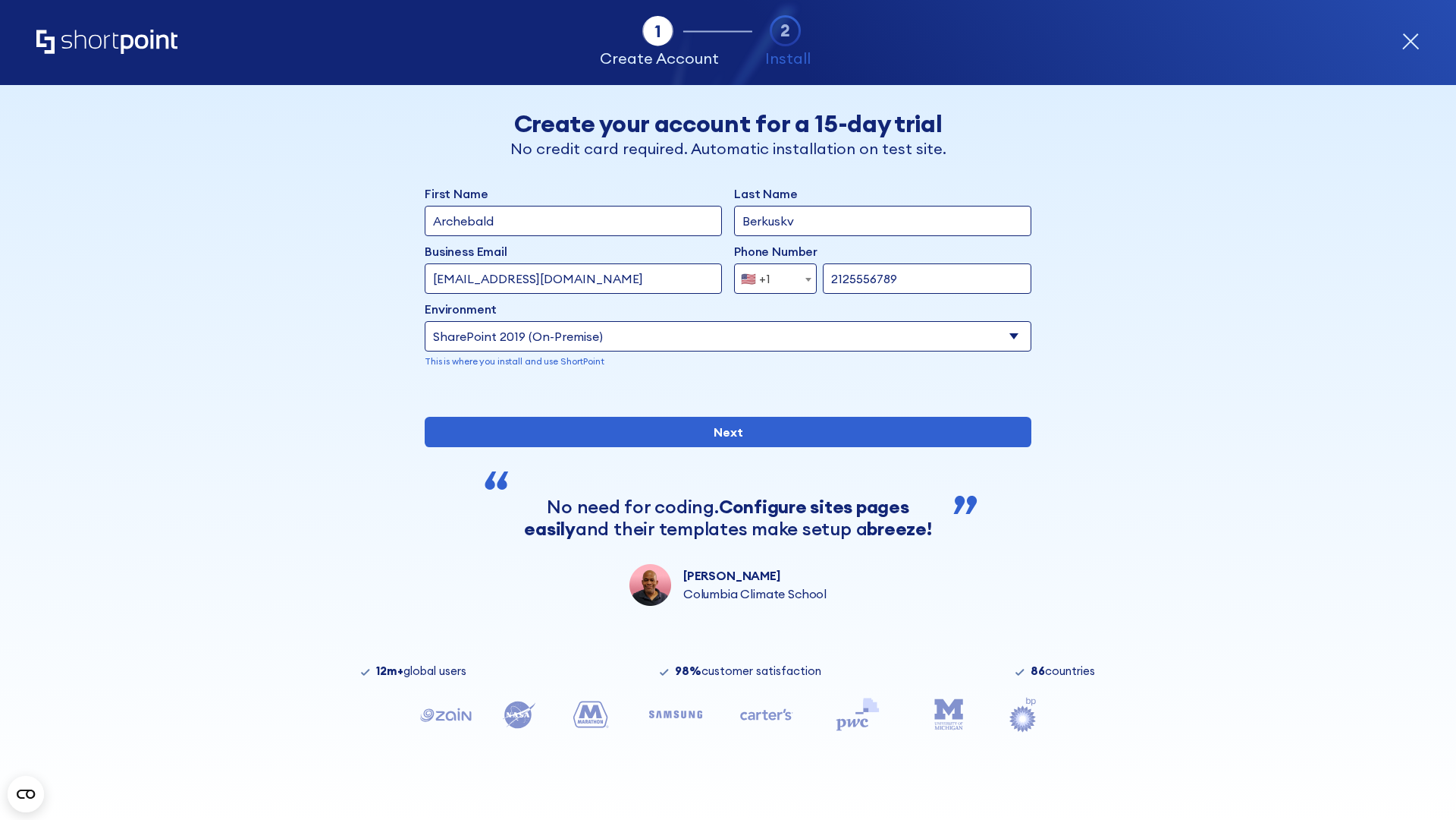
type input "2125556789"
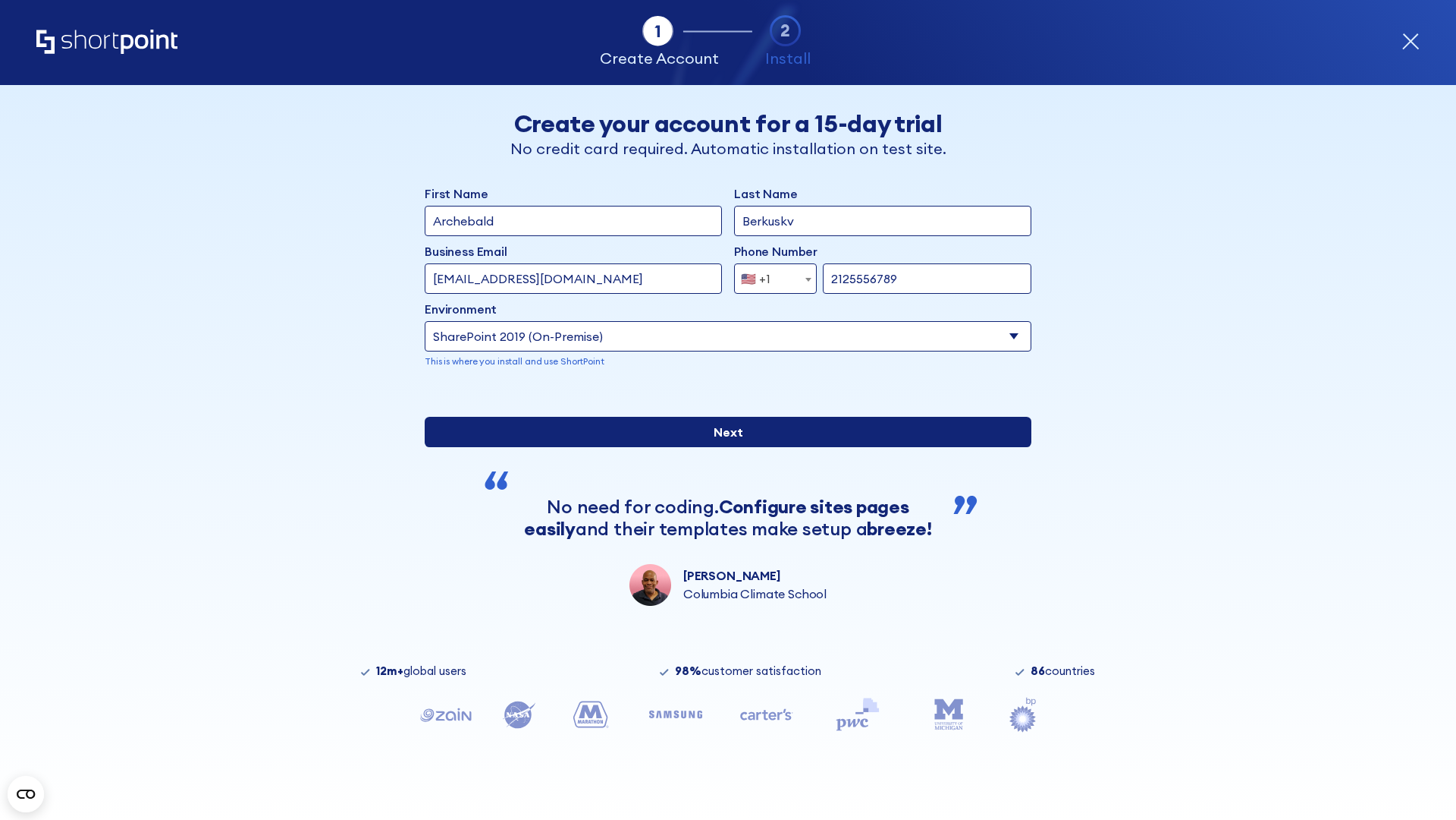
type input "[URL][DOMAIN_NAME]"
click at [722, 447] on input "Next" at bounding box center [728, 431] width 607 height 30
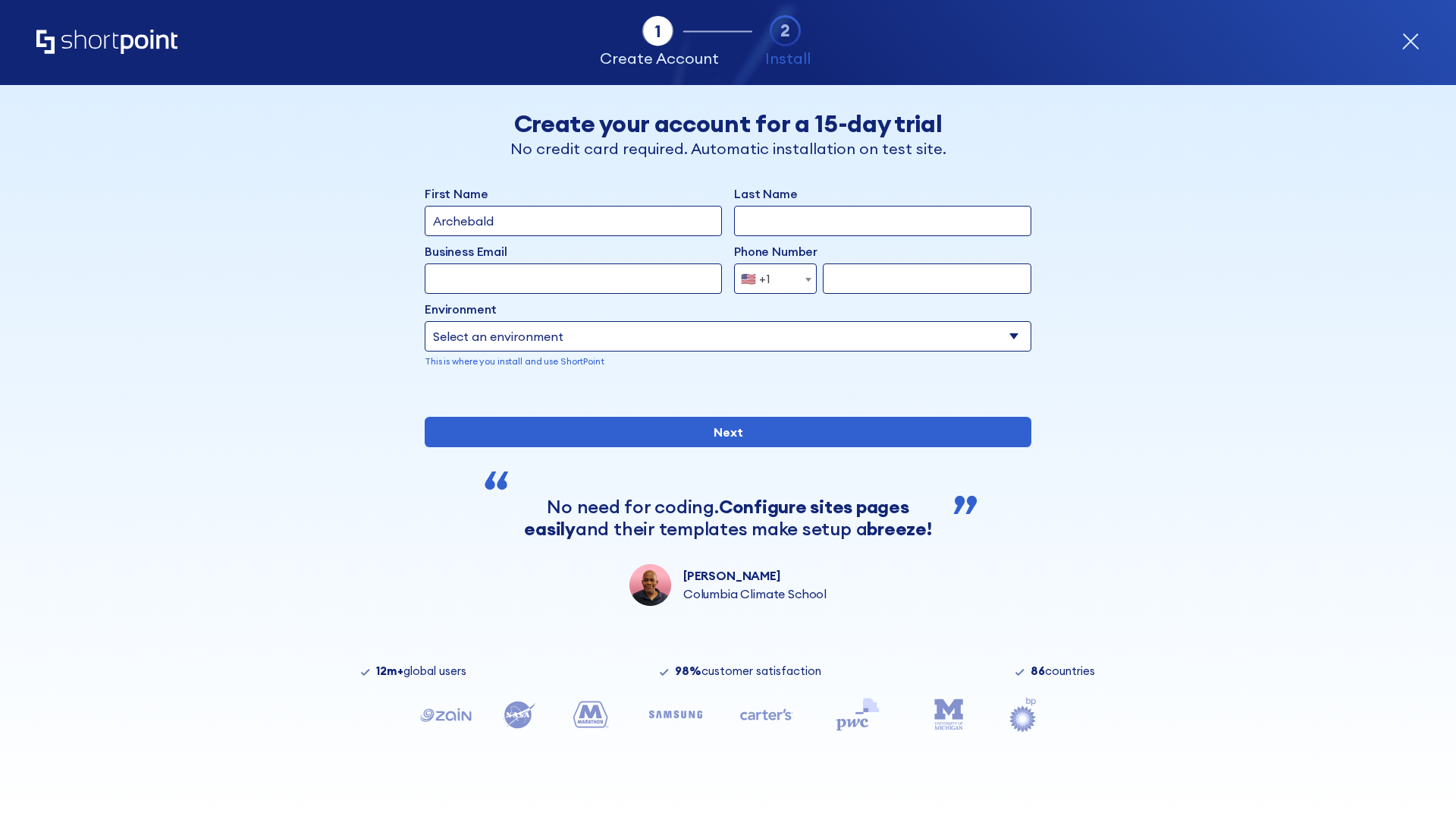
type input "Archebald"
type input "Berkuskv"
type input "[EMAIL_ADDRESS][DOMAIN_NAME]"
type input "2125556789"
select select "SharePoint 2019 (On-Premise)"
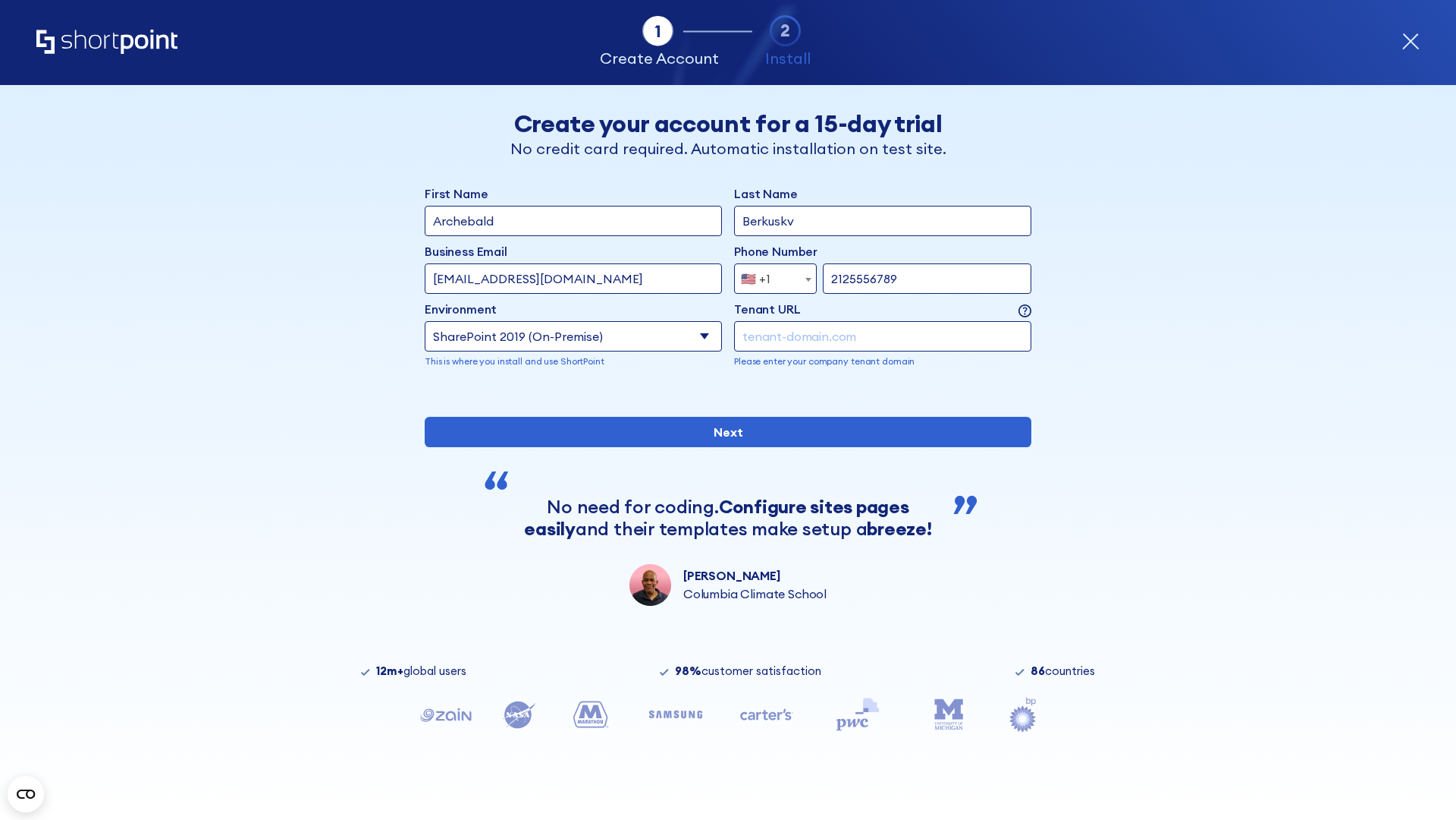
type input "2125556789"
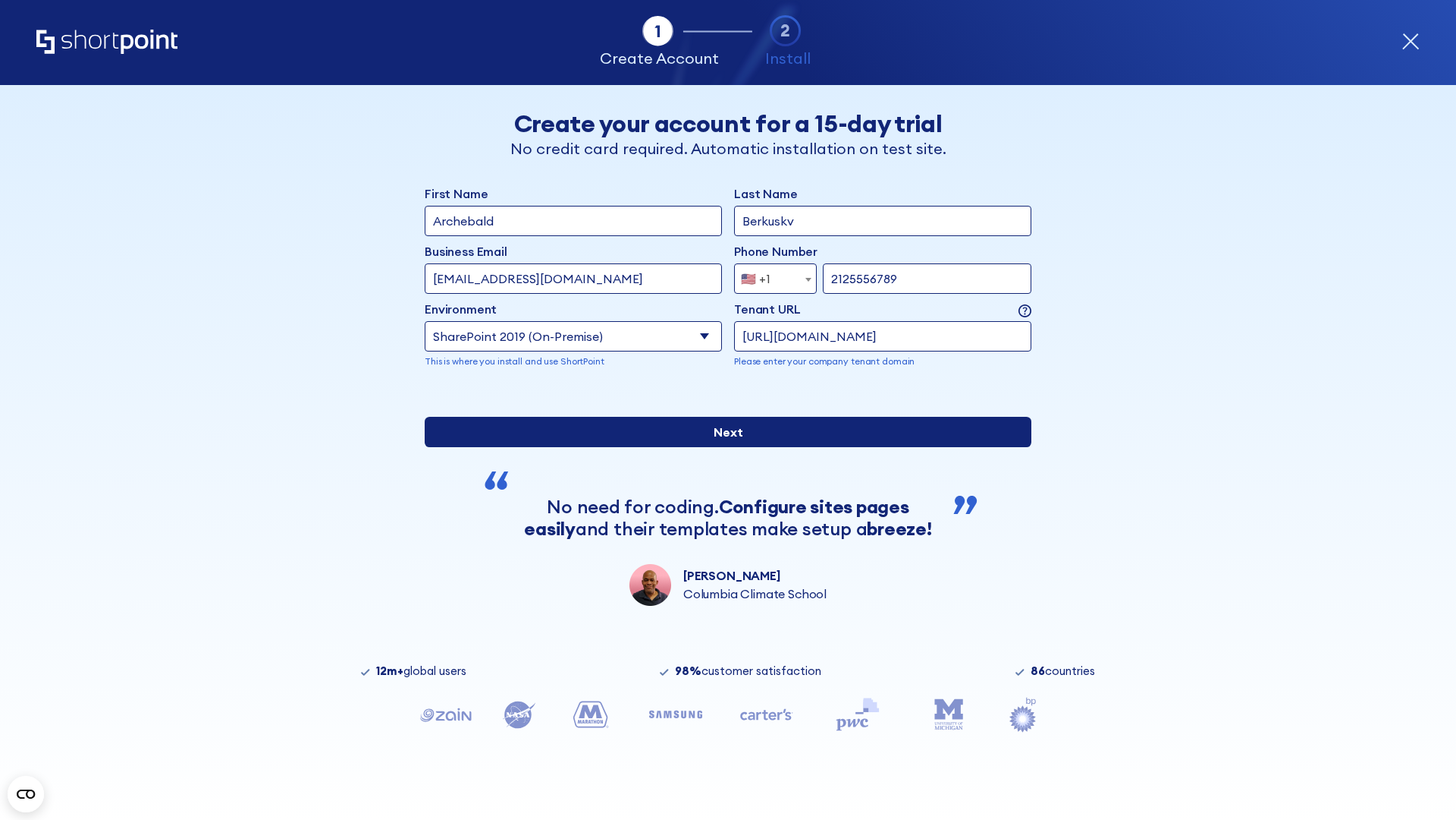
type input "https://intranet.sharepoint.de"
click at [722, 447] on input "Next" at bounding box center [728, 431] width 607 height 30
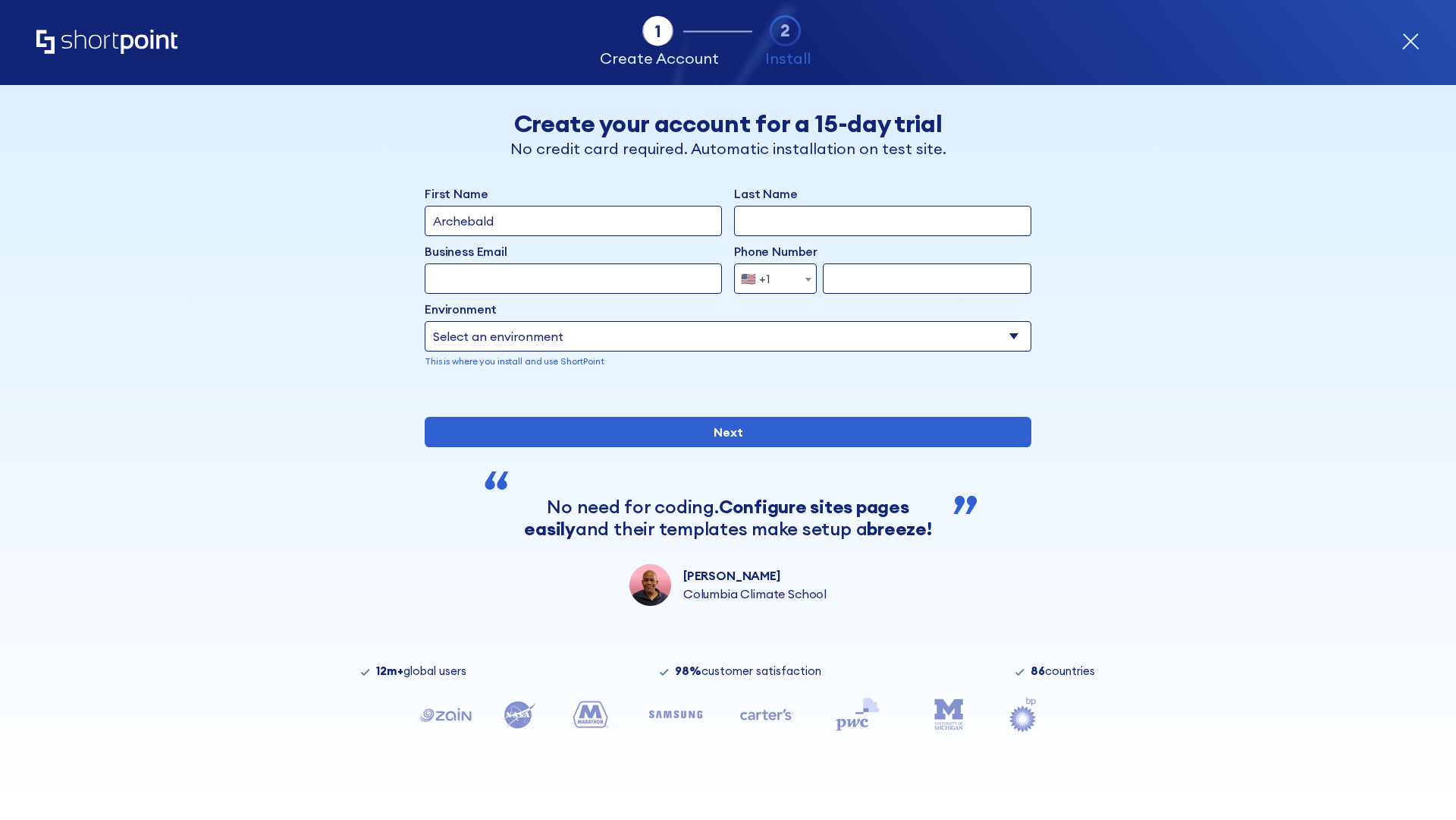
type input "Archebald"
type input "Berkuskv"
type input "[EMAIL_ADDRESS][DOMAIN_NAME]"
type input "2125556789"
select select "SharePoint 2019 (On-Premise)"
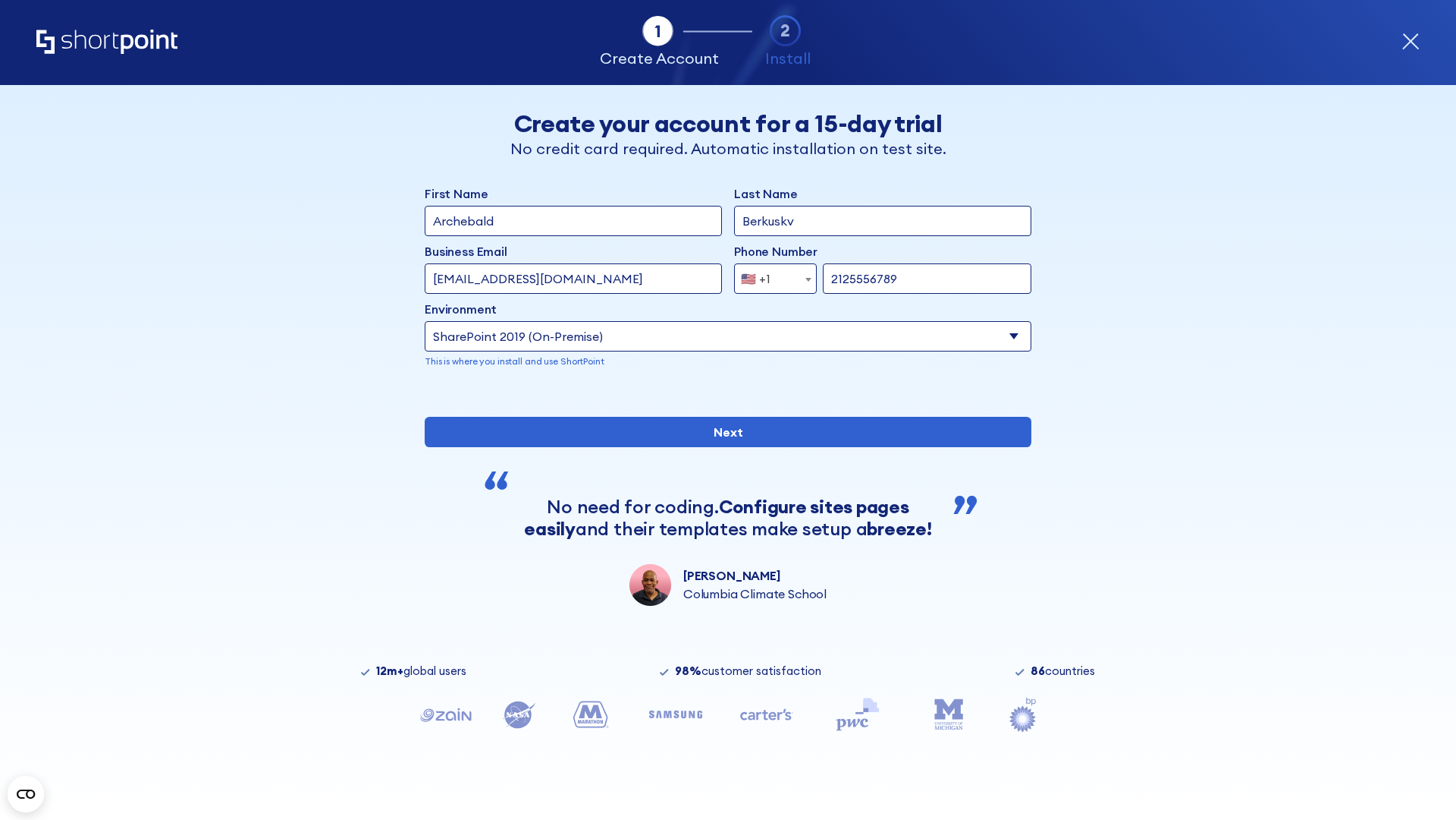
type input "2125556789"
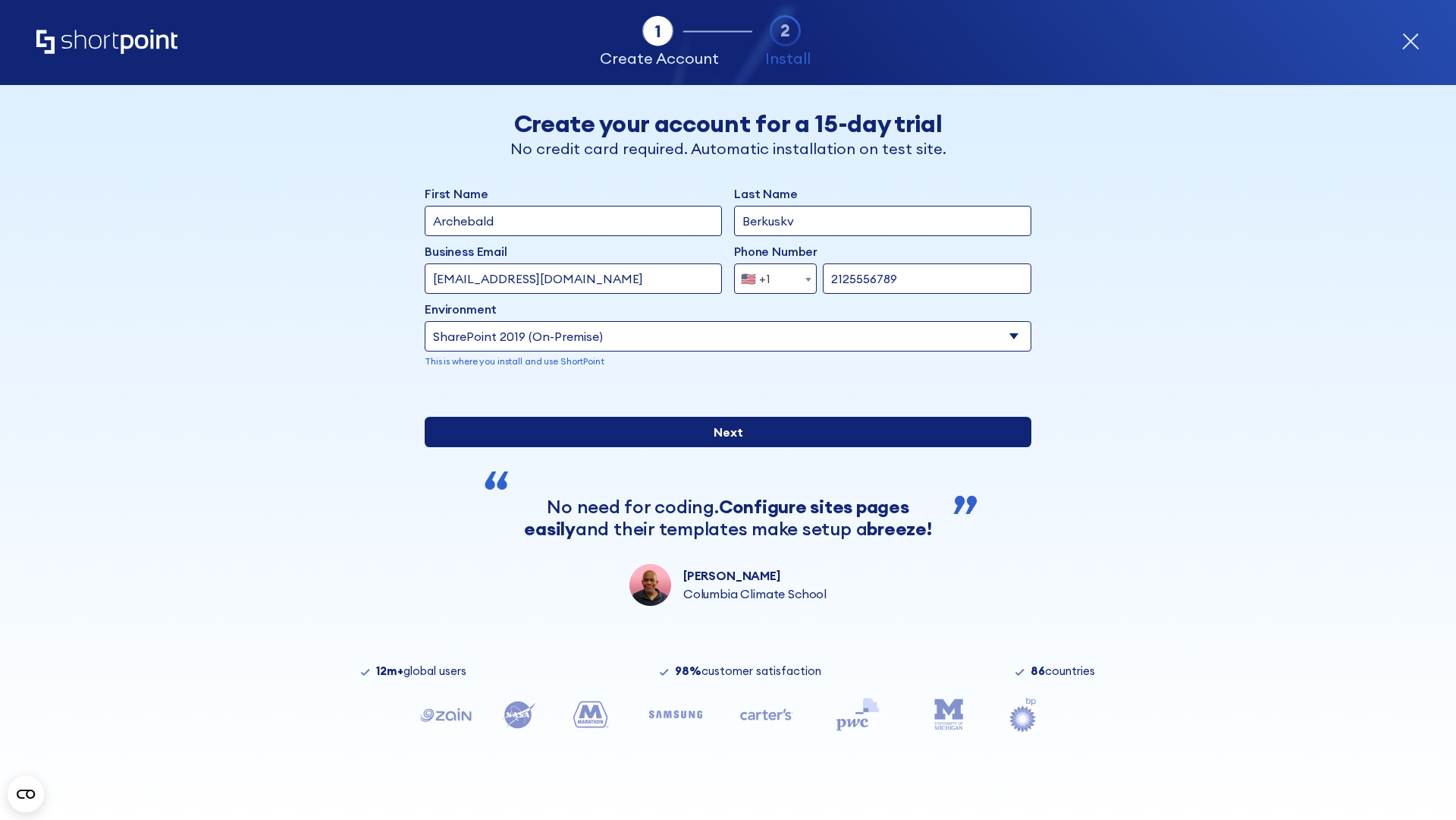
type input "[URL][DOMAIN_NAME]"
click at [722, 447] on input "Next" at bounding box center [728, 431] width 607 height 30
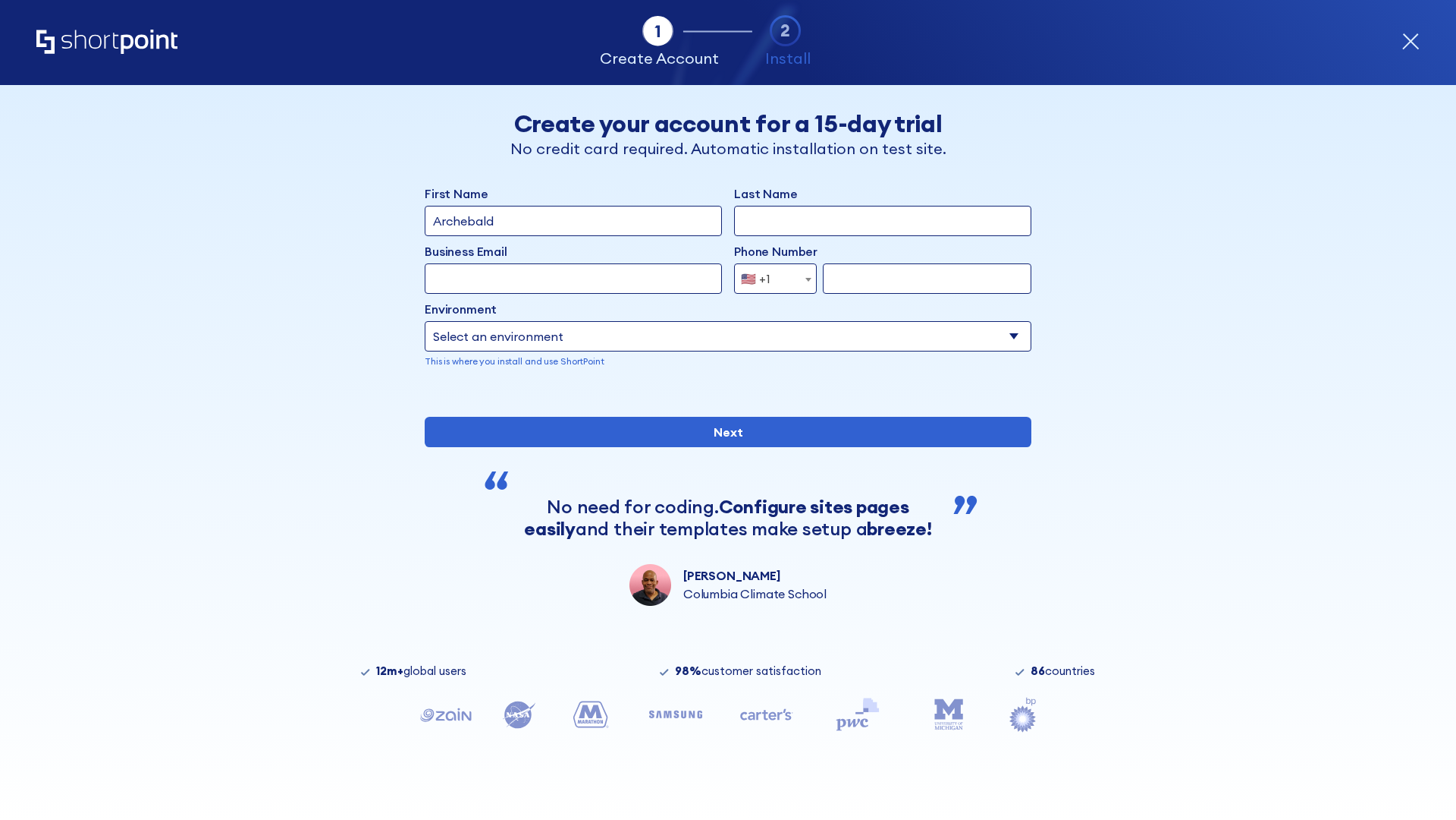
type input "Archebald"
type input "Berkuskv"
type input "[EMAIL_ADDRESS][DOMAIN_NAME]"
type input "2125556789"
select select "SharePoint 2019 (On-Premise)"
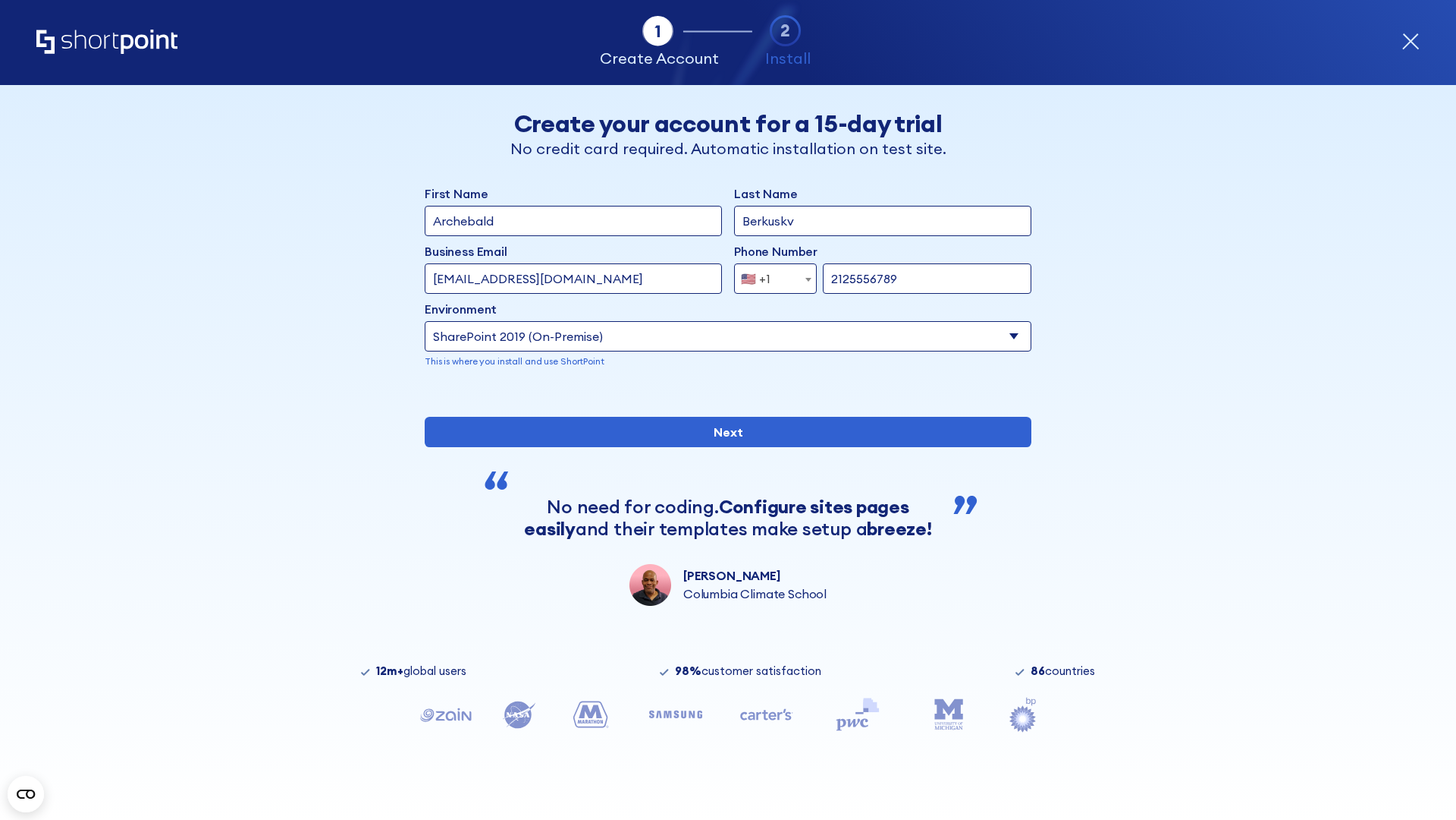
type input "2125556789"
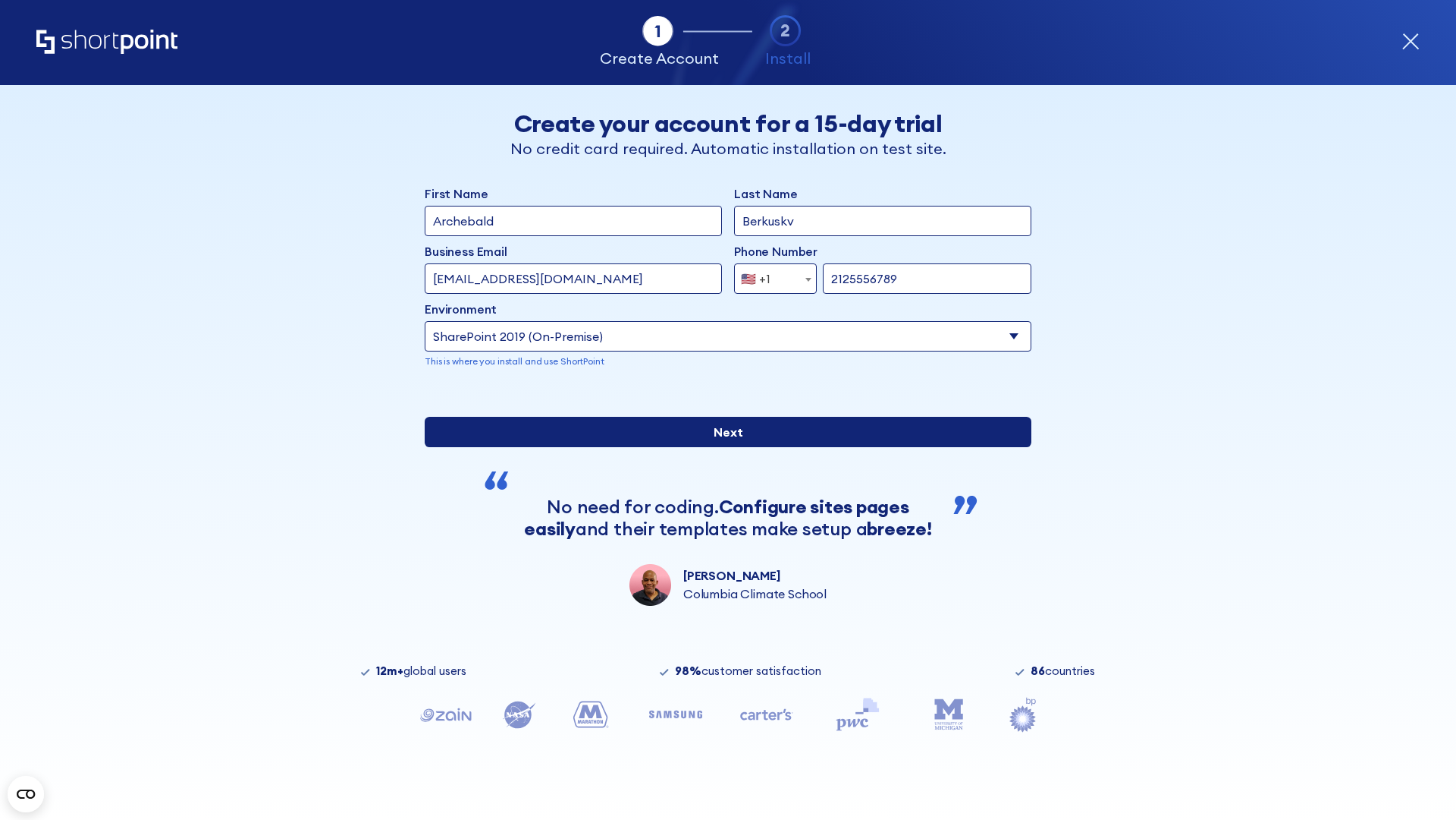
type input "https://alpha.sharepoint-mil.us"
click at [722, 447] on input "Next" at bounding box center [728, 431] width 607 height 30
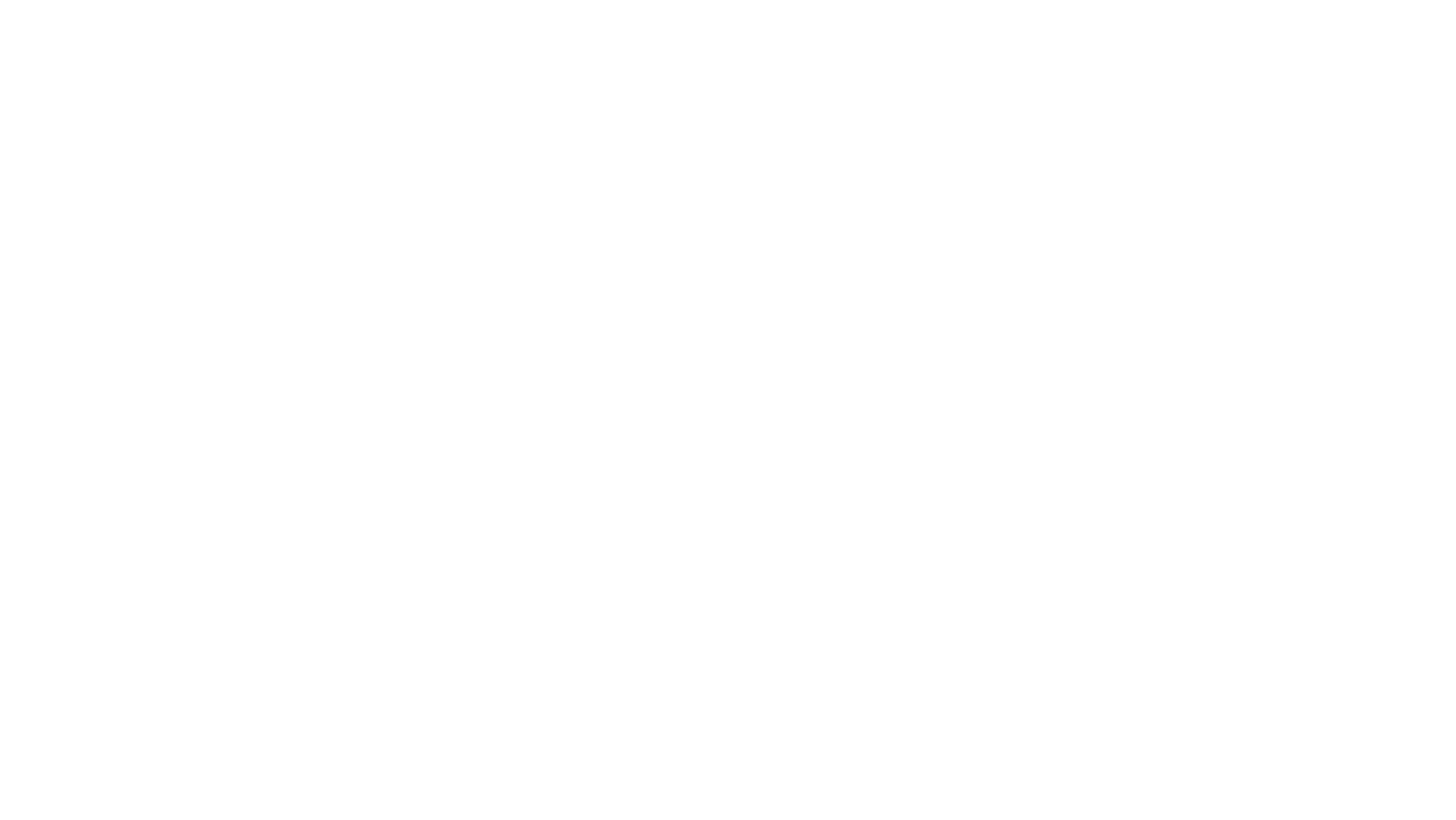
type input "Archebald"
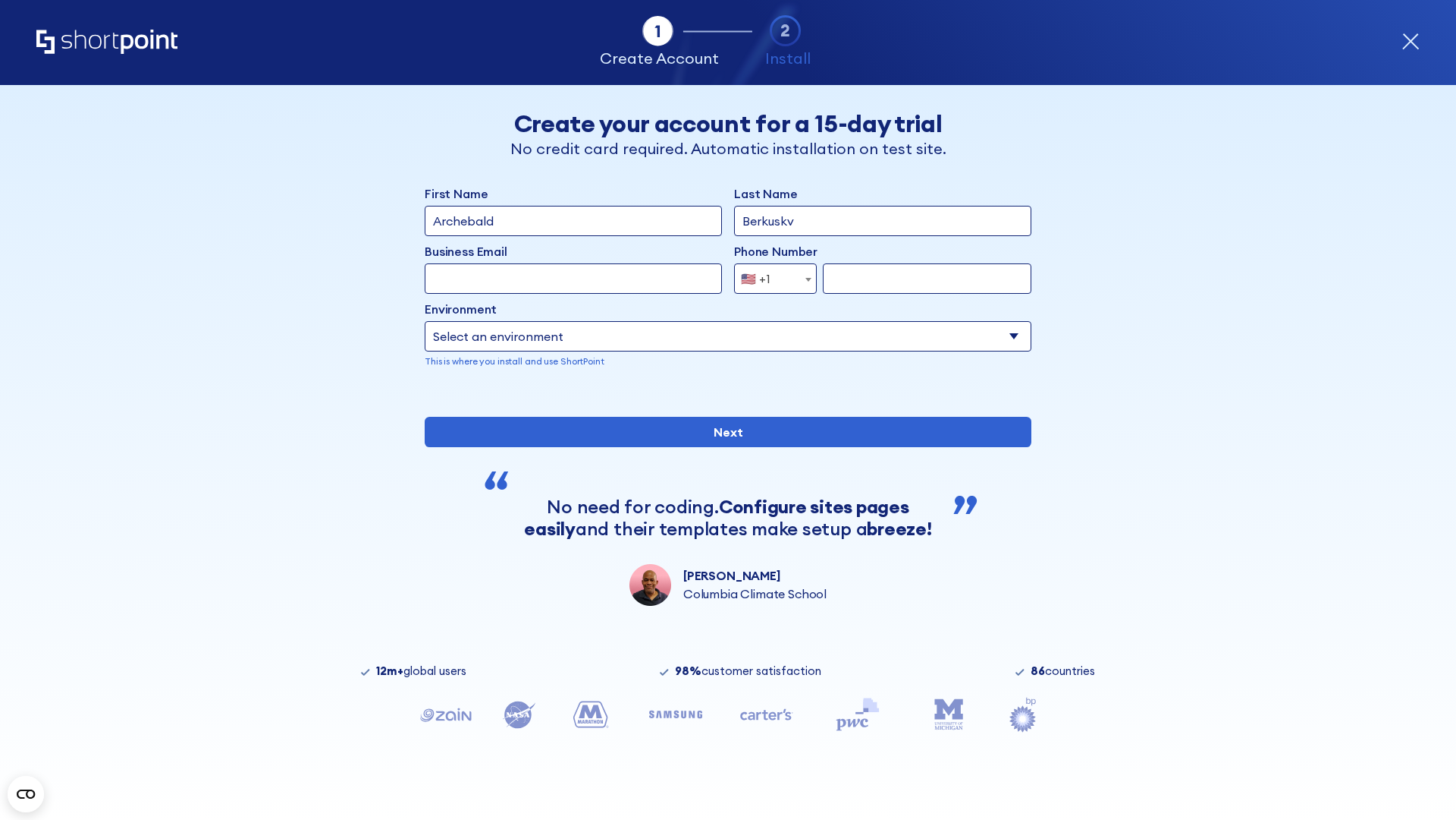
type input "Berkuskv"
type input "[EMAIL_ADDRESS][DOMAIN_NAME]"
type input "2125556789"
select select "SharePoint 2019 (On-Premise)"
type input "2125556789"
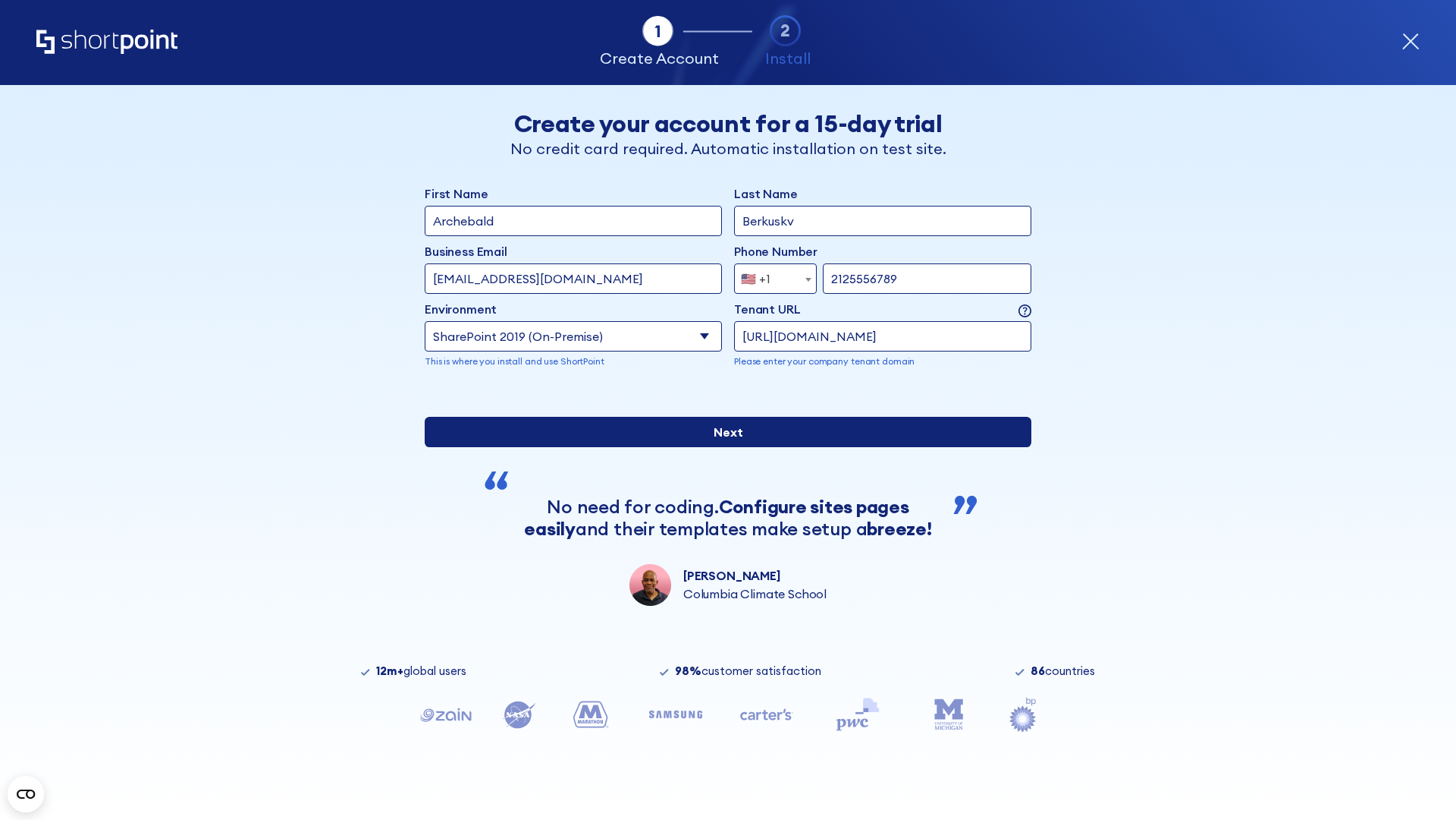
type input "[URL][DOMAIN_NAME]"
click at [722, 500] on div "First Name Archebald Last Name Berkuskv Business Email Invalid Email Address [E…" at bounding box center [728, 394] width 607 height 421
click at [722, 447] on input "Next" at bounding box center [728, 431] width 607 height 30
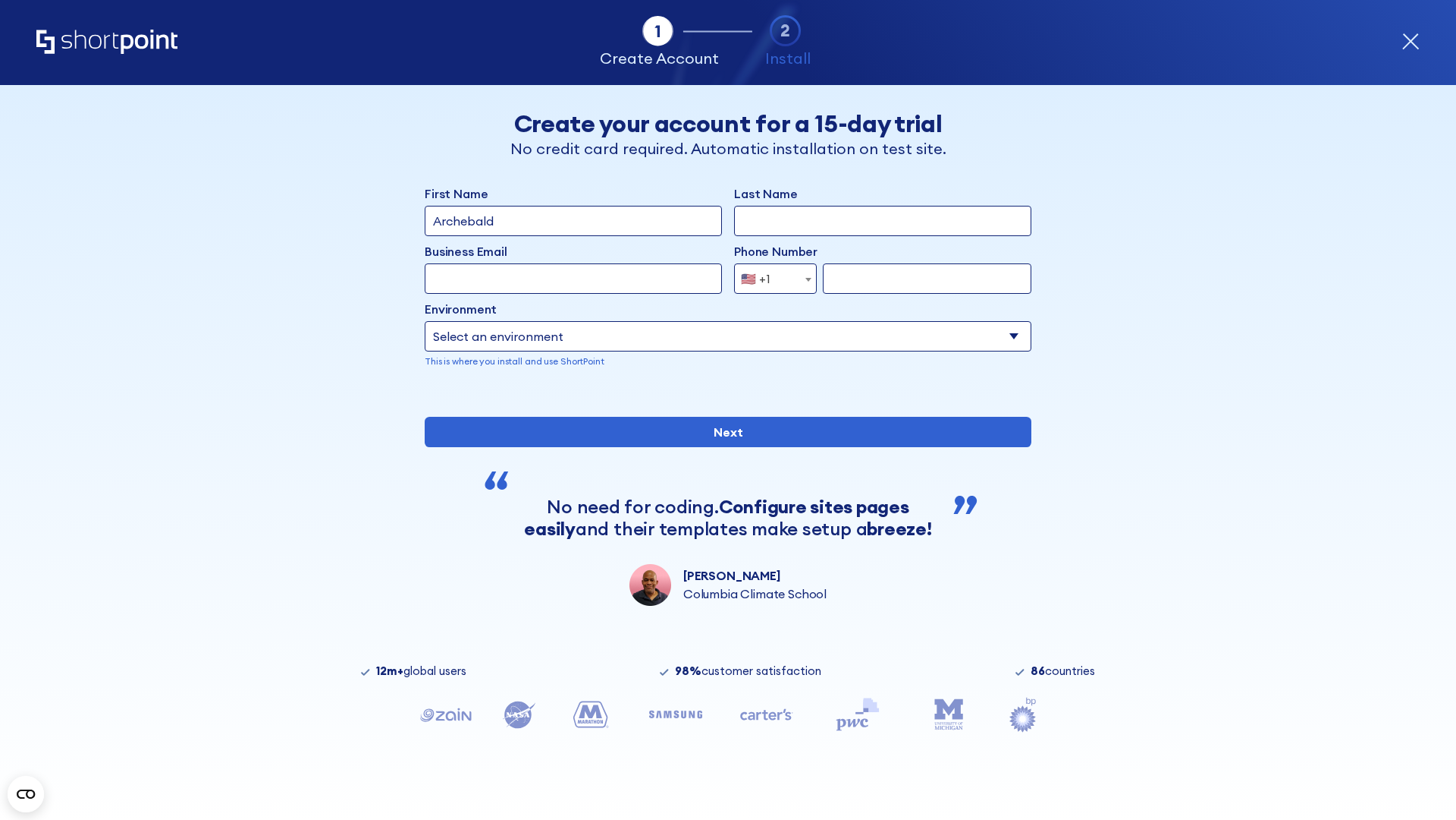
type input "Archebald"
type input "Berkuskv"
type input "[EMAIL_ADDRESS][DOMAIN_NAME]"
type input "2125556789"
select select "SharePoint 2016 (On-Premise)"
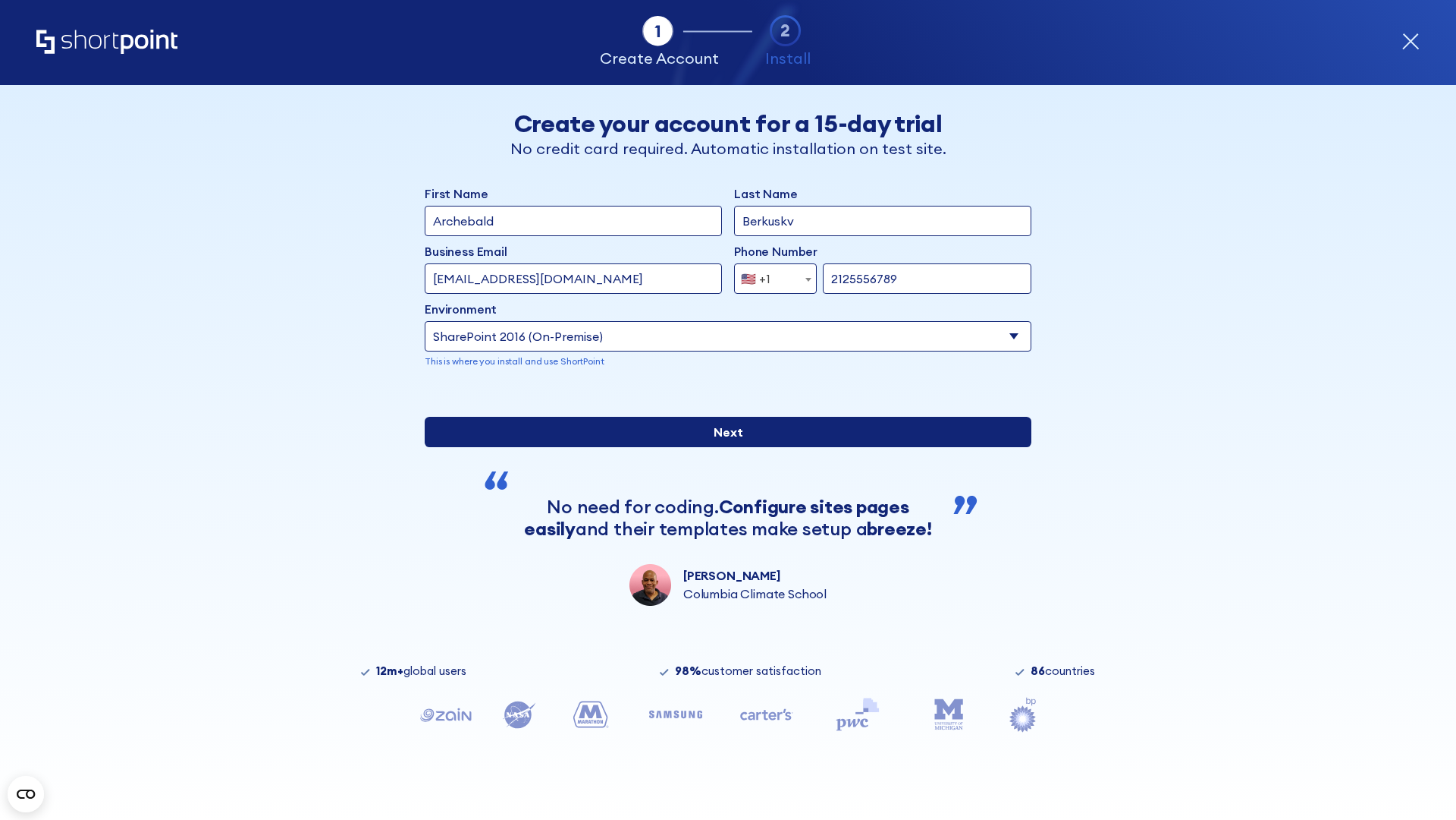
type input "2125556789"
click at [722, 447] on input "Next" at bounding box center [728, 431] width 607 height 30
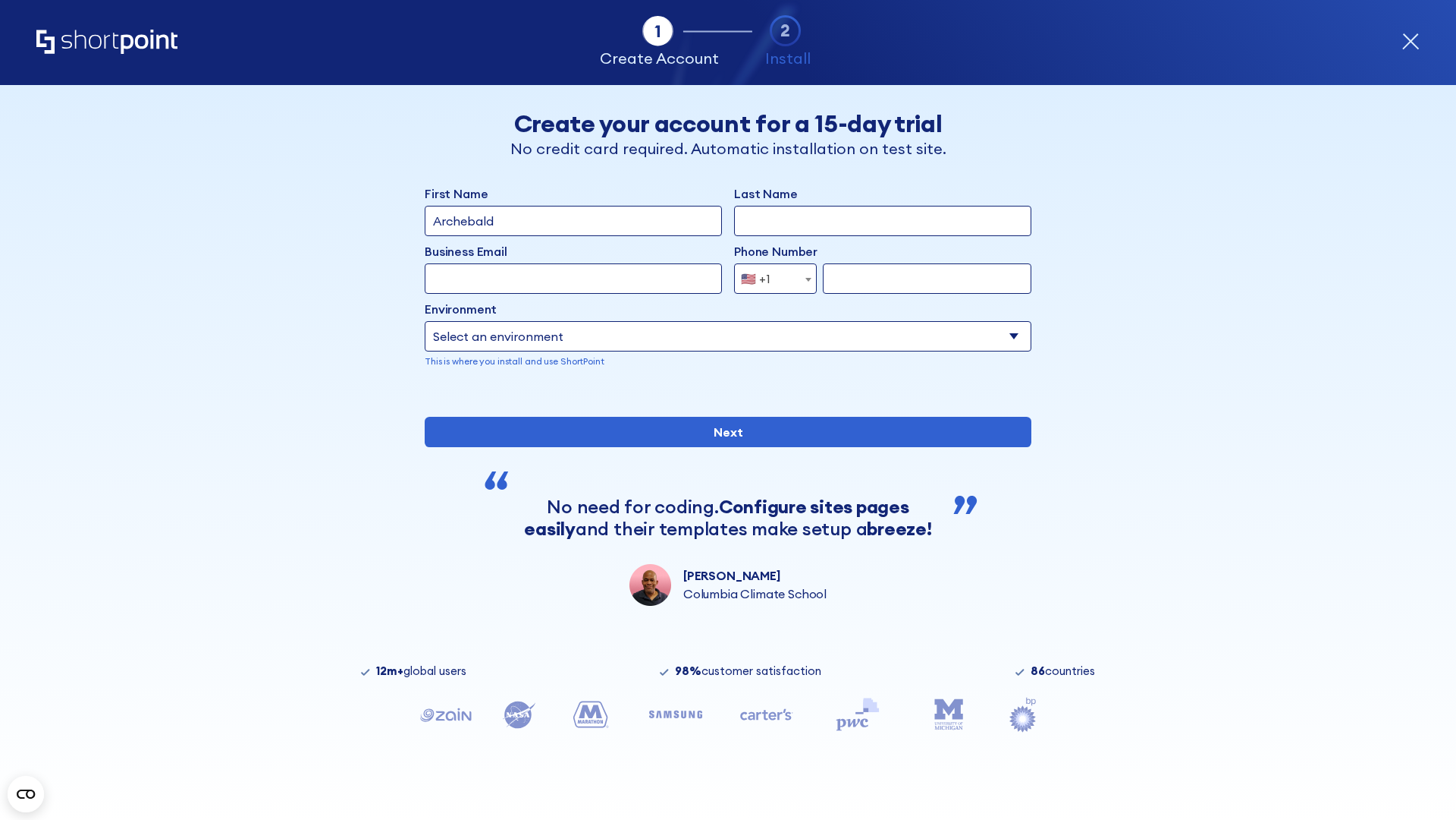
type input "Archebald"
type input "Berkuskv"
type input "[EMAIL_ADDRESS][DOMAIN_NAME]"
type input "2125556789"
select select "SharePoint 2013 (On-Premise)"
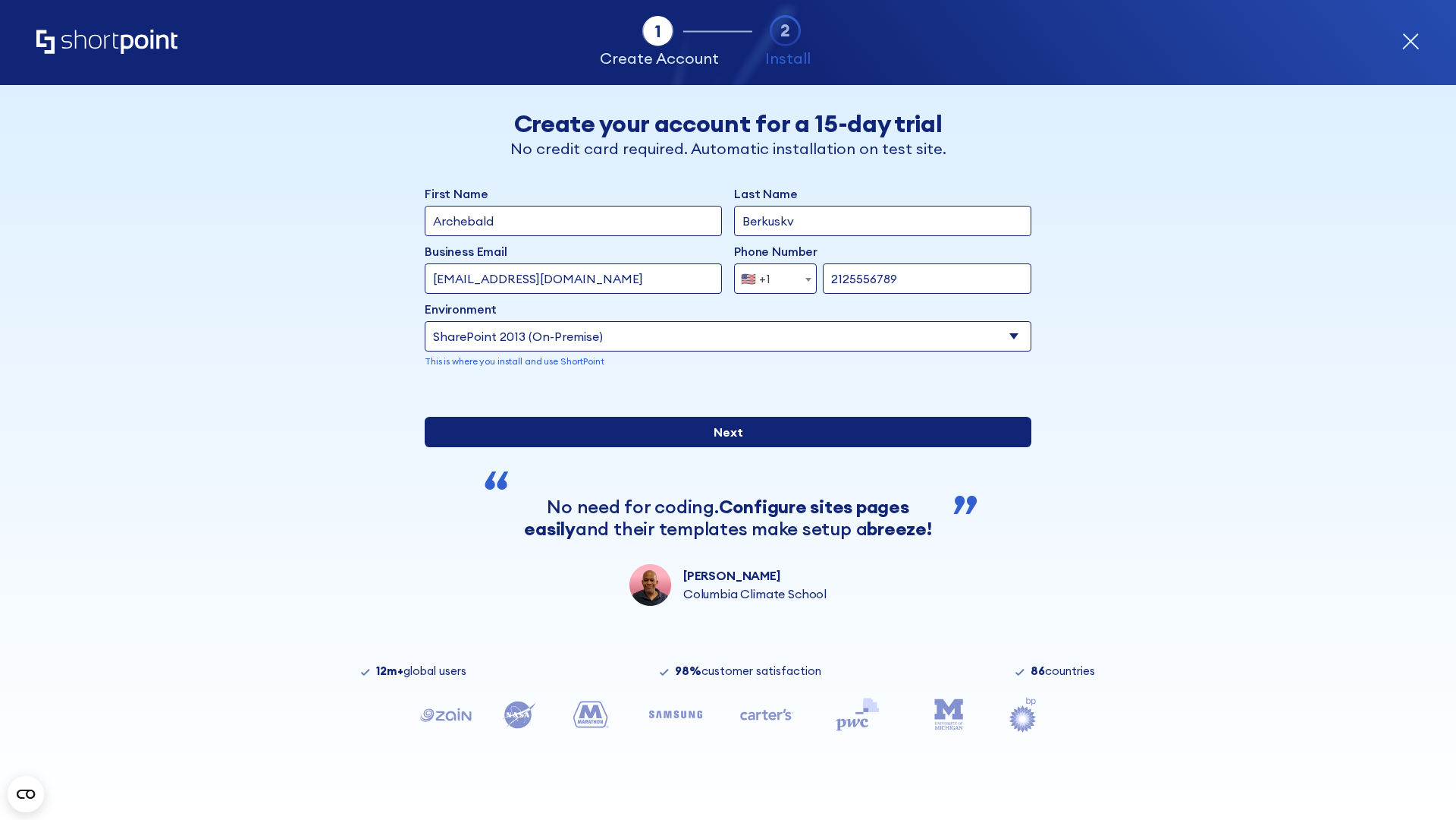
type input "2125556789"
click at [722, 447] on input "Next" at bounding box center [728, 431] width 607 height 30
